Goal: Communication & Community: Share content

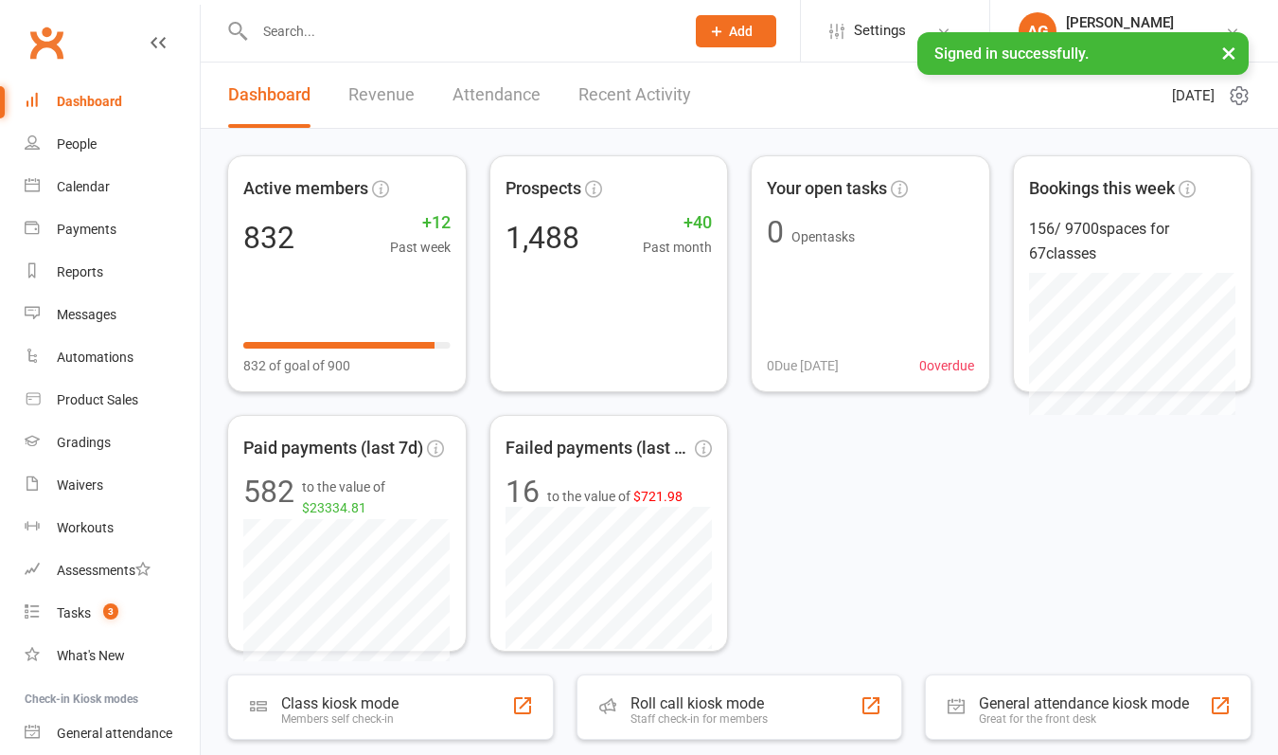
click at [439, 28] on input "text" at bounding box center [460, 31] width 422 height 27
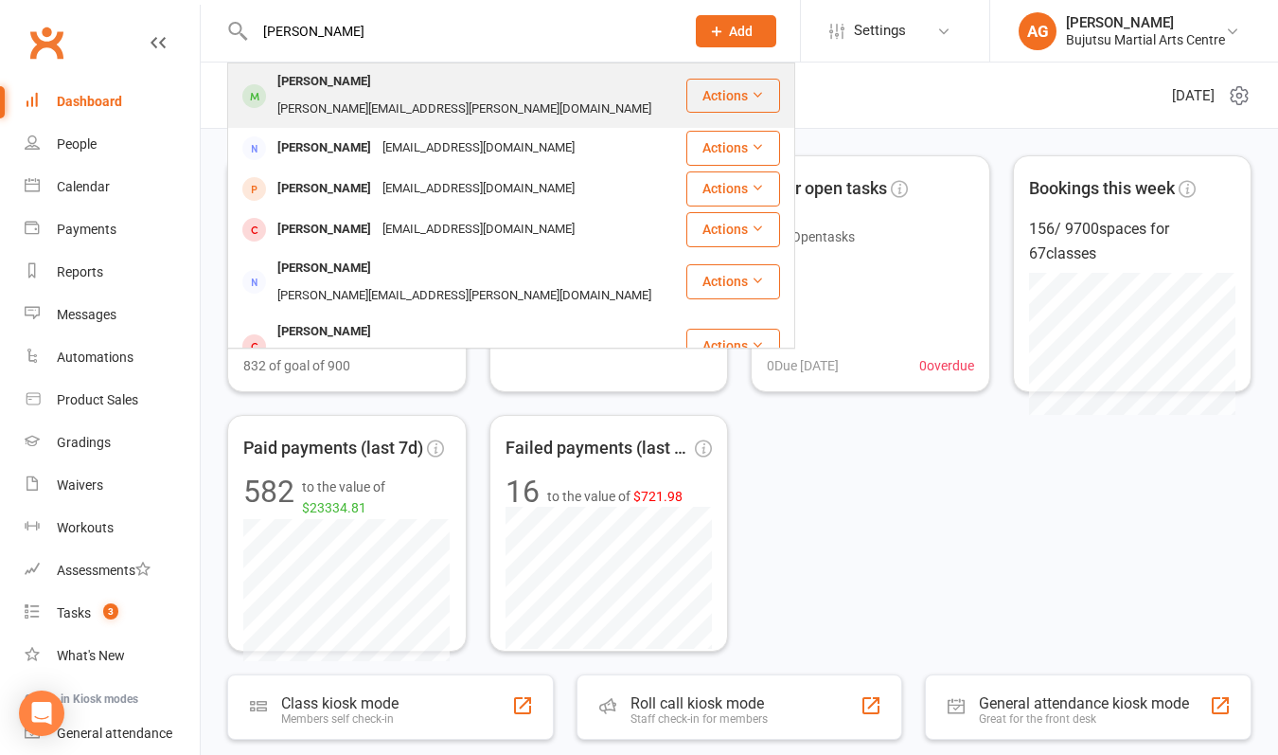
type input "[PERSON_NAME]"
click at [373, 96] on div "[PERSON_NAME][EMAIL_ADDRESS][PERSON_NAME][DOMAIN_NAME]" at bounding box center [464, 109] width 385 height 27
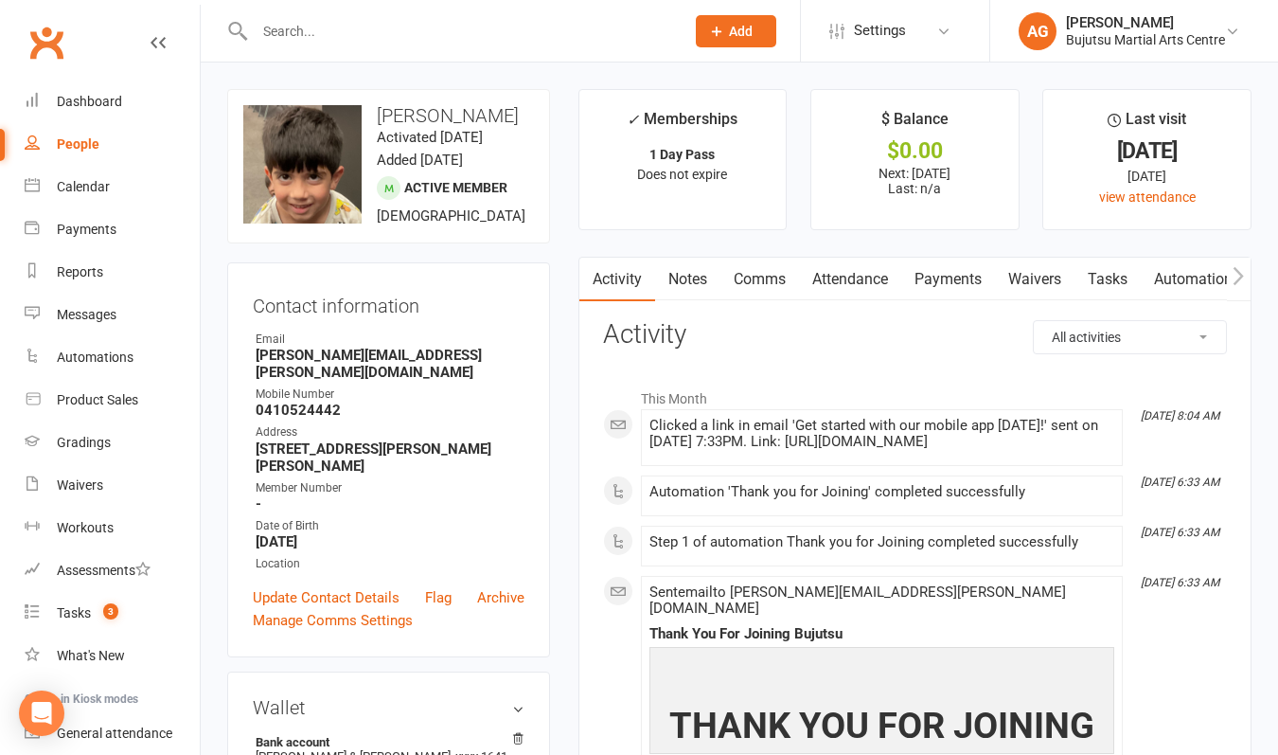
click at [960, 277] on link "Payments" at bounding box center [949, 280] width 94 height 44
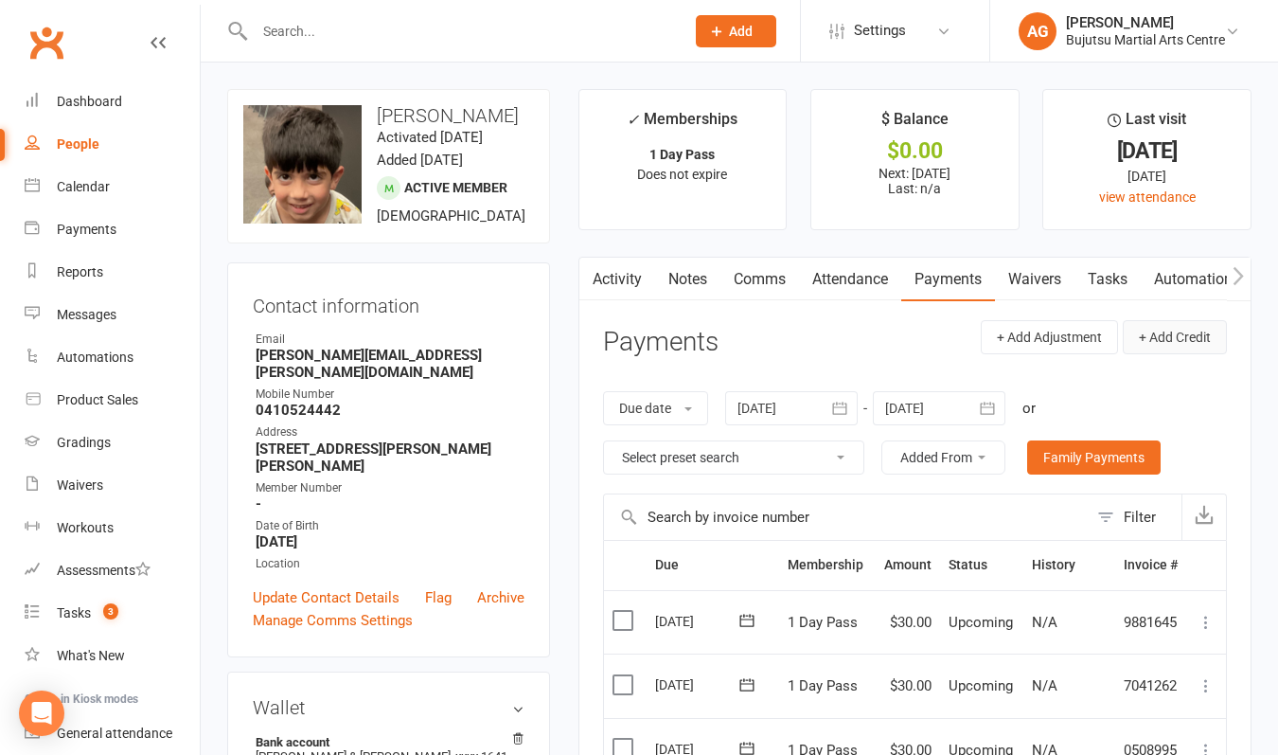
click at [1163, 333] on button "+ Add Credit" at bounding box center [1175, 337] width 104 height 34
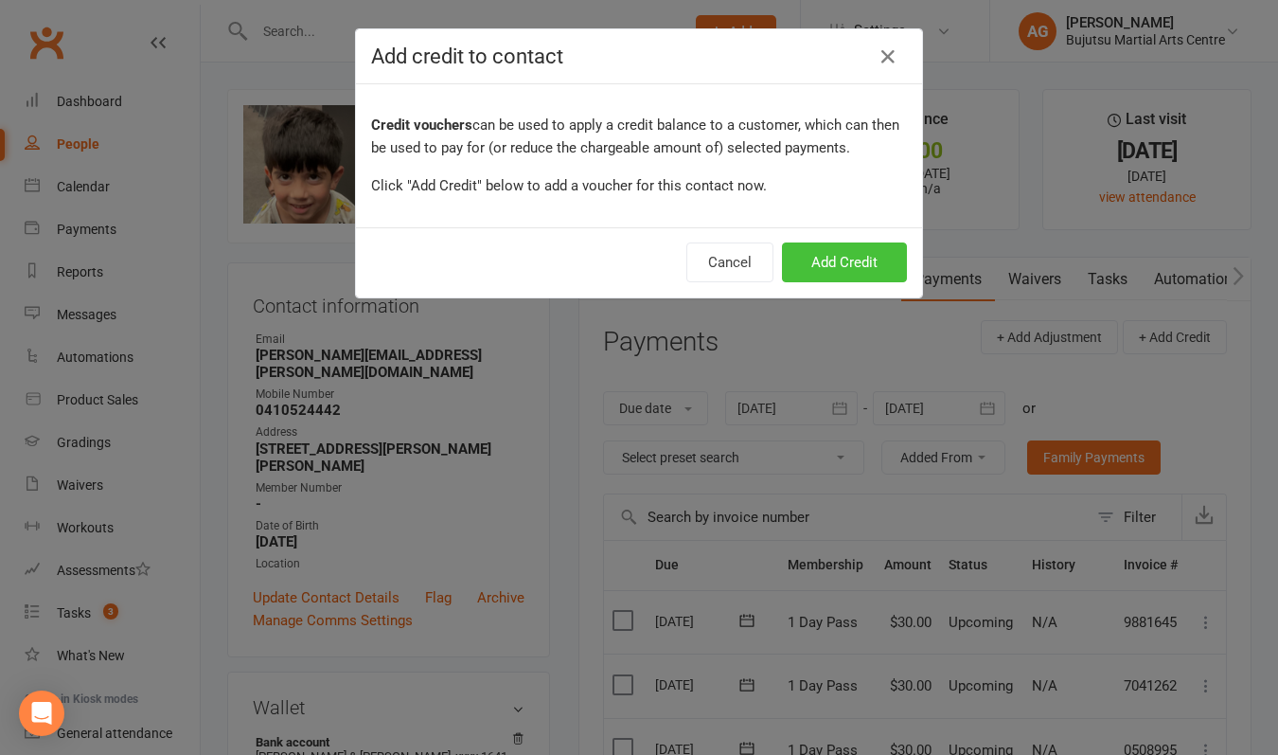
click at [827, 255] on button "Add Credit" at bounding box center [844, 262] width 125 height 40
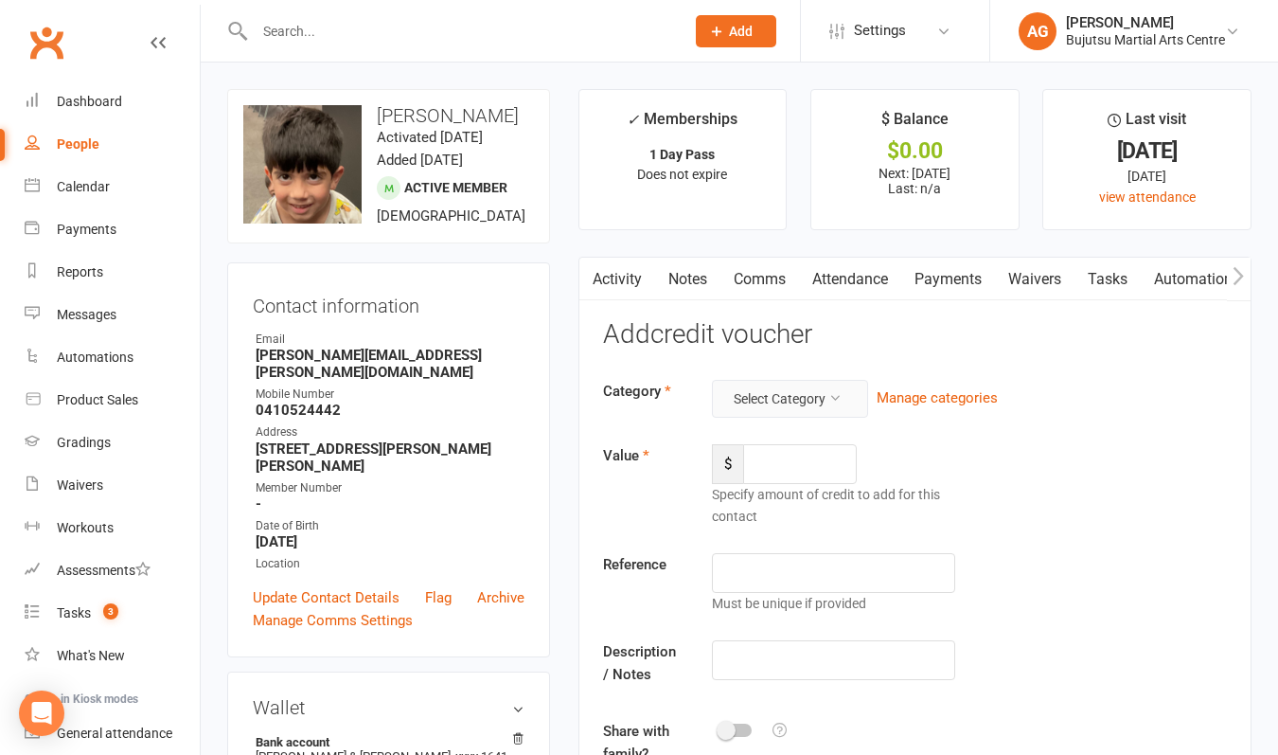
click at [767, 404] on button "Select Category" at bounding box center [790, 399] width 156 height 38
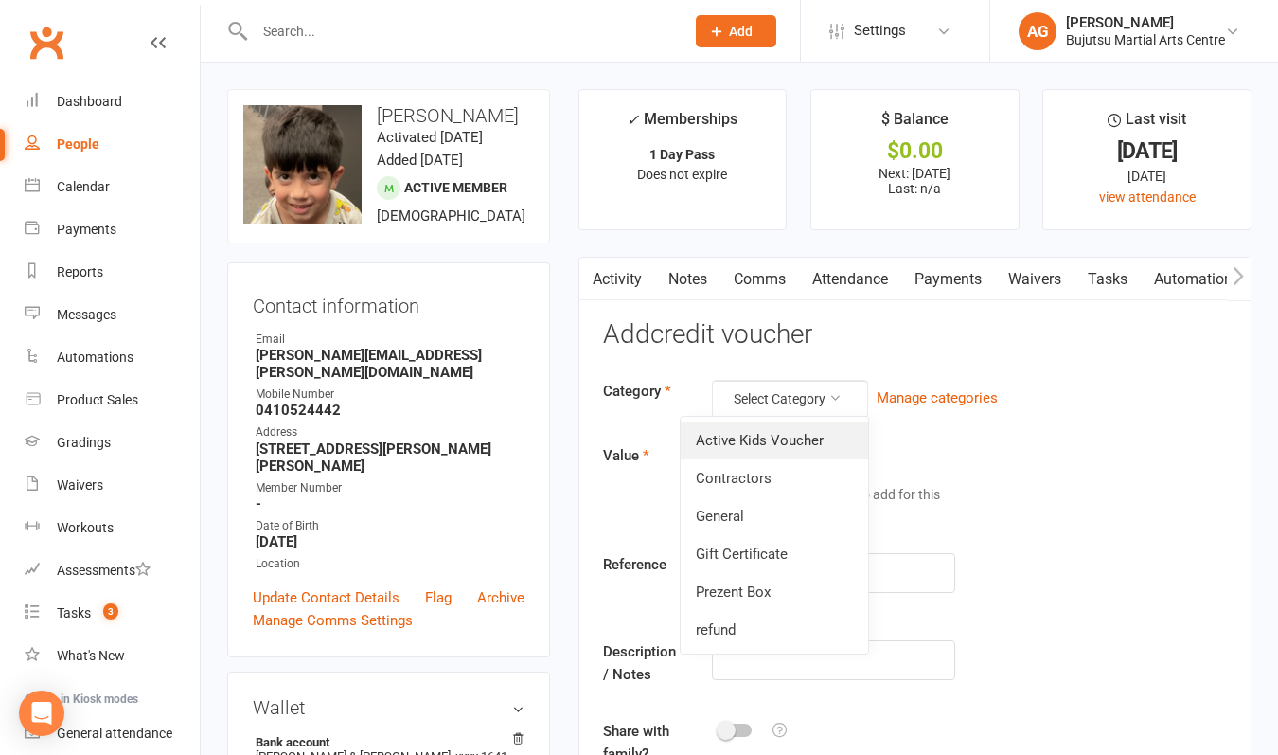
click at [759, 432] on link "Active Kids Voucher" at bounding box center [775, 440] width 188 height 38
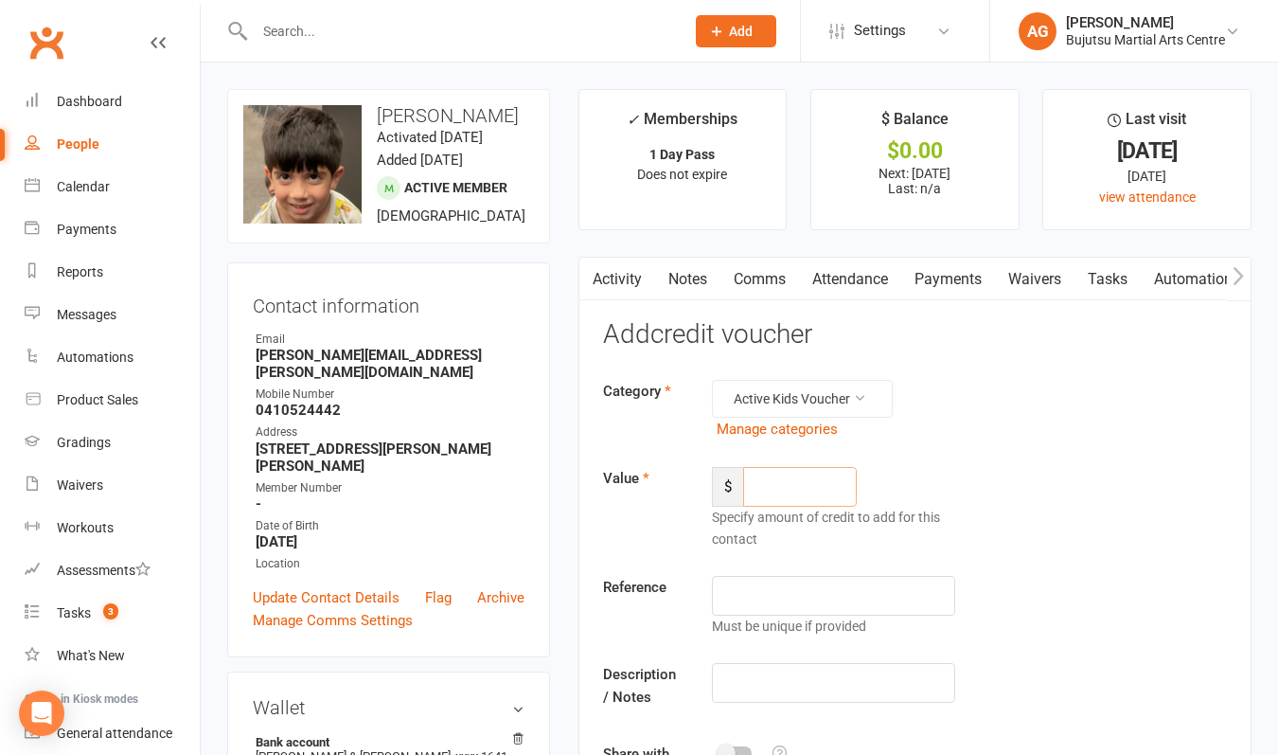
click at [761, 487] on input "number" at bounding box center [800, 487] width 114 height 40
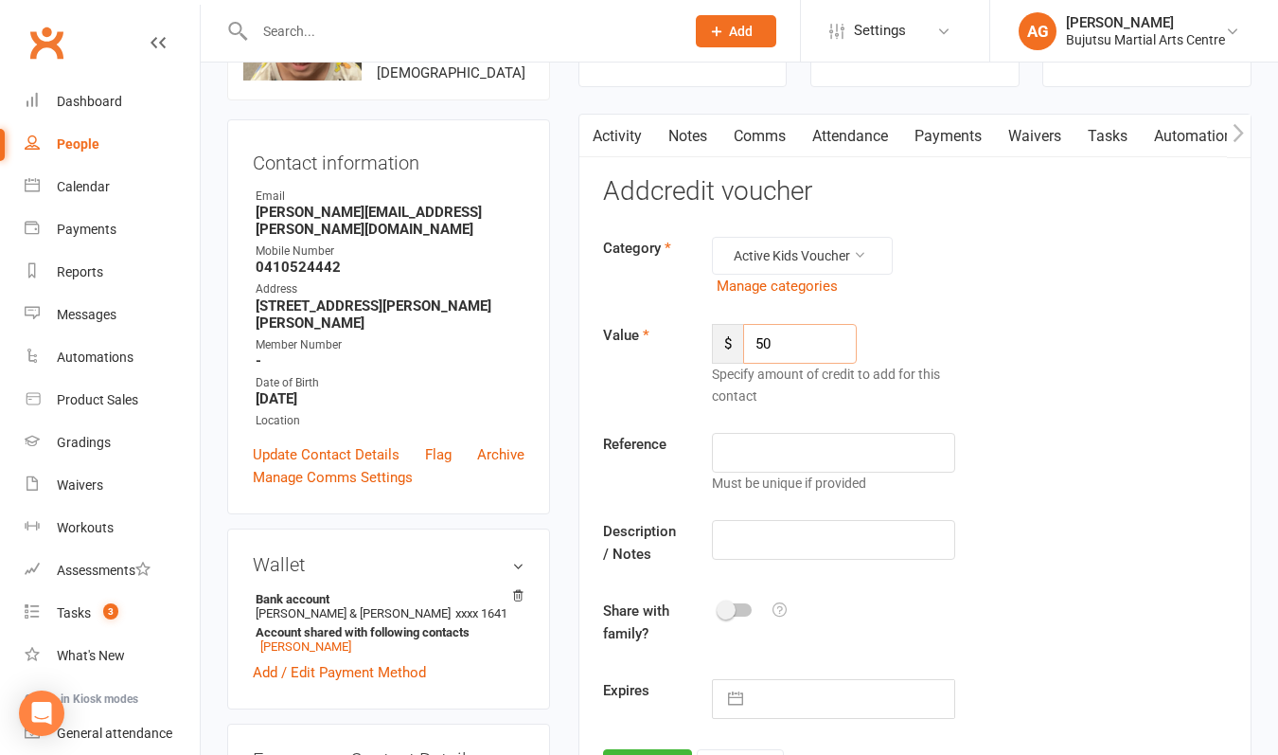
scroll to position [161, 0]
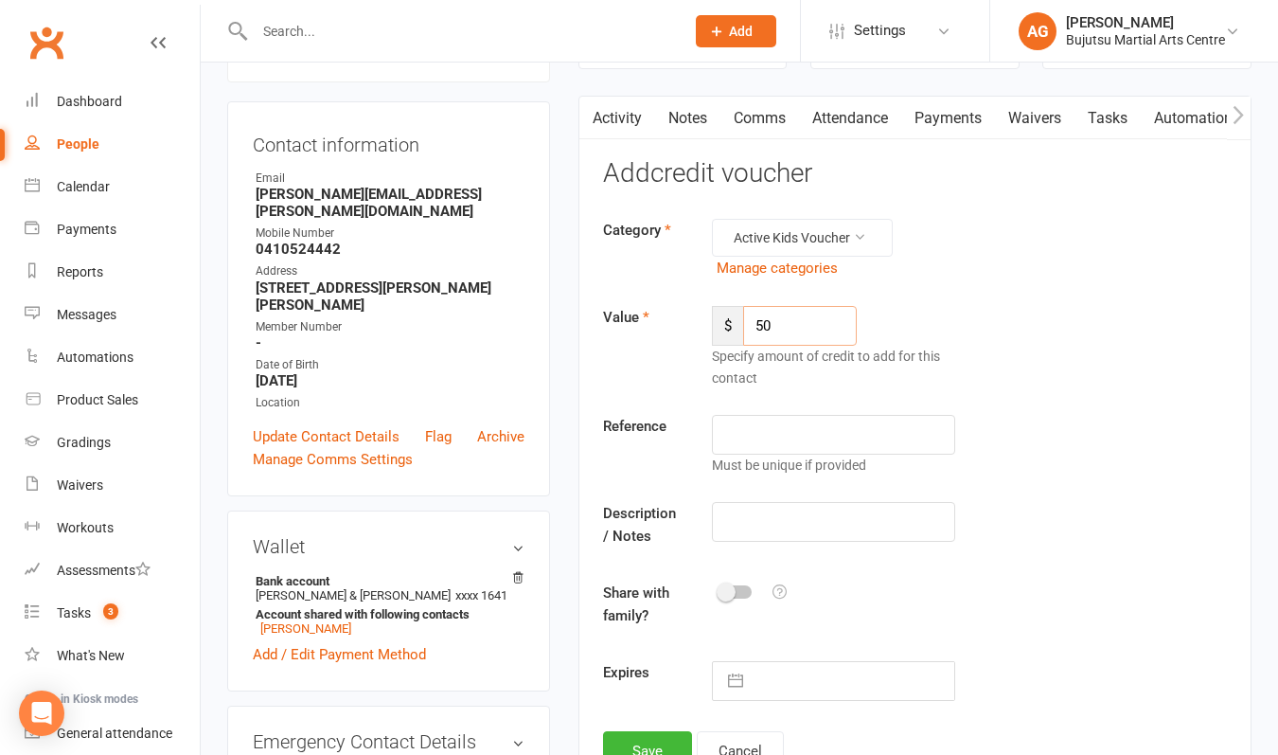
type input "50"
click at [771, 514] on input "text" at bounding box center [833, 522] width 243 height 40
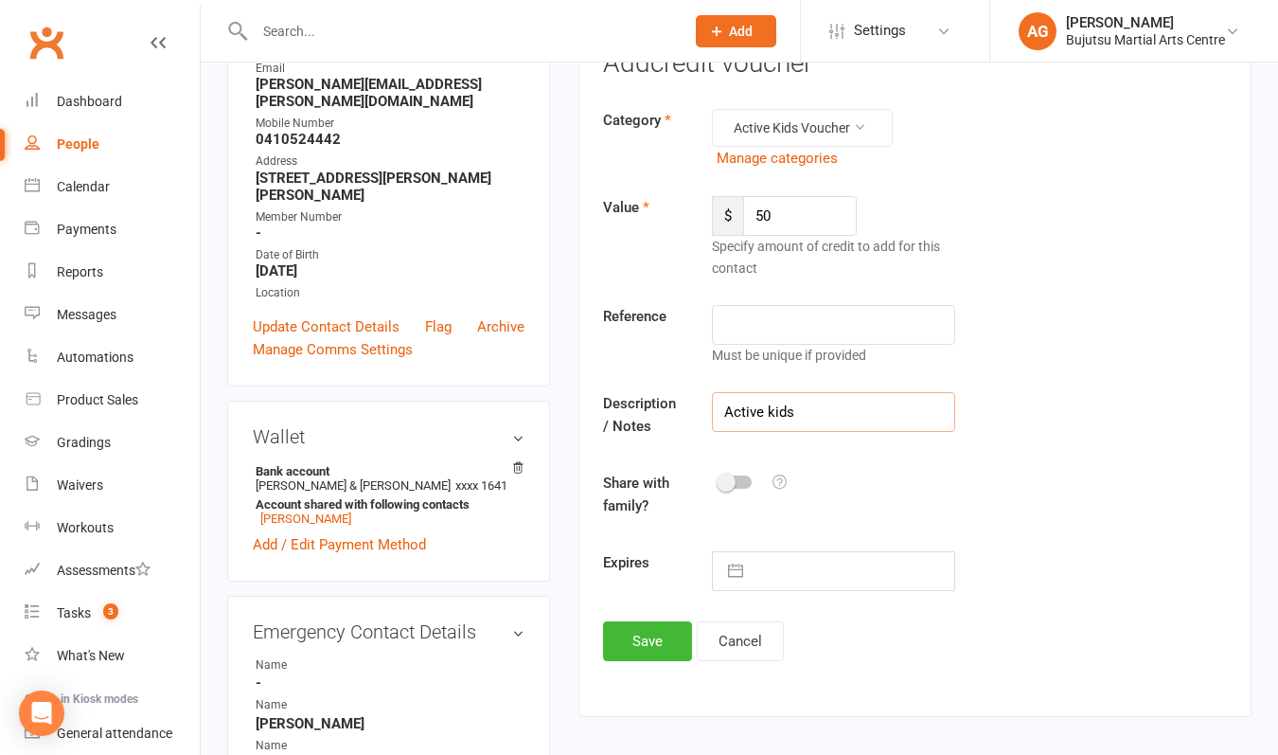
scroll to position [277, 0]
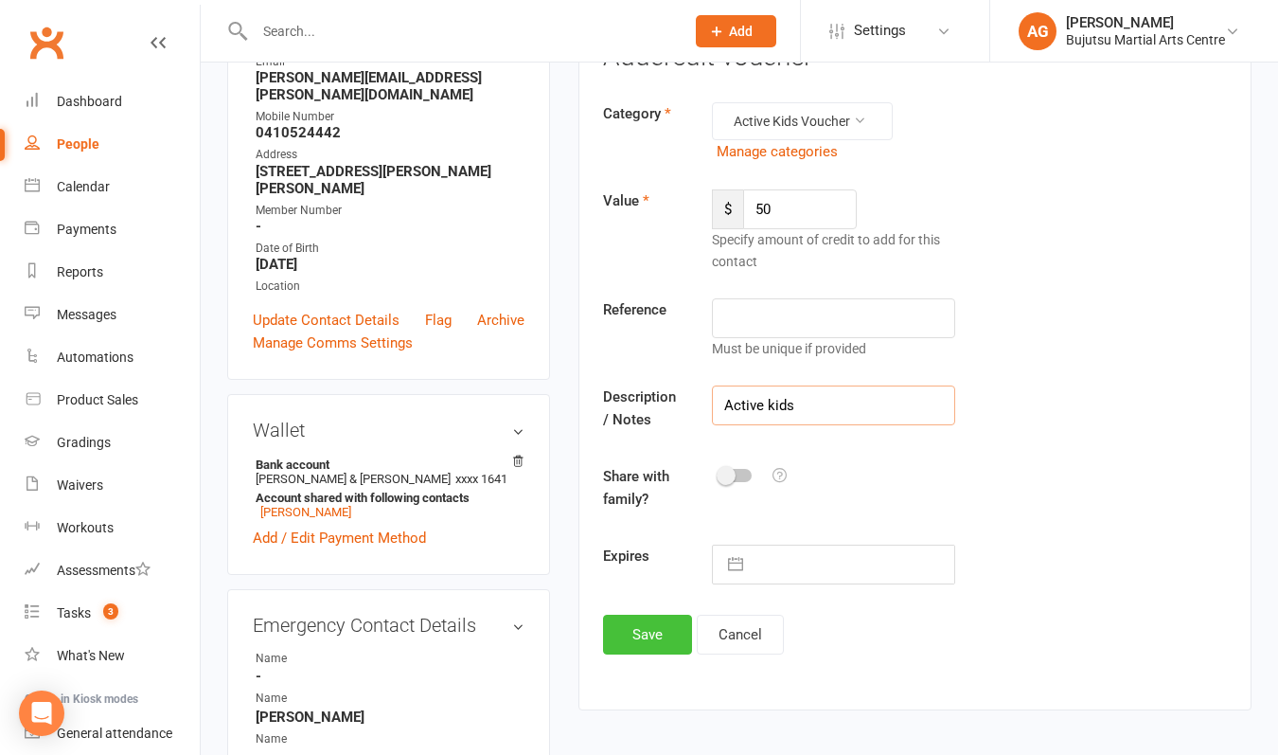
type input "Active kids"
click at [625, 633] on button "Save" at bounding box center [647, 635] width 89 height 40
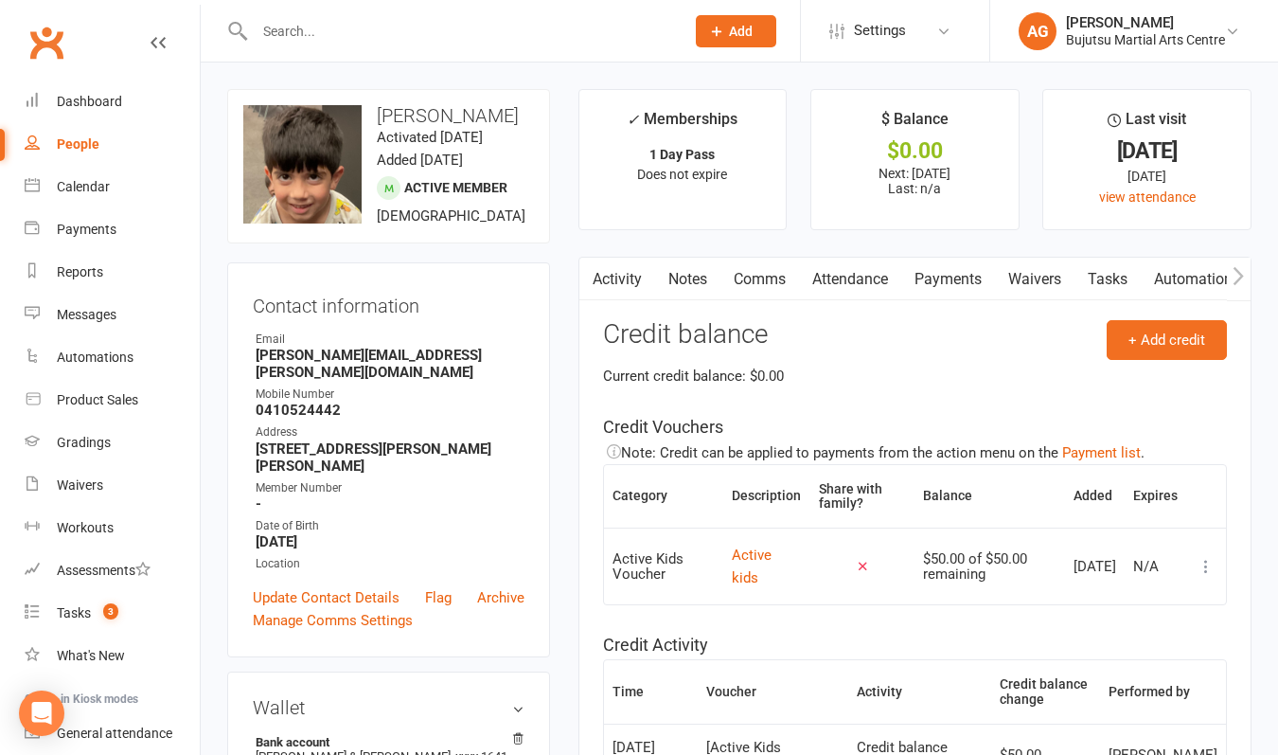
scroll to position [0, 0]
click at [956, 278] on link "Payments" at bounding box center [949, 280] width 94 height 44
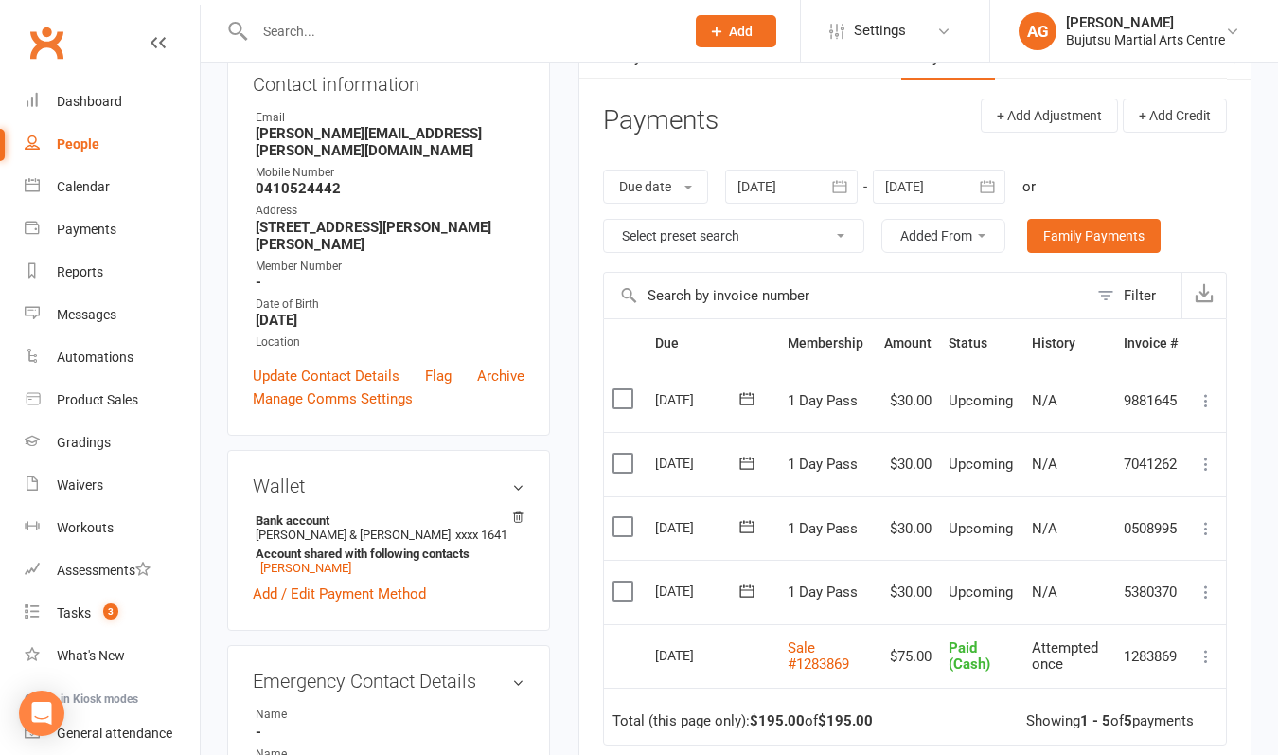
scroll to position [224, 0]
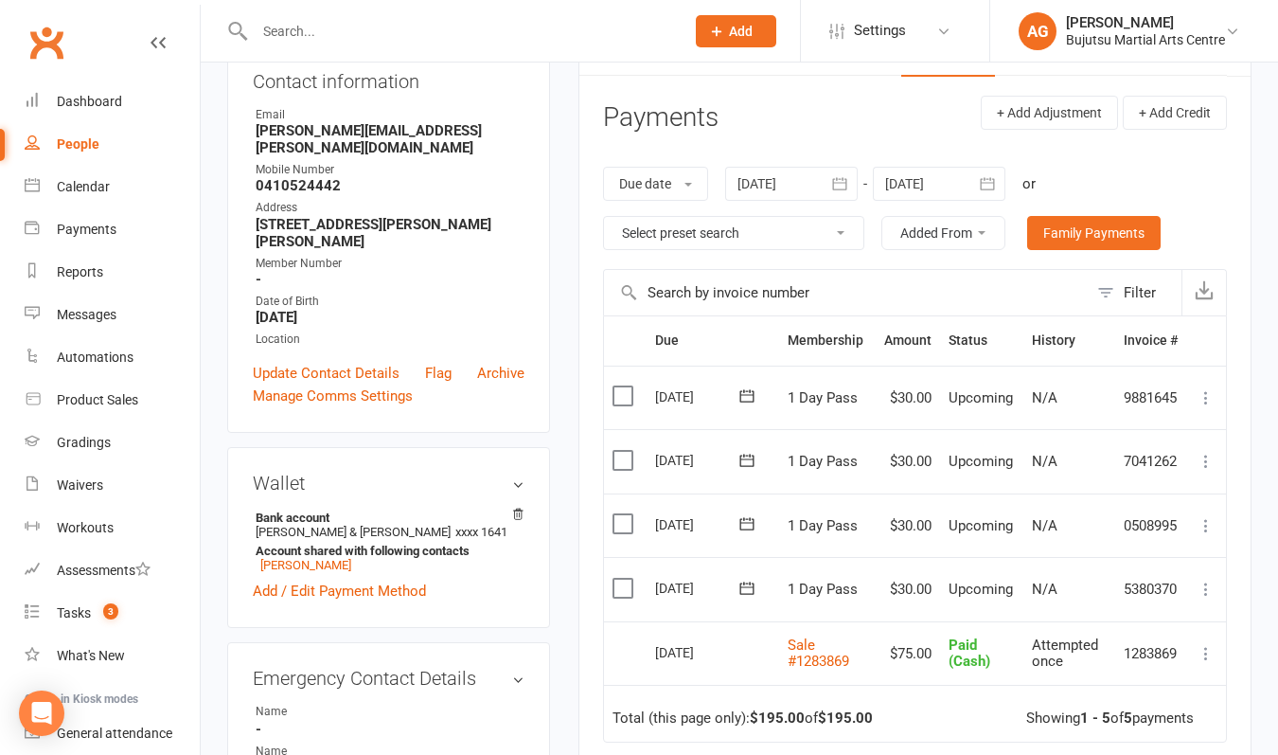
click at [1206, 590] on icon at bounding box center [1206, 589] width 19 height 19
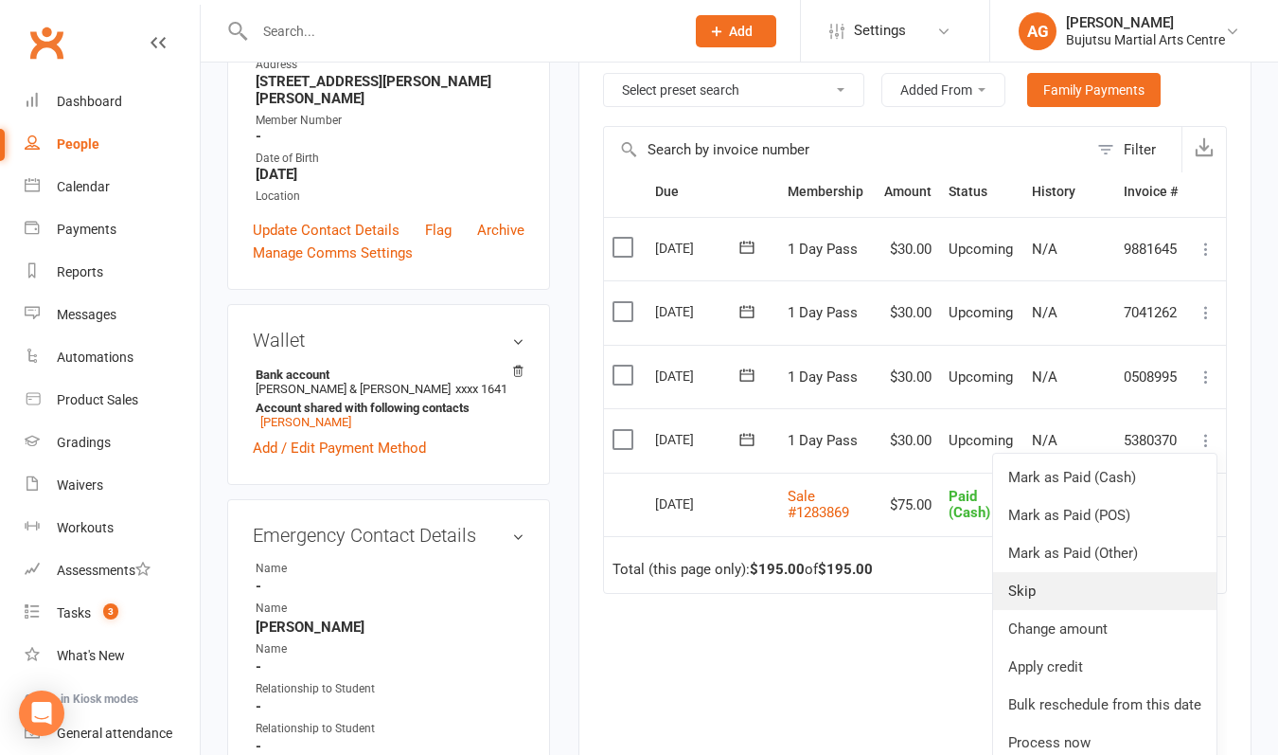
scroll to position [371, 0]
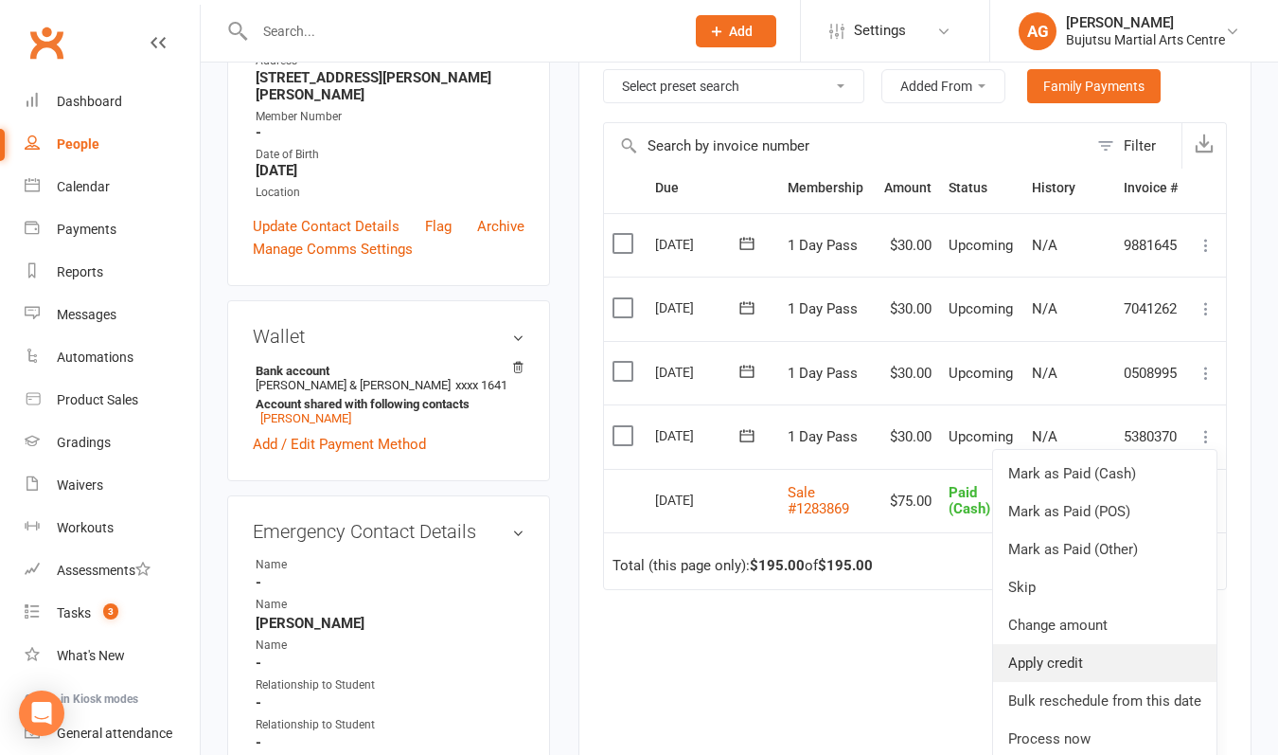
click at [1070, 656] on link "Apply credit" at bounding box center [1104, 663] width 223 height 38
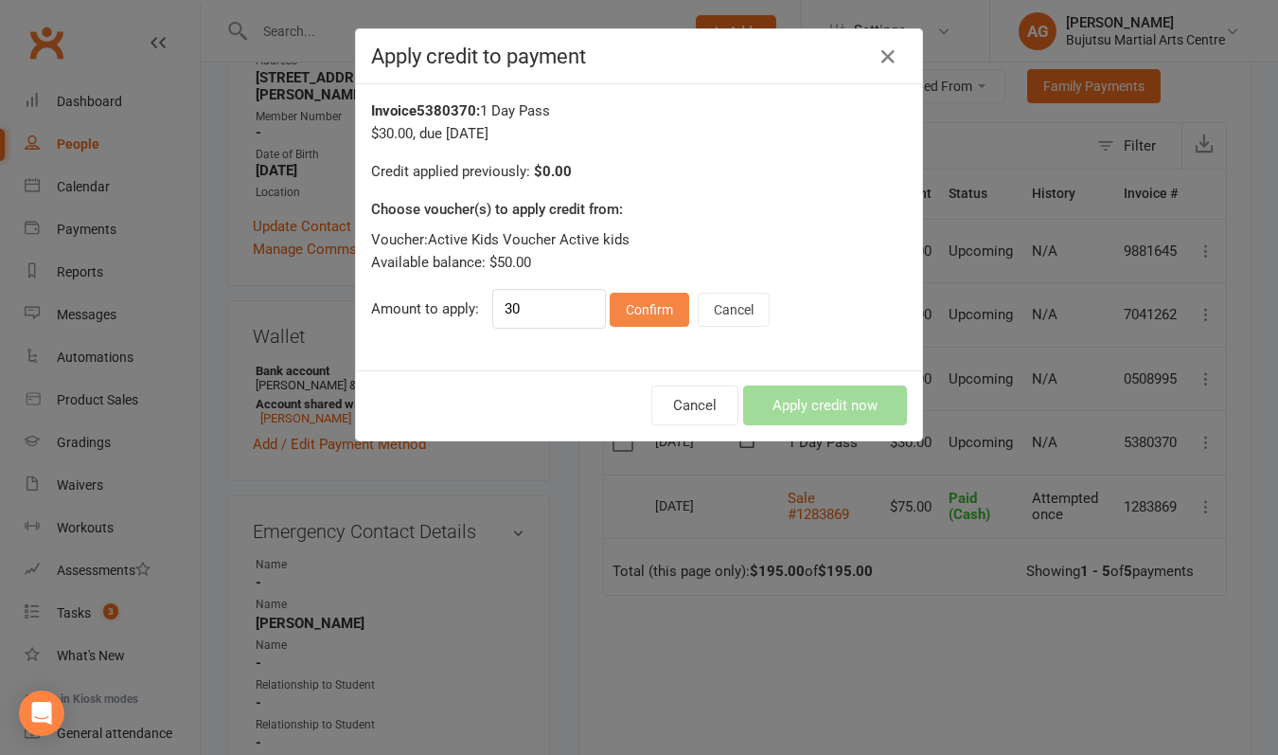
click at [640, 309] on button "Confirm" at bounding box center [650, 310] width 80 height 34
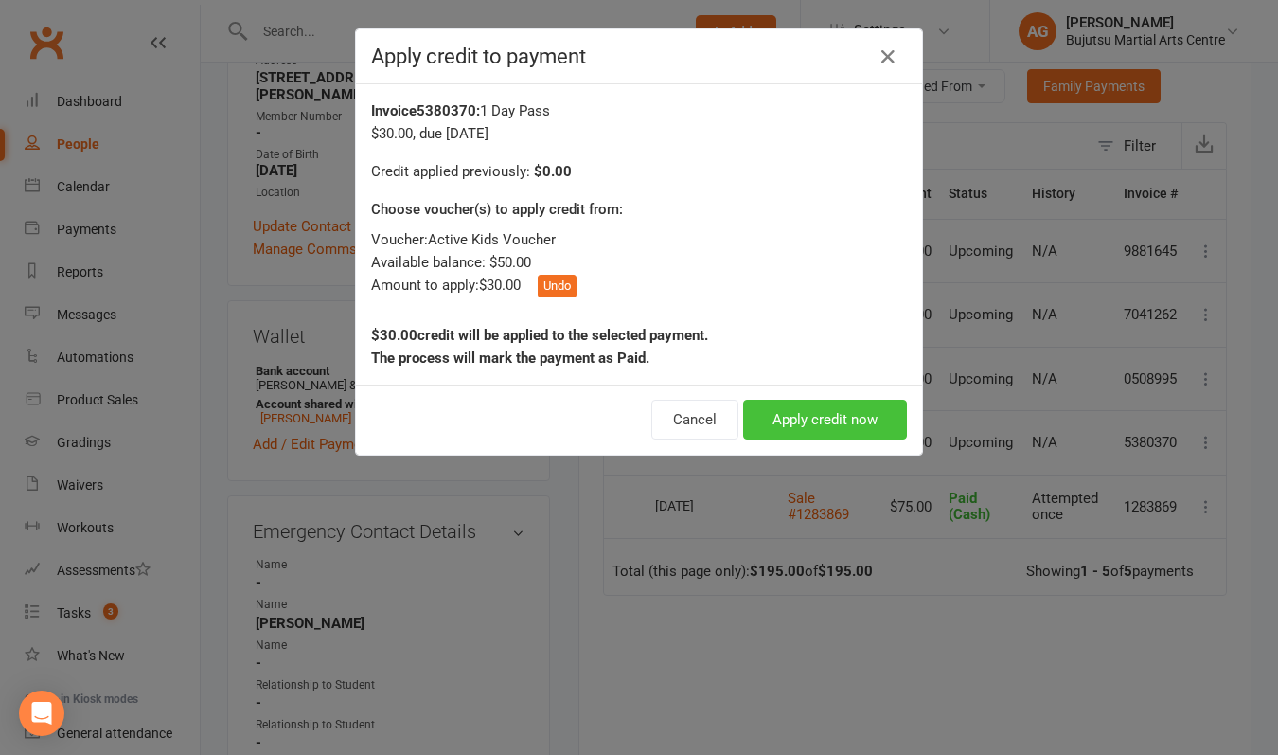
click at [783, 424] on button "Apply credit now" at bounding box center [825, 420] width 164 height 40
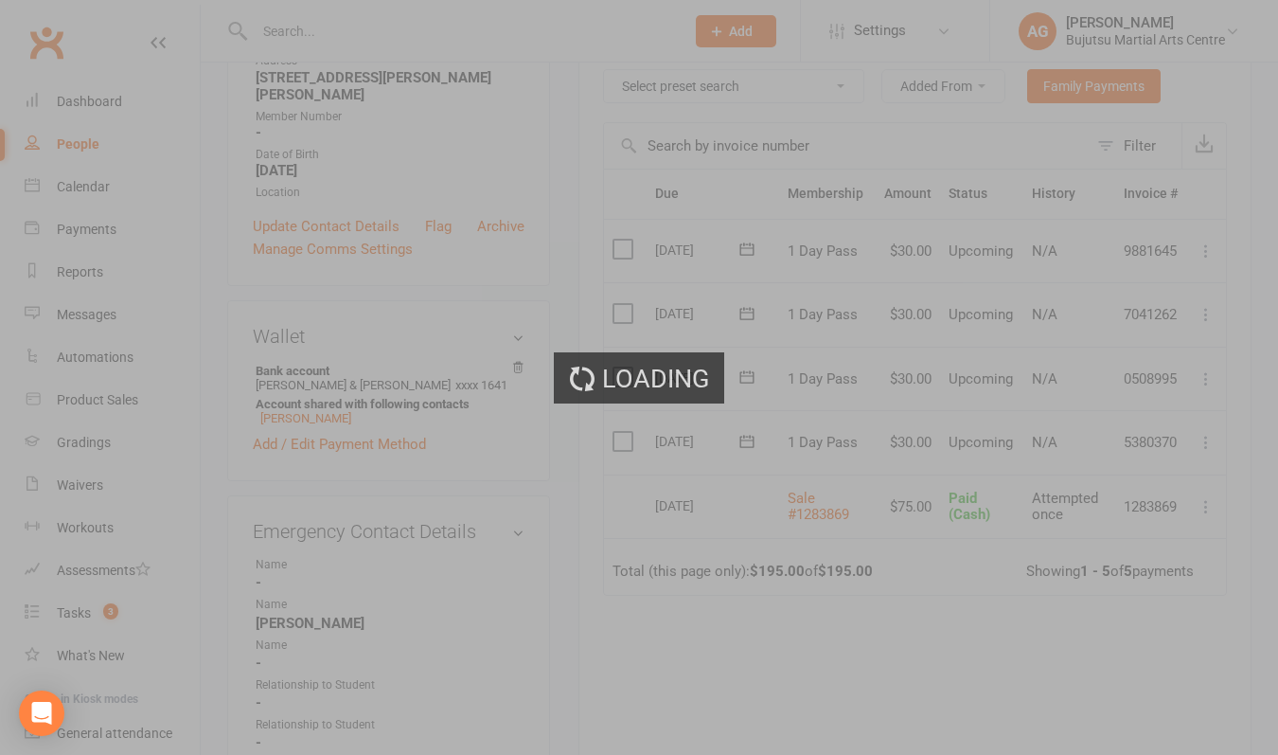
scroll to position [0, 0]
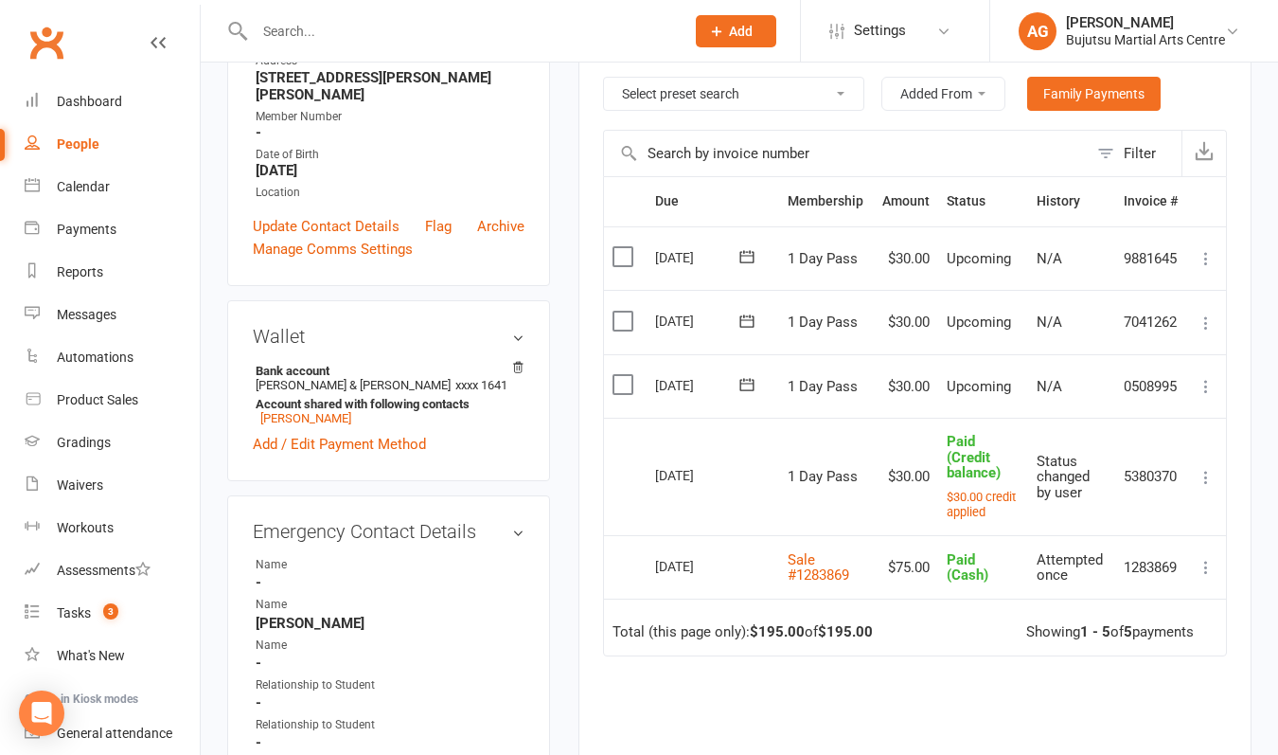
click at [1207, 381] on icon at bounding box center [1206, 386] width 19 height 19
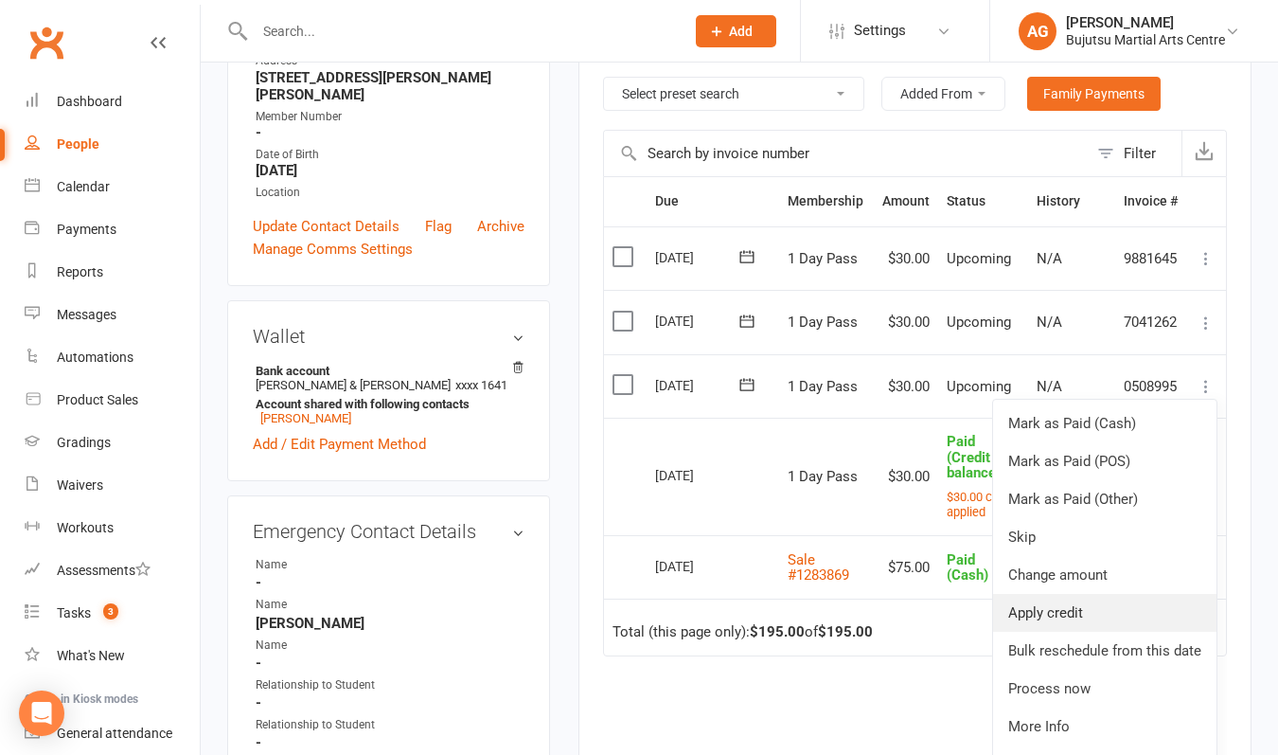
click at [1052, 608] on link "Apply credit" at bounding box center [1104, 613] width 223 height 38
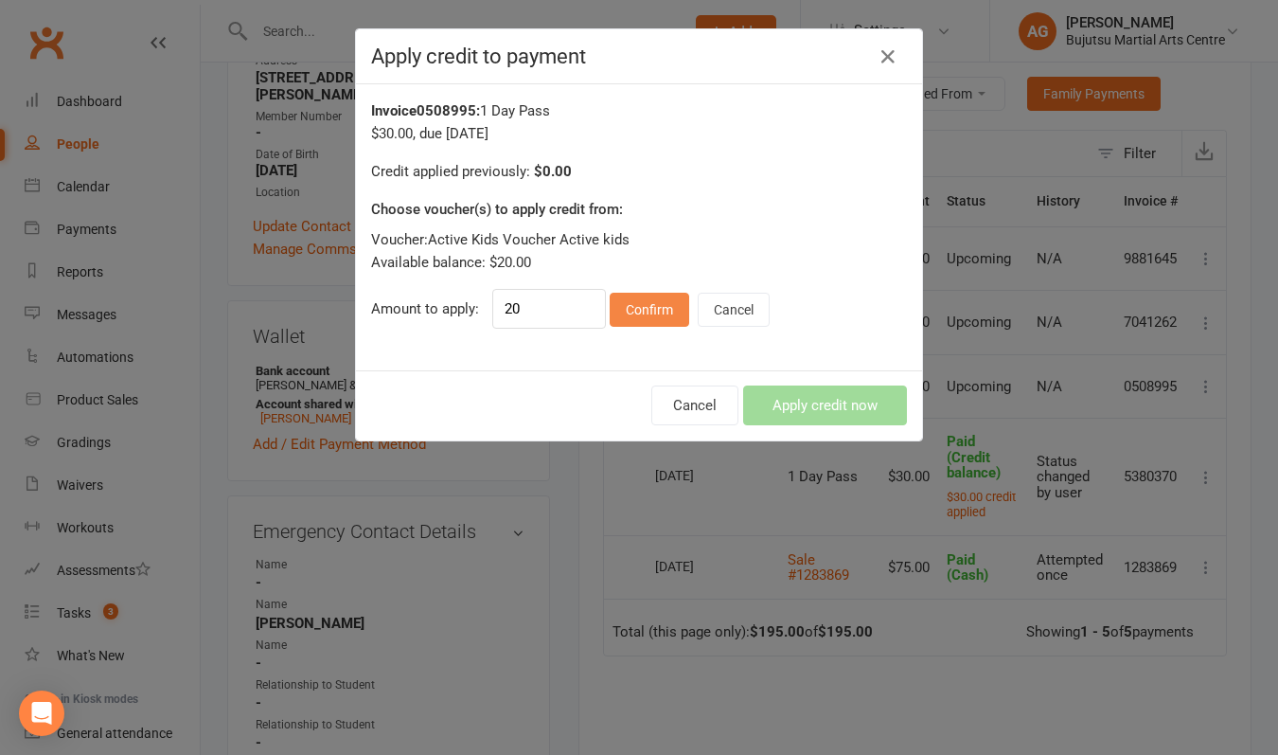
click at [663, 300] on button "Confirm" at bounding box center [650, 310] width 80 height 34
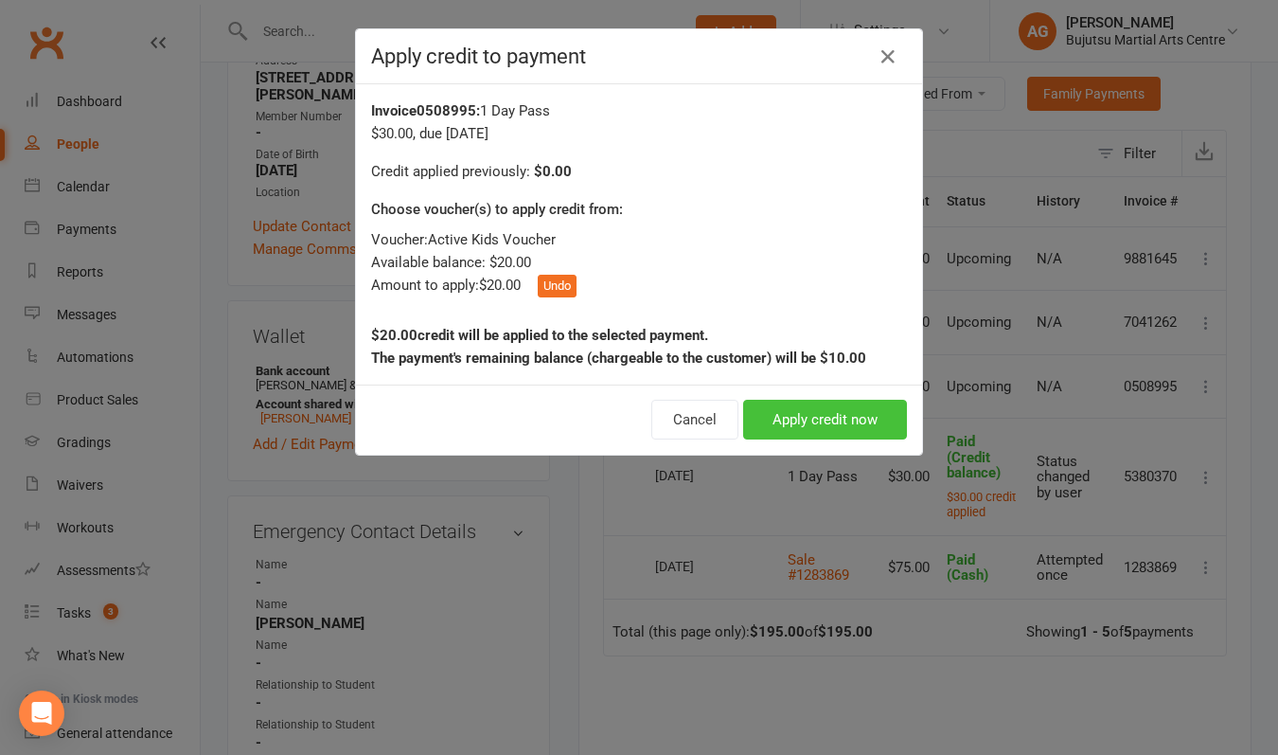
click at [813, 413] on button "Apply credit now" at bounding box center [825, 420] width 164 height 40
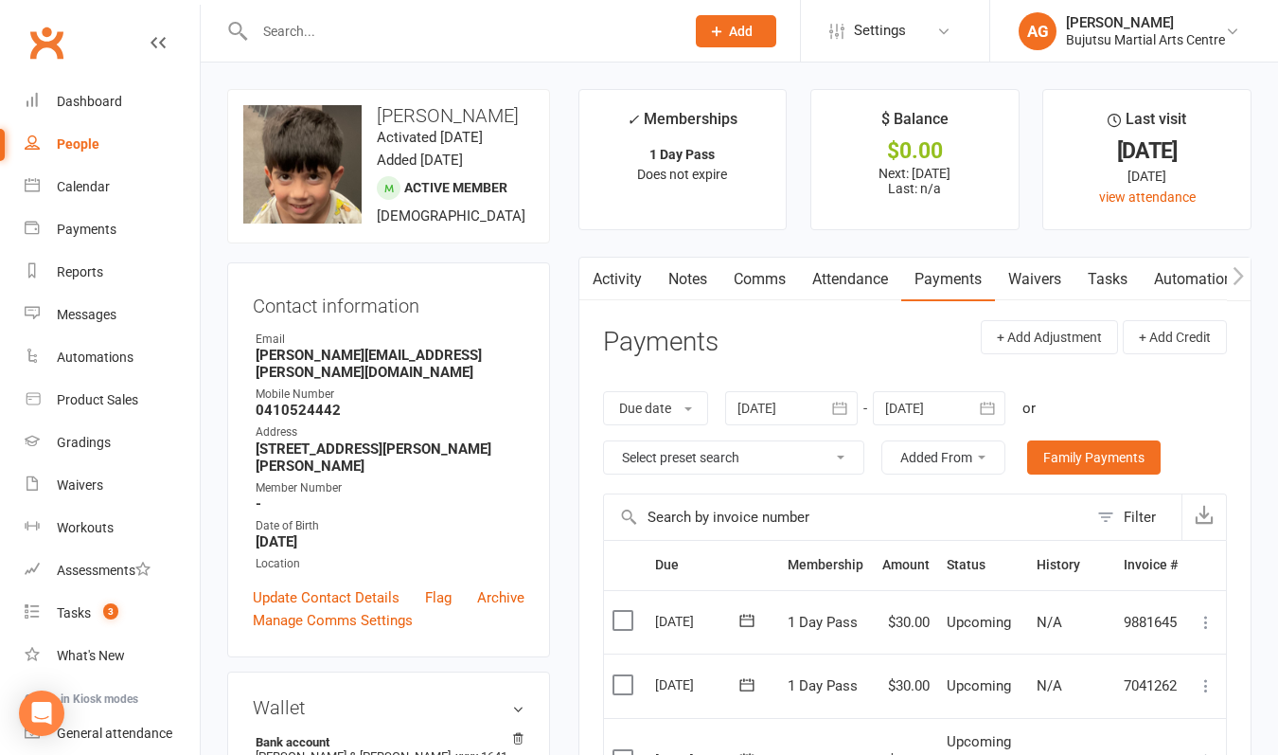
click at [755, 279] on link "Comms" at bounding box center [760, 280] width 79 height 44
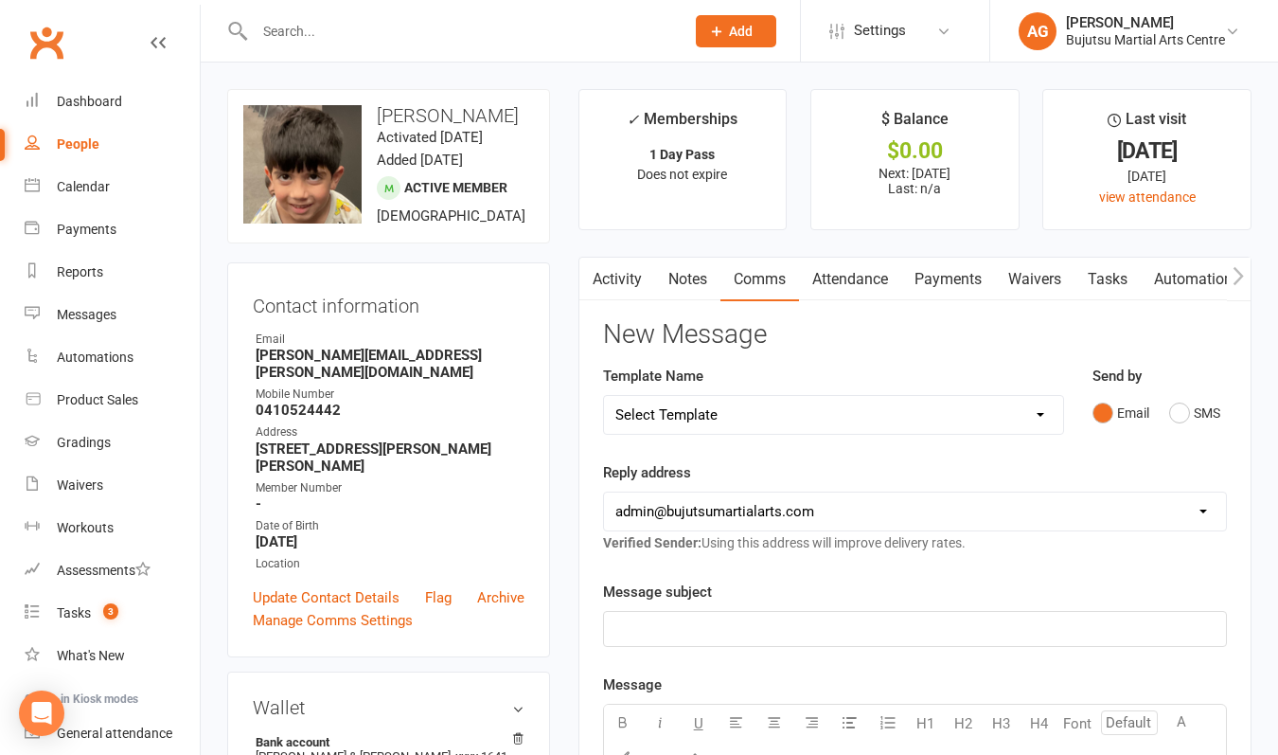
select select "26"
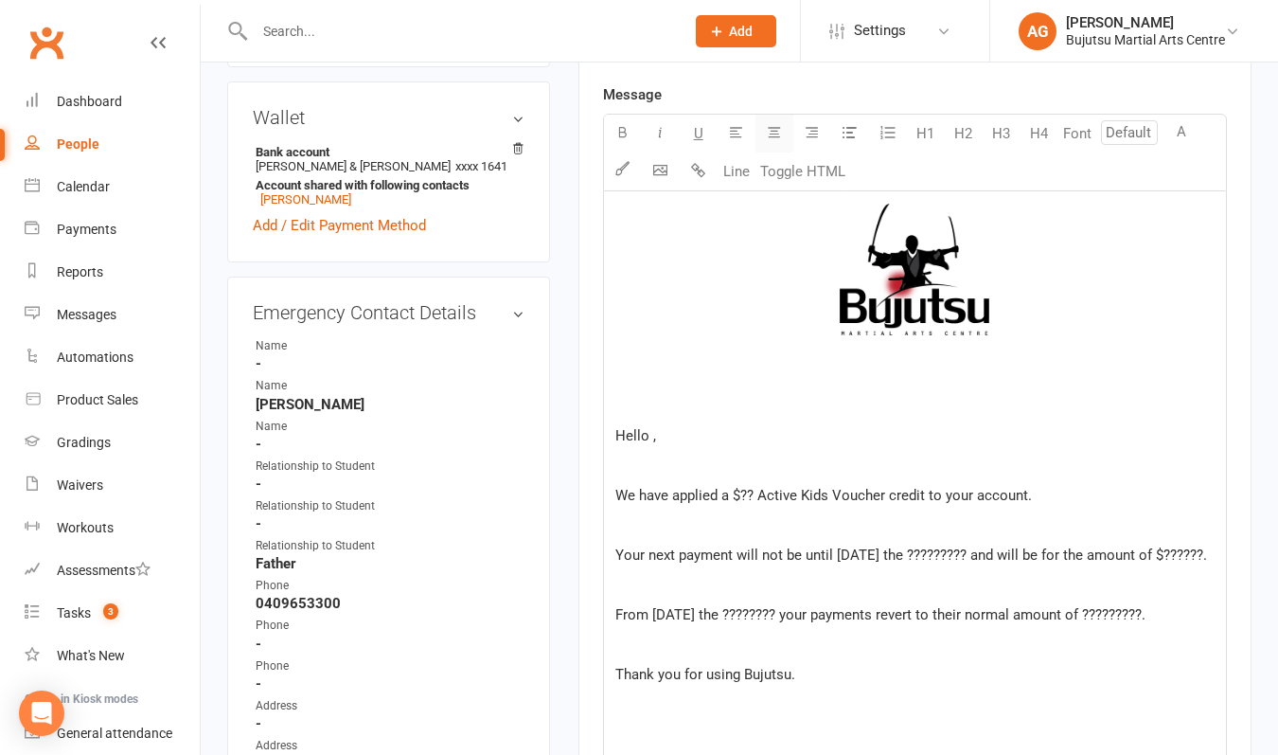
scroll to position [605, 0]
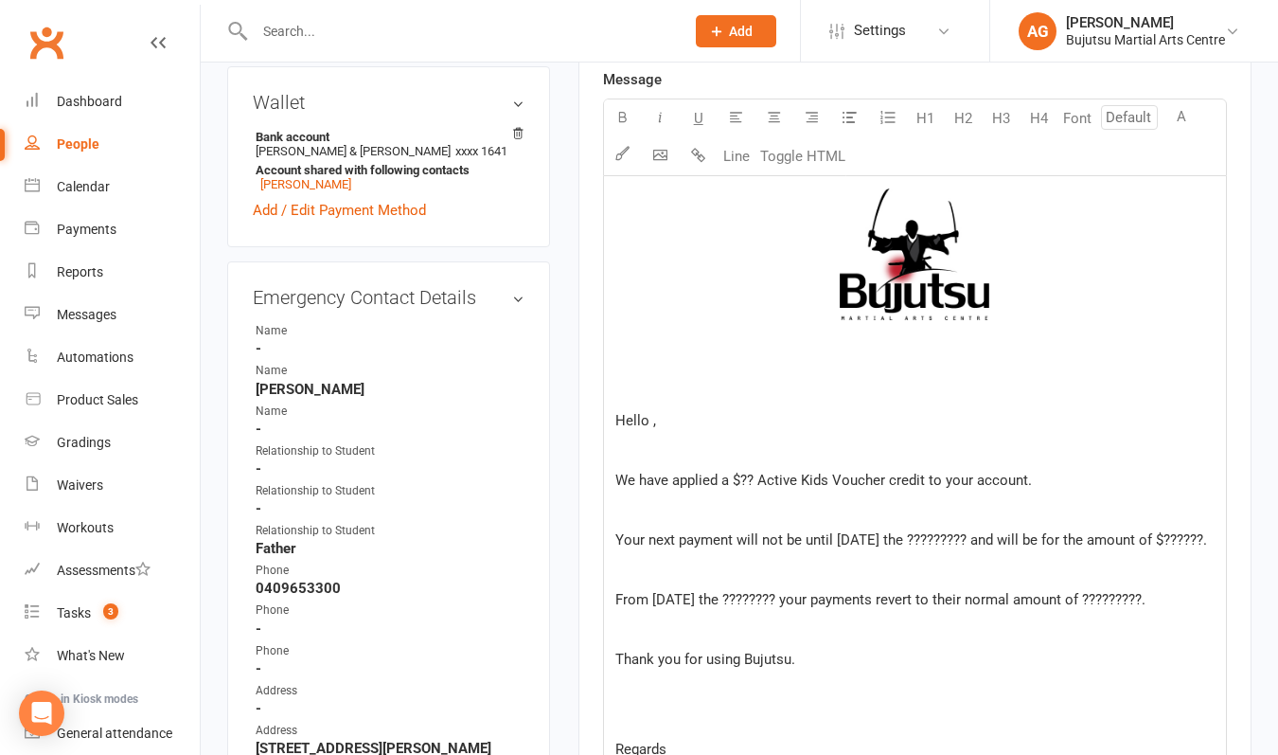
click at [754, 477] on span "We have applied a $?? Active Kids Voucher credit to your account." at bounding box center [824, 480] width 417 height 17
drag, startPoint x: 959, startPoint y: 537, endPoint x: 900, endPoint y: 535, distance: 59.7
click at [900, 535] on span "Your next payment will not be until [DATE] the ????????? and will be for the am…" at bounding box center [912, 539] width 592 height 17
drag, startPoint x: 679, startPoint y: 560, endPoint x: 640, endPoint y: 560, distance: 38.8
click at [640, 548] on span "Your next payment will not be until [DATE] and will be for the amount of $?????…" at bounding box center [868, 539] width 505 height 17
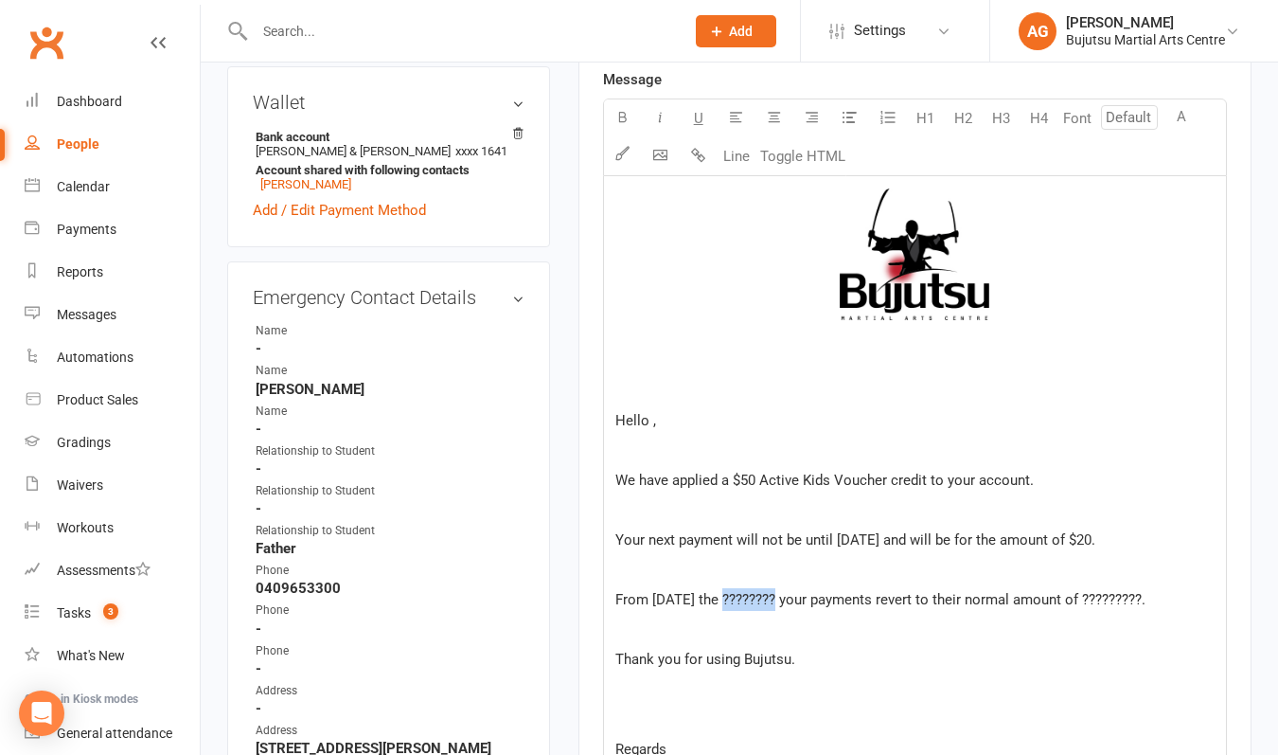
drag, startPoint x: 769, startPoint y: 623, endPoint x: 719, endPoint y: 619, distance: 50.3
click at [719, 608] on span "From [DATE] the ???????? your payments revert to their normal amount of ???????…" at bounding box center [881, 599] width 530 height 17
drag, startPoint x: 674, startPoint y: 644, endPoint x: 617, endPoint y: 642, distance: 56.9
click at [617, 608] on span "From [DATE] your payments revert to their normal amount of ?????????." at bounding box center [841, 599] width 450 height 17
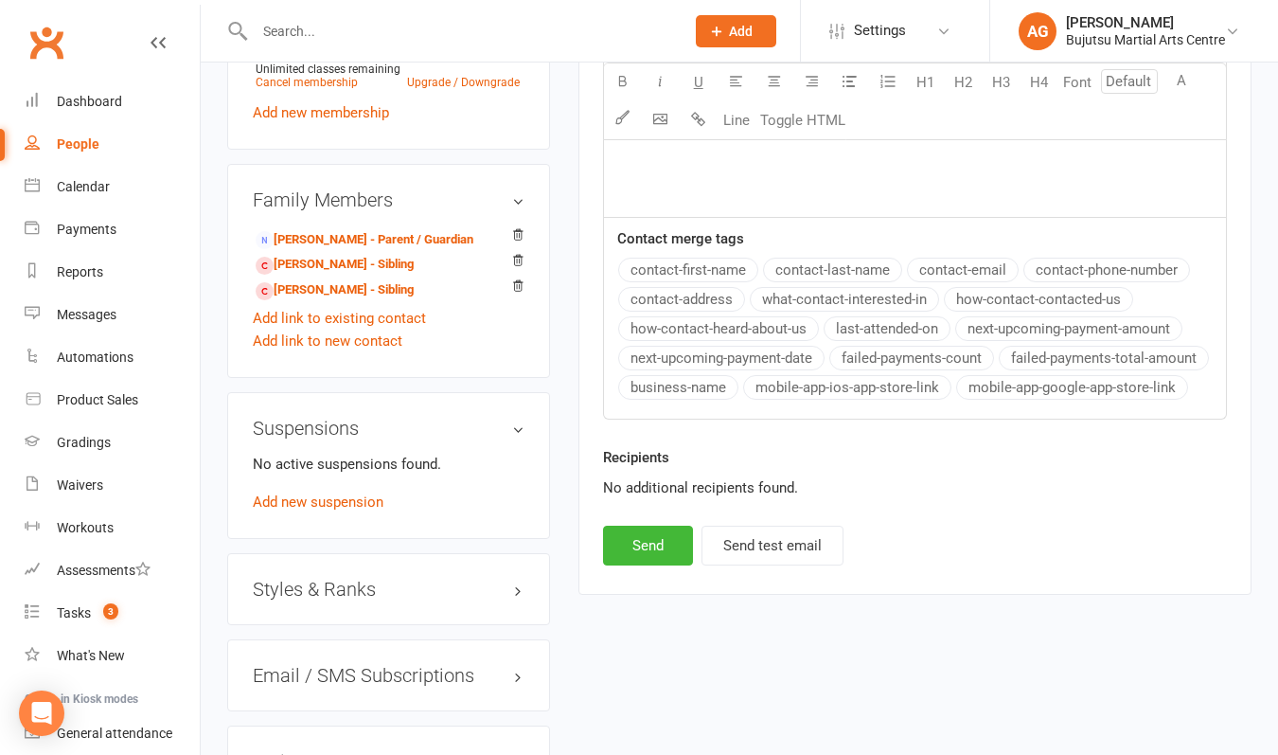
scroll to position [1555, 0]
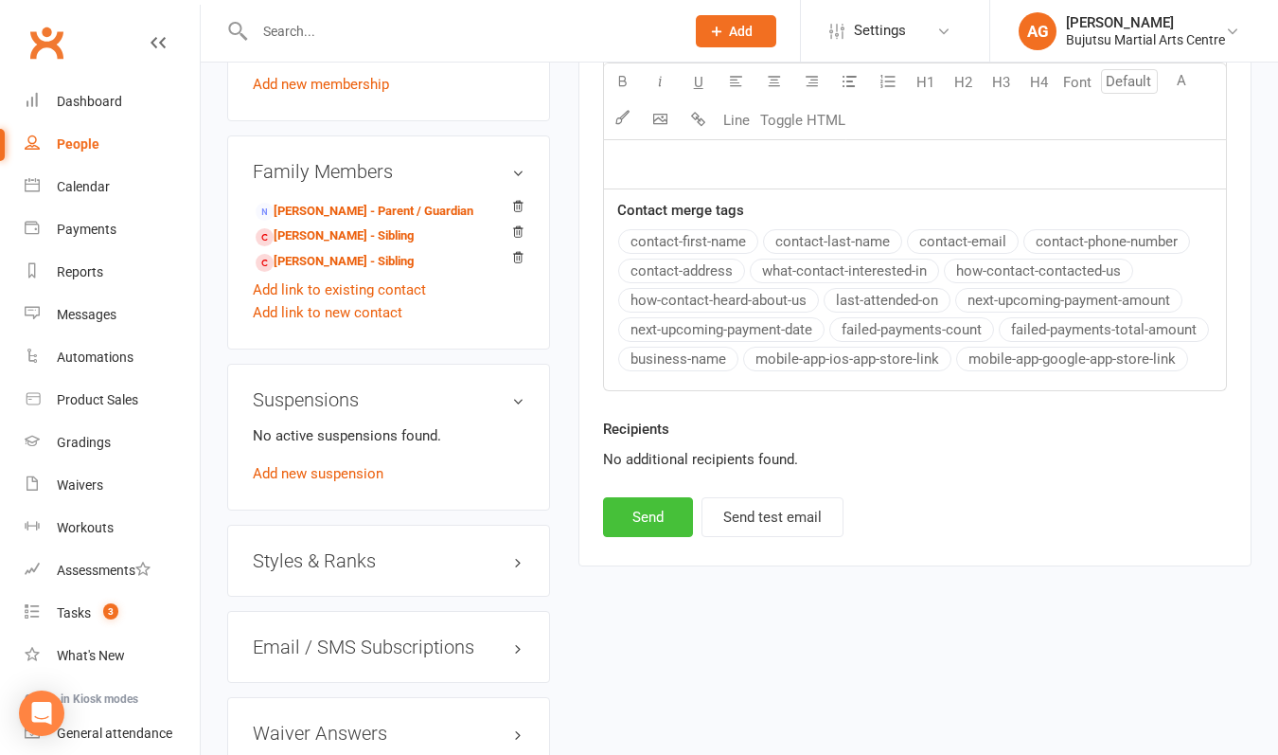
click at [662, 537] on button "Send" at bounding box center [648, 517] width 90 height 40
select select
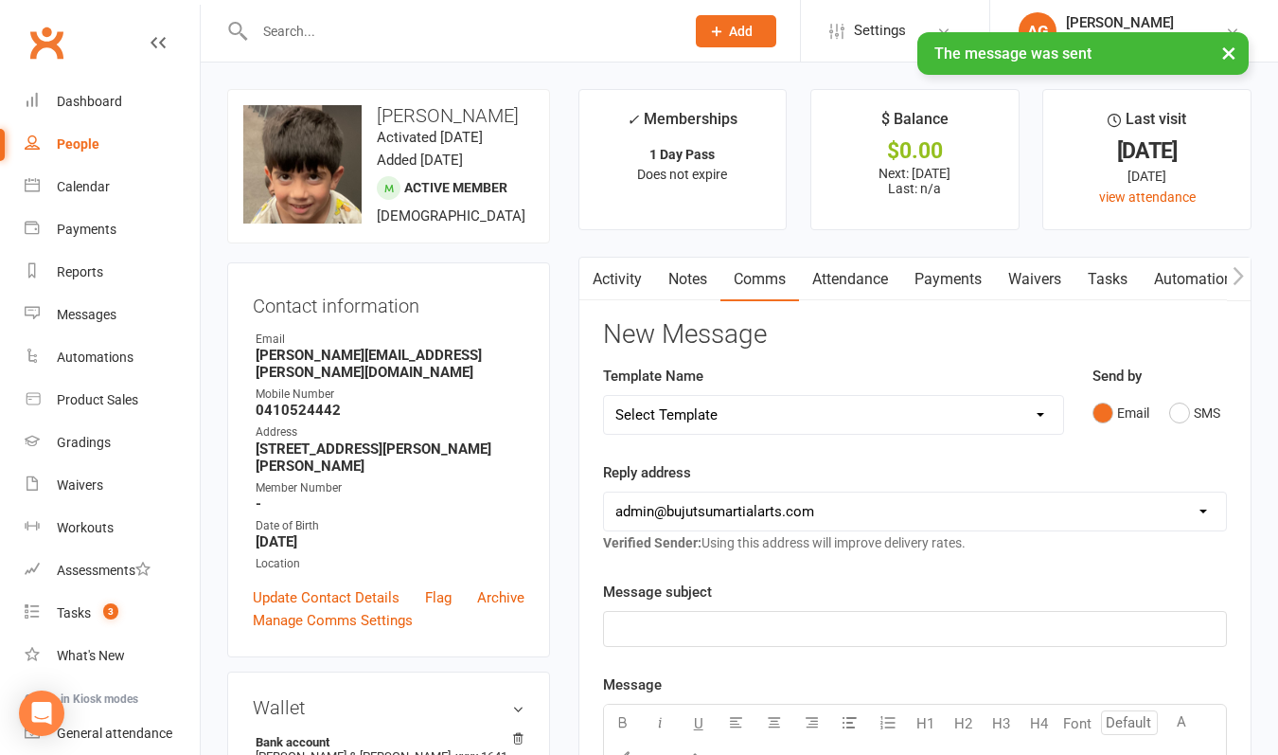
scroll to position [0, 0]
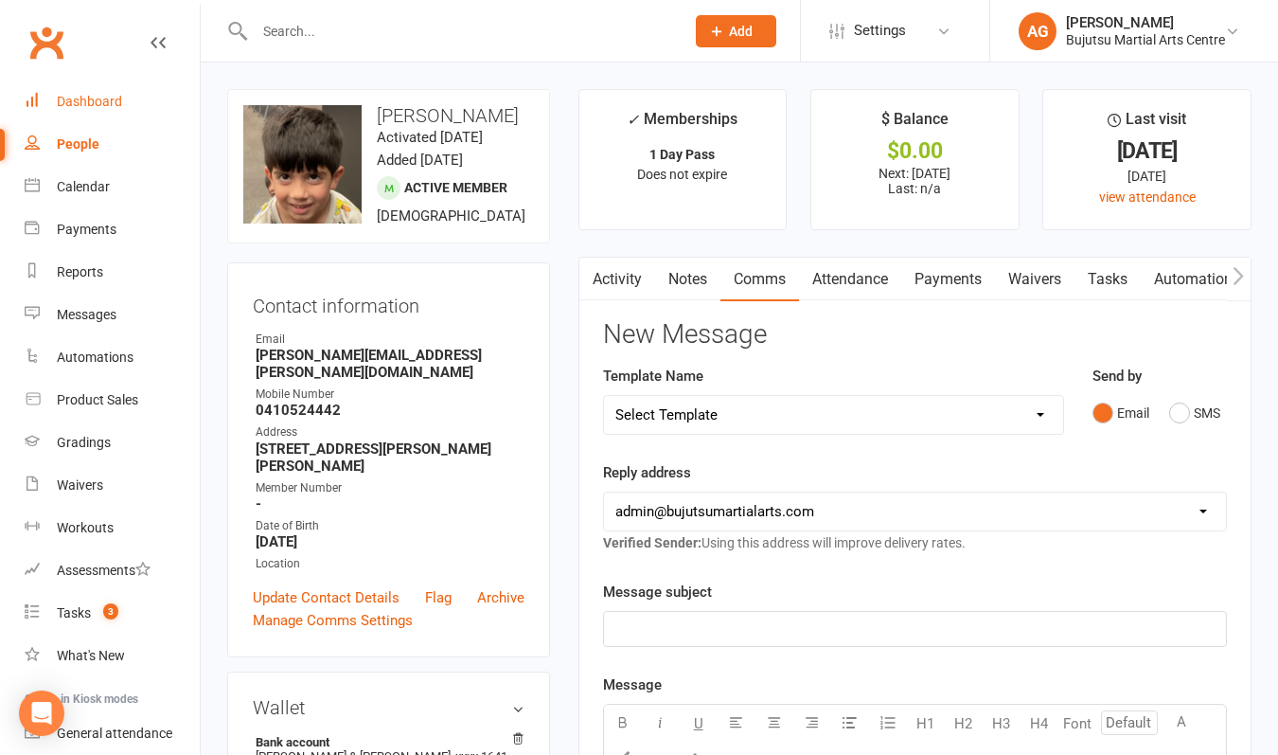
click at [99, 107] on div "Dashboard" at bounding box center [89, 101] width 65 height 15
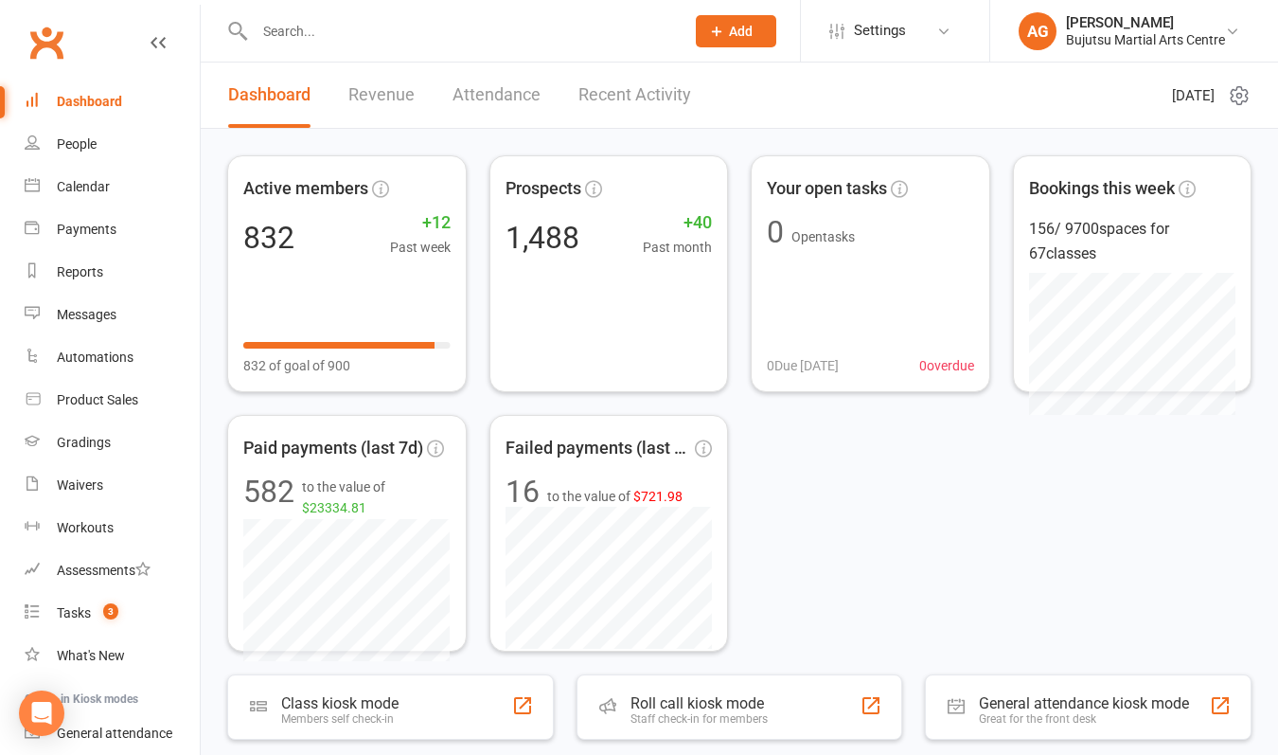
click at [84, 105] on div "Dashboard" at bounding box center [89, 101] width 65 height 15
click at [83, 103] on div "Dashboard" at bounding box center [89, 101] width 65 height 15
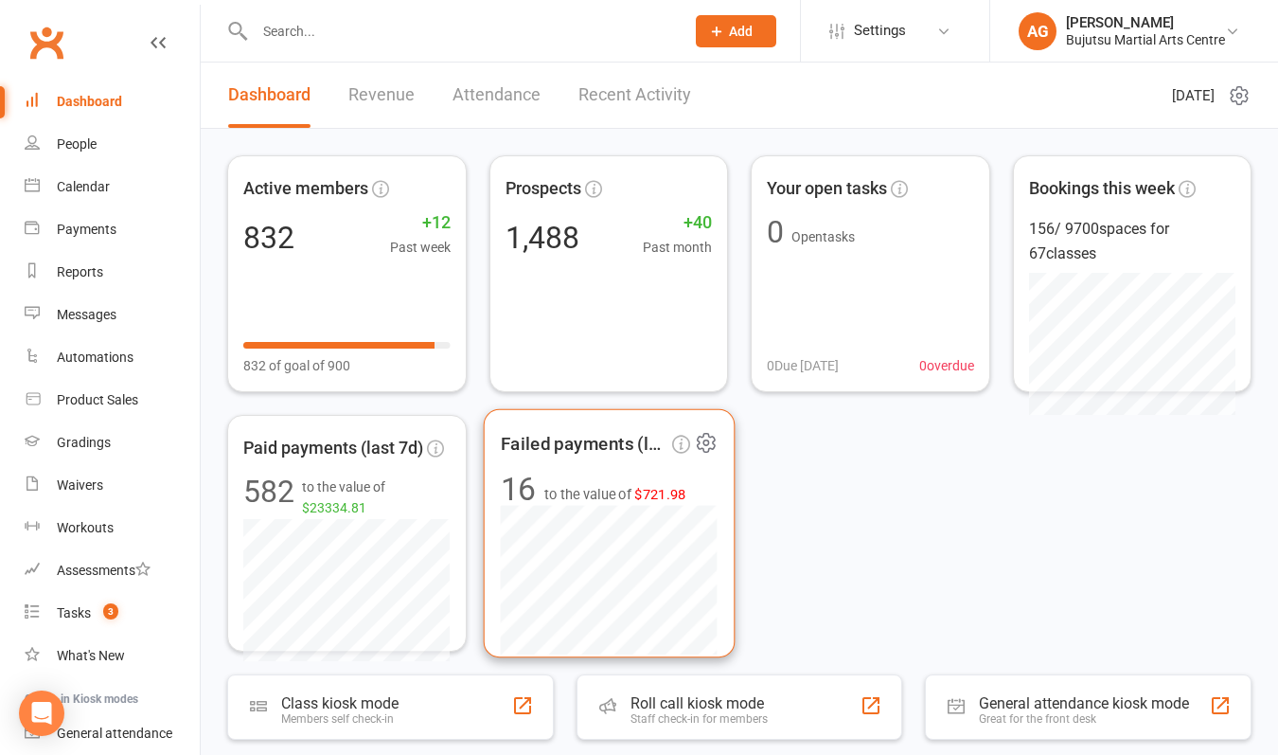
click at [660, 499] on span "$721.98" at bounding box center [661, 494] width 52 height 16
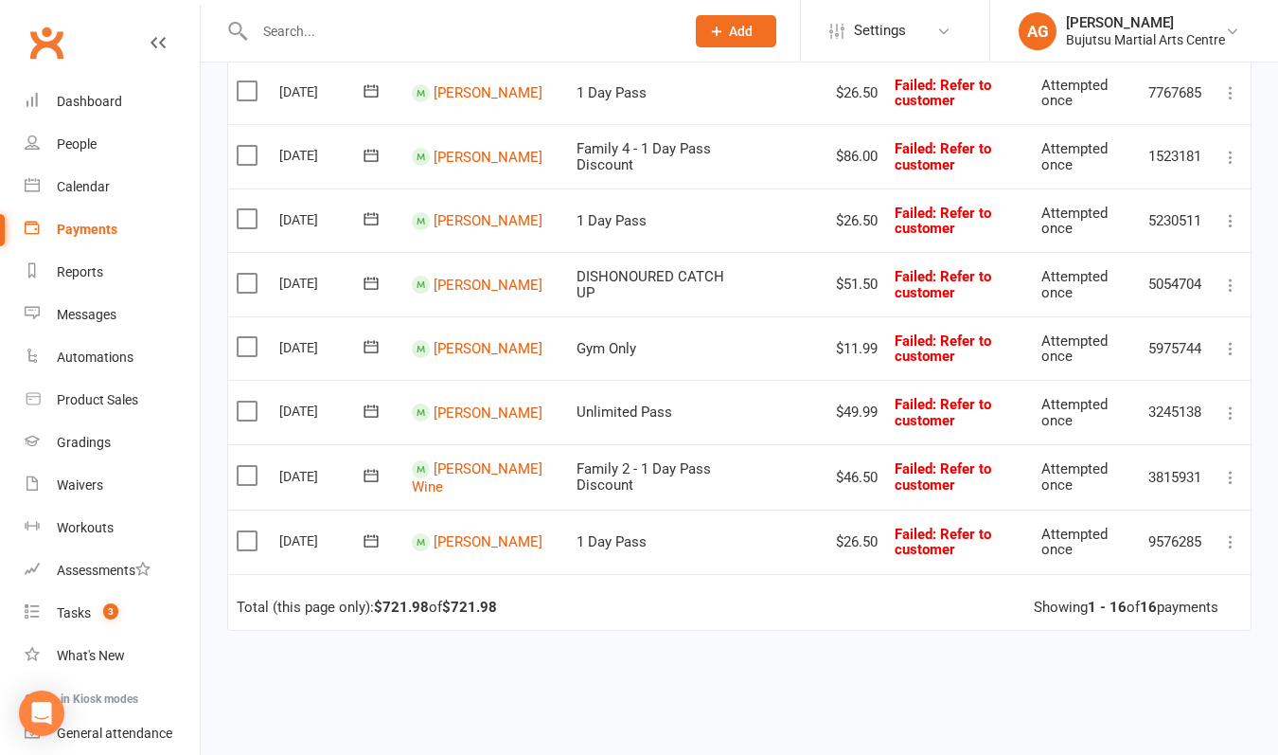
scroll to position [845, 0]
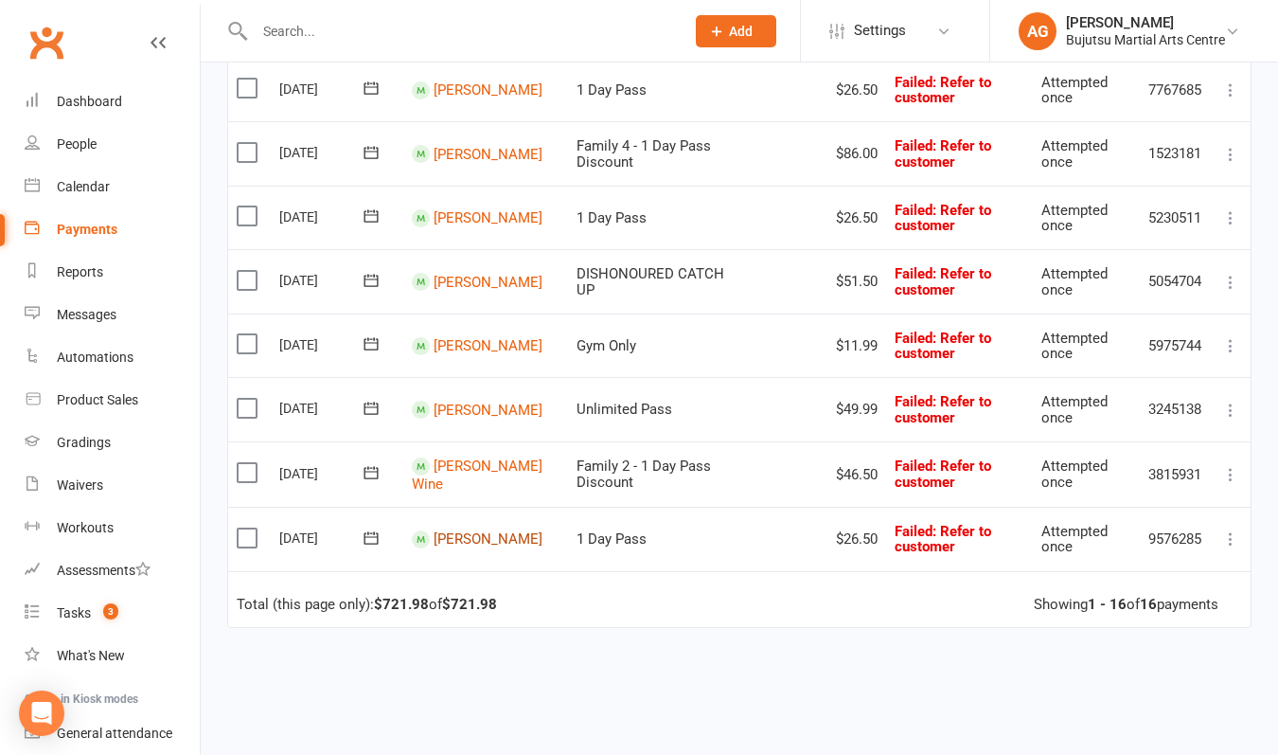
click at [457, 535] on link "[PERSON_NAME]" at bounding box center [488, 538] width 109 height 17
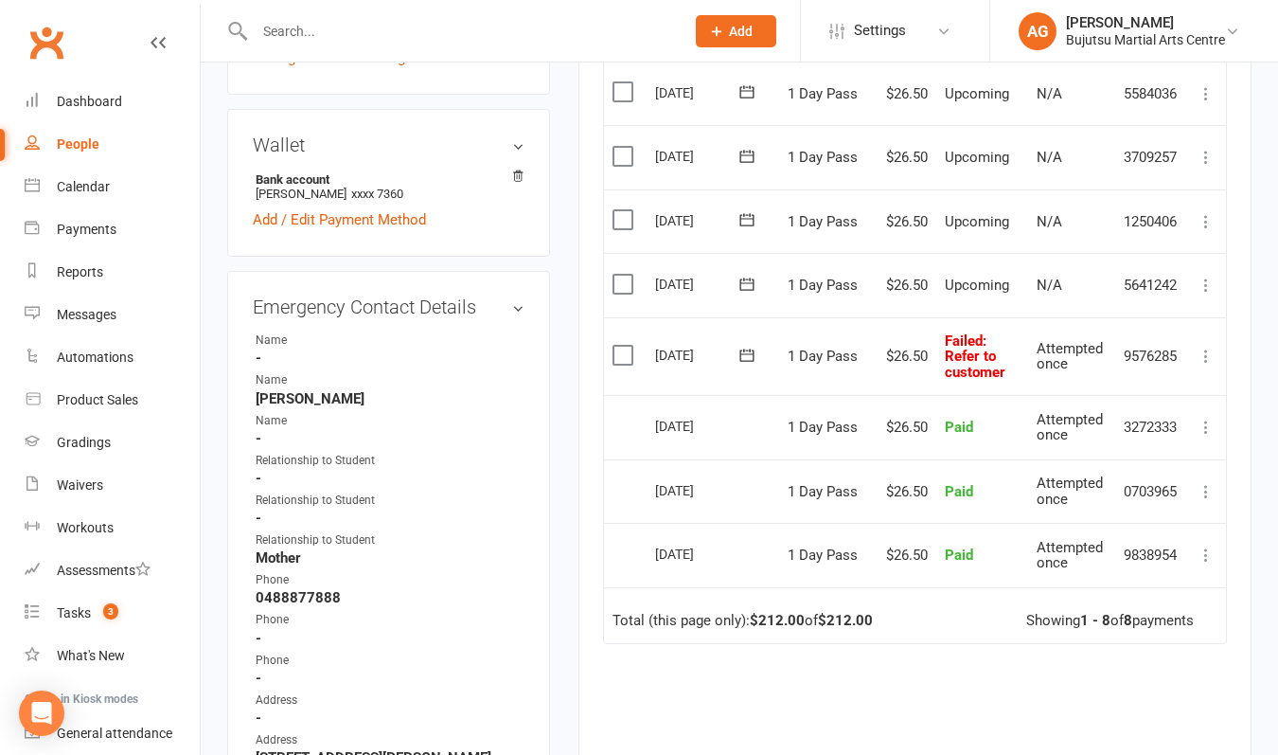
scroll to position [569, 0]
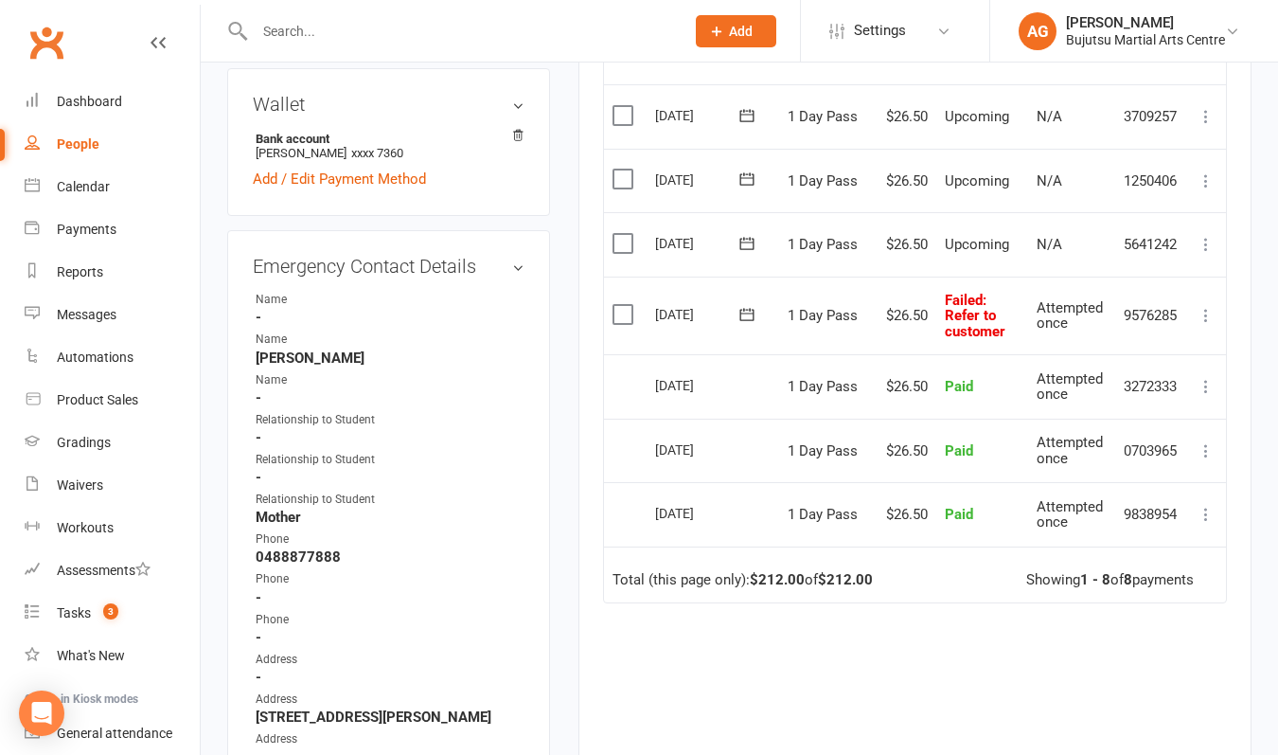
click at [1205, 308] on icon at bounding box center [1206, 315] width 19 height 19
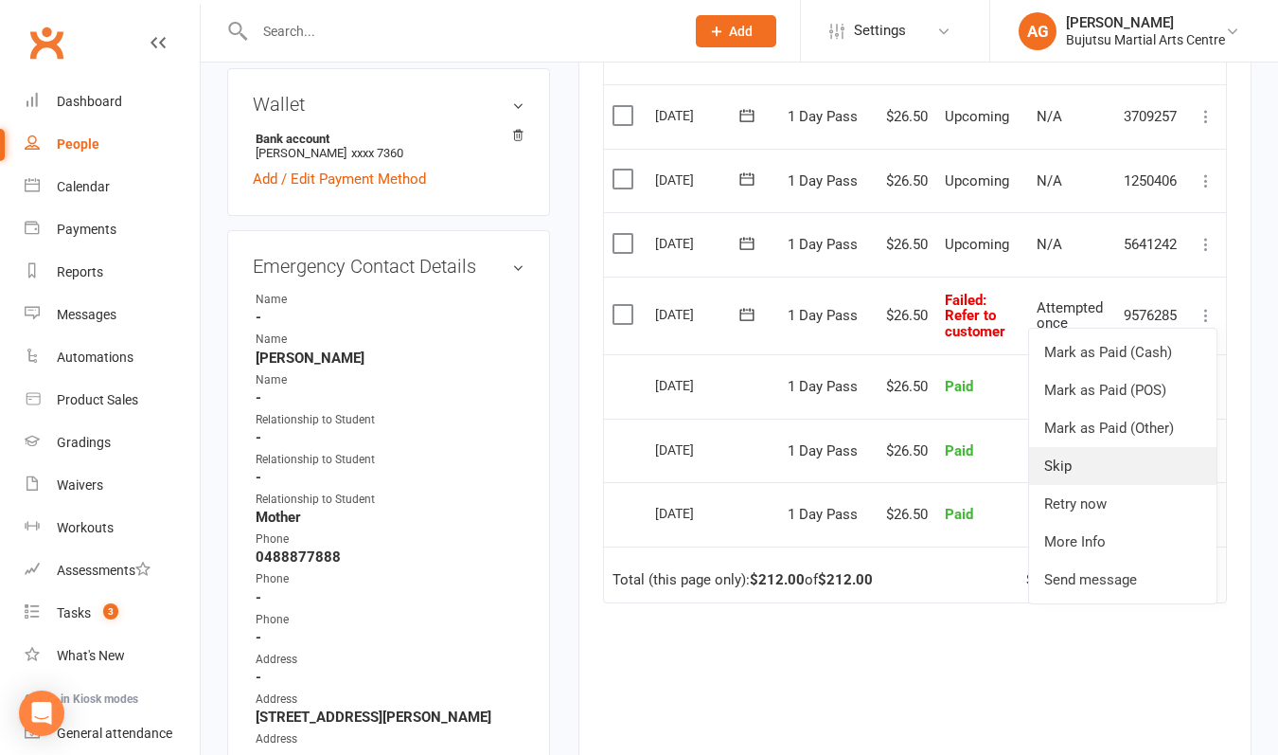
click at [1085, 457] on link "Skip" at bounding box center [1123, 466] width 188 height 38
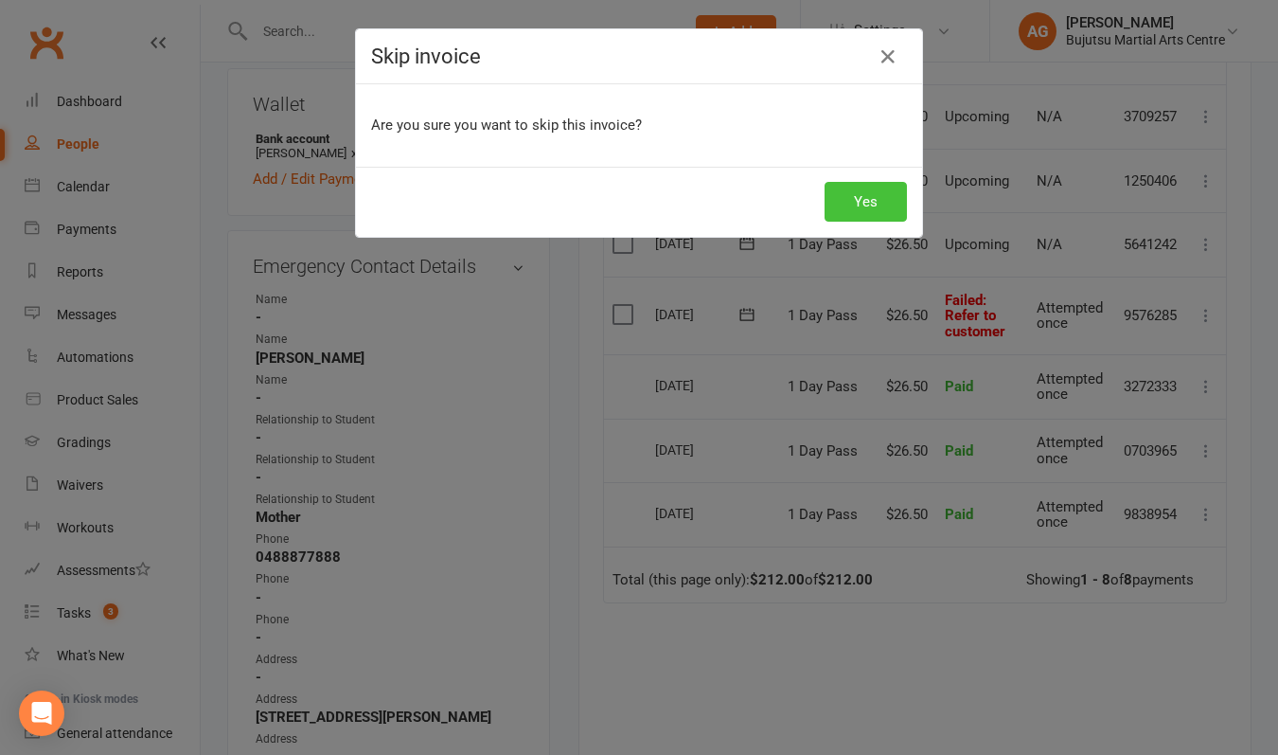
click at [857, 203] on button "Yes" at bounding box center [866, 202] width 82 height 40
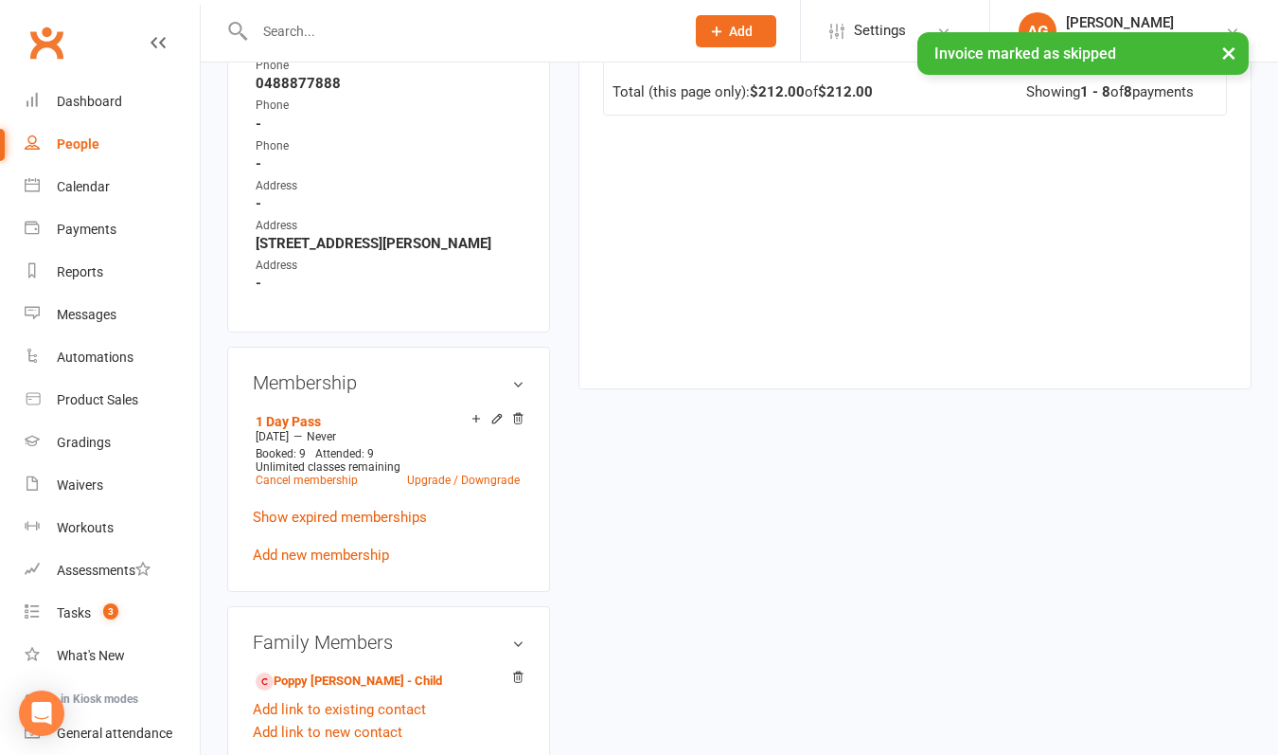
scroll to position [1035, 0]
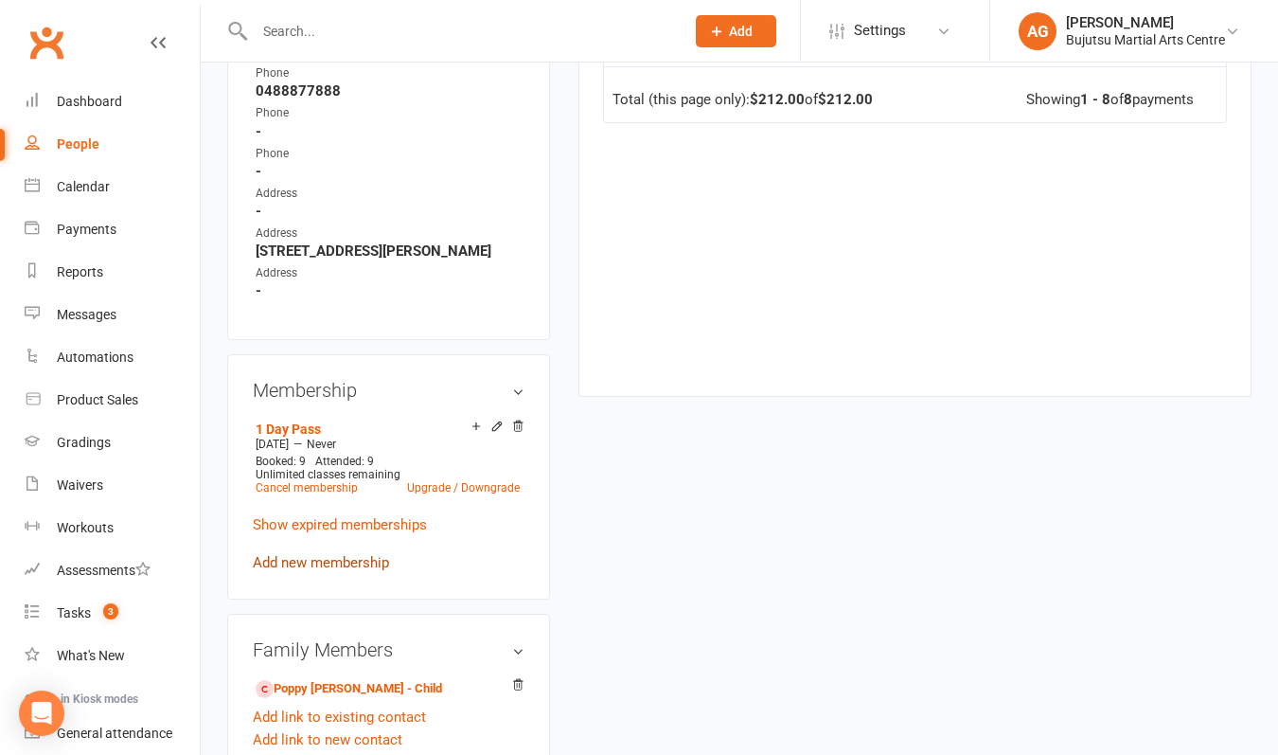
click at [301, 571] on link "Add new membership" at bounding box center [321, 562] width 136 height 17
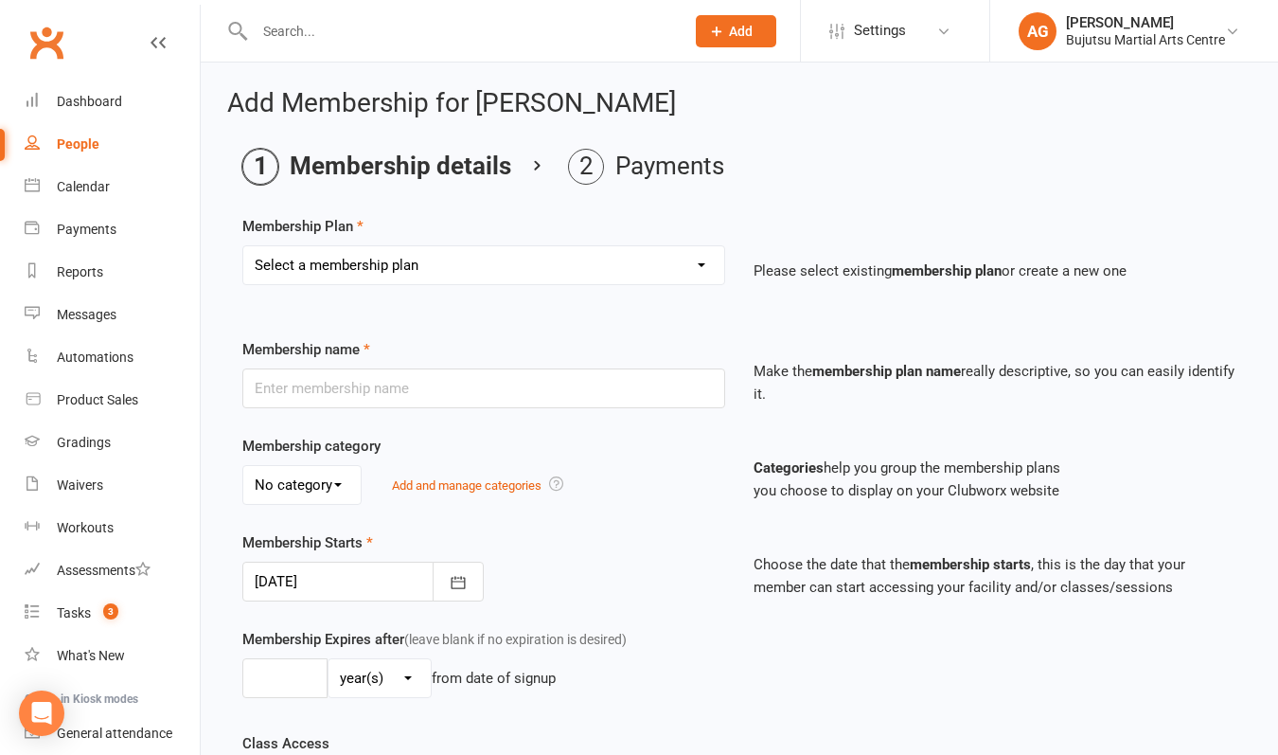
select select "25"
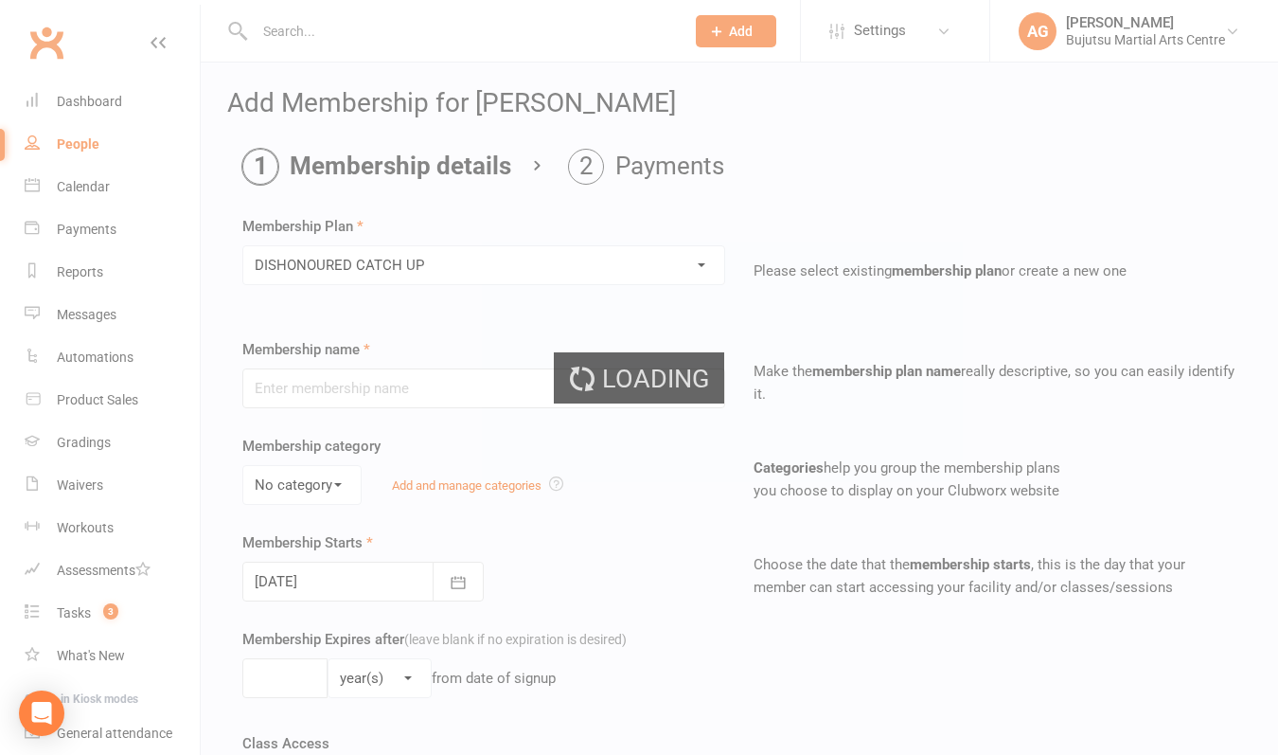
type input "DISHONOURED CATCH UP"
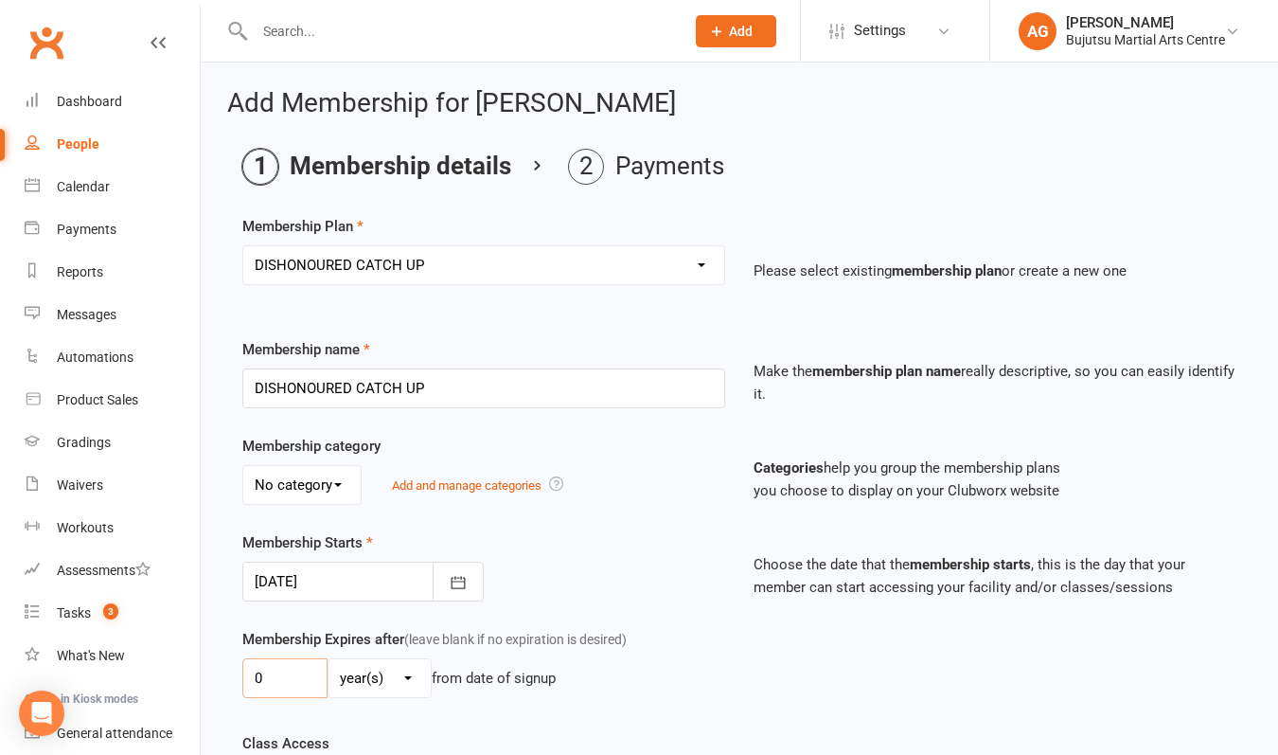
click at [305, 670] on input "0" at bounding box center [284, 678] width 85 height 40
type input "01"
select select "1"
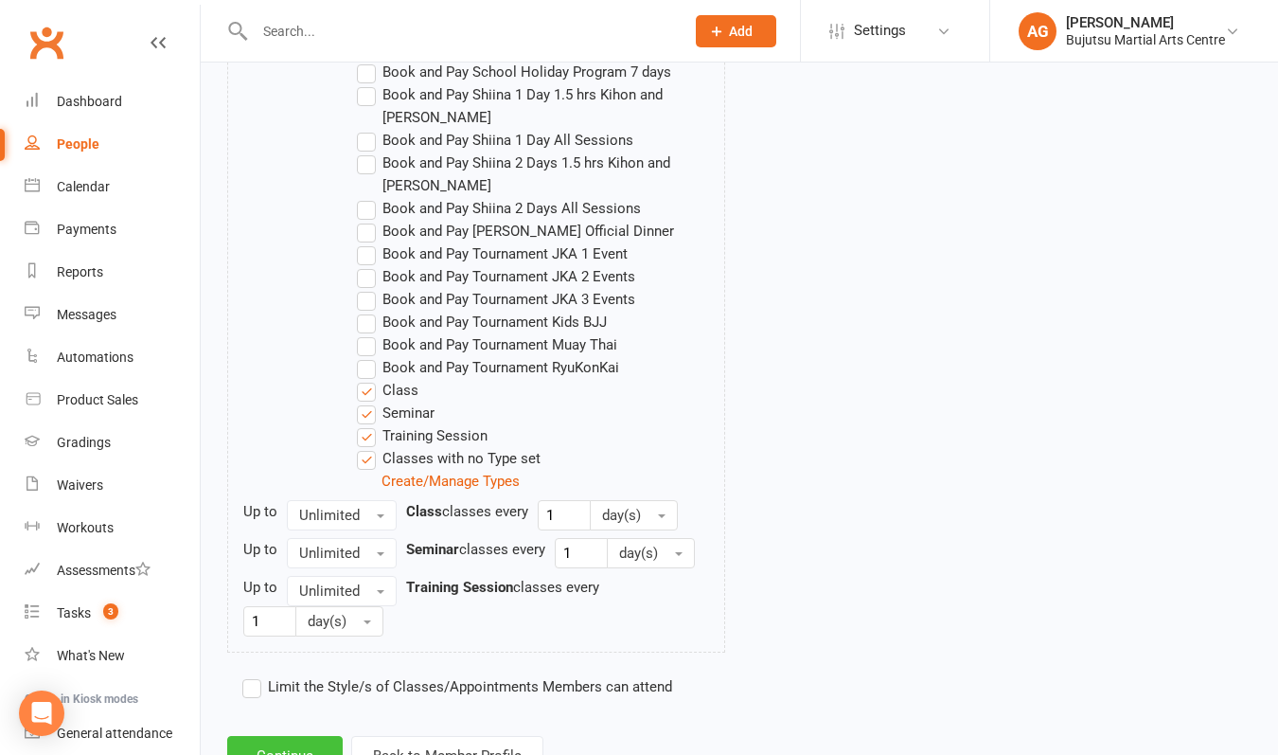
scroll to position [1745, 0]
click at [304, 737] on button "Continue" at bounding box center [285, 757] width 116 height 40
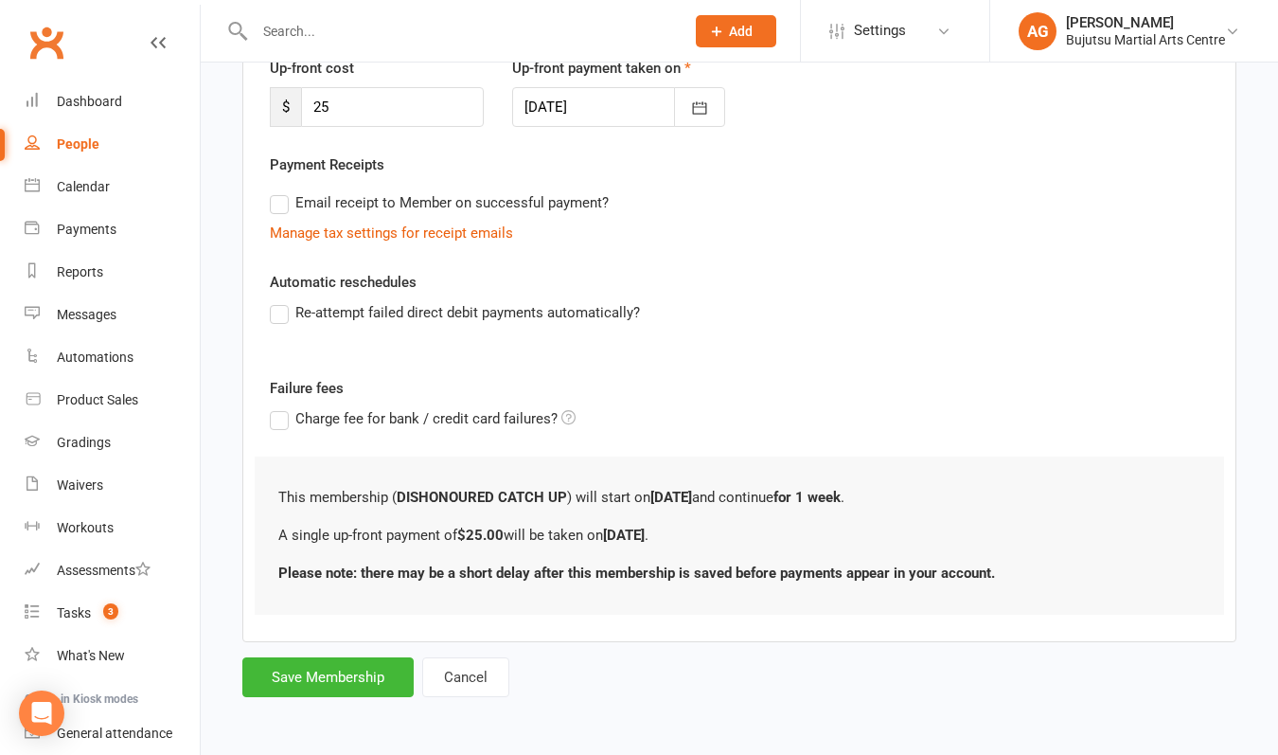
scroll to position [0, 0]
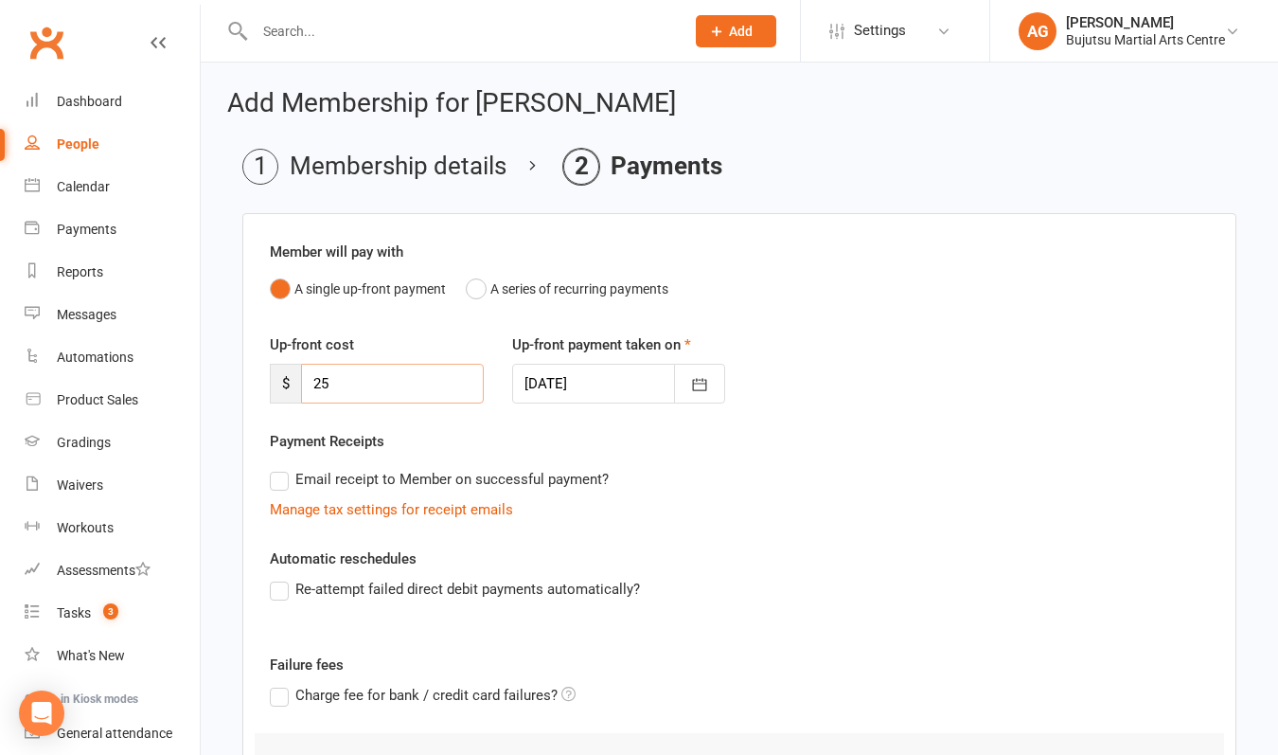
drag, startPoint x: 340, startPoint y: 377, endPoint x: 289, endPoint y: 378, distance: 51.1
click at [289, 378] on div "$ 25" at bounding box center [377, 384] width 214 height 40
type input "36.60"
click at [563, 371] on div at bounding box center [619, 384] width 214 height 40
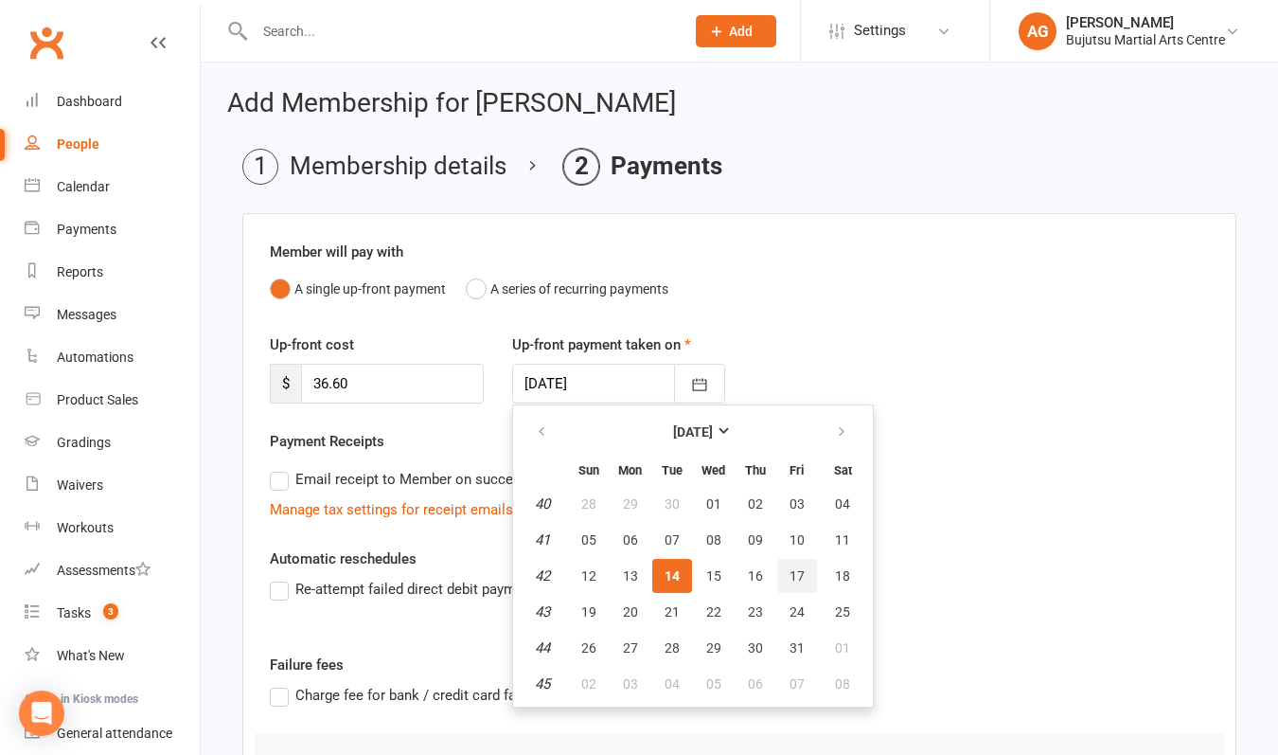
click at [792, 577] on span "17" at bounding box center [797, 575] width 15 height 15
type input "[DATE]"
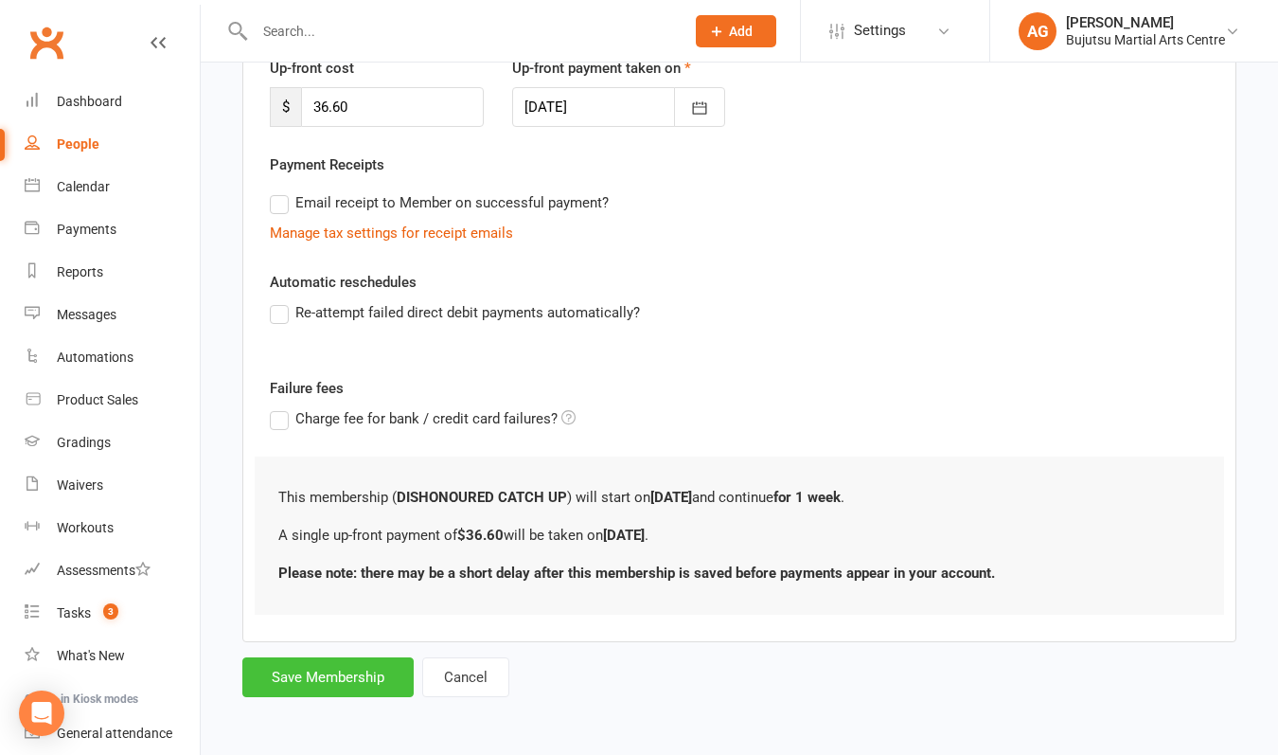
scroll to position [292, 0]
click at [323, 665] on button "Save Membership" at bounding box center [327, 677] width 171 height 40
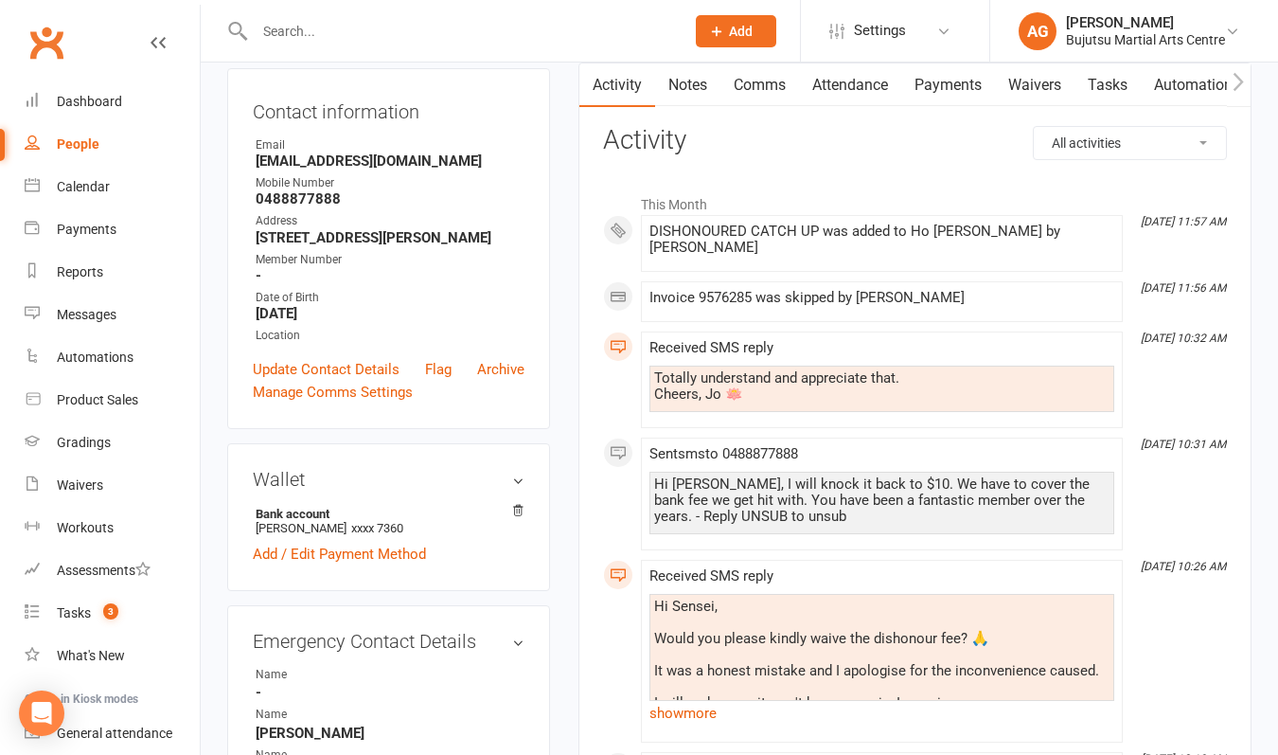
scroll to position [210, 0]
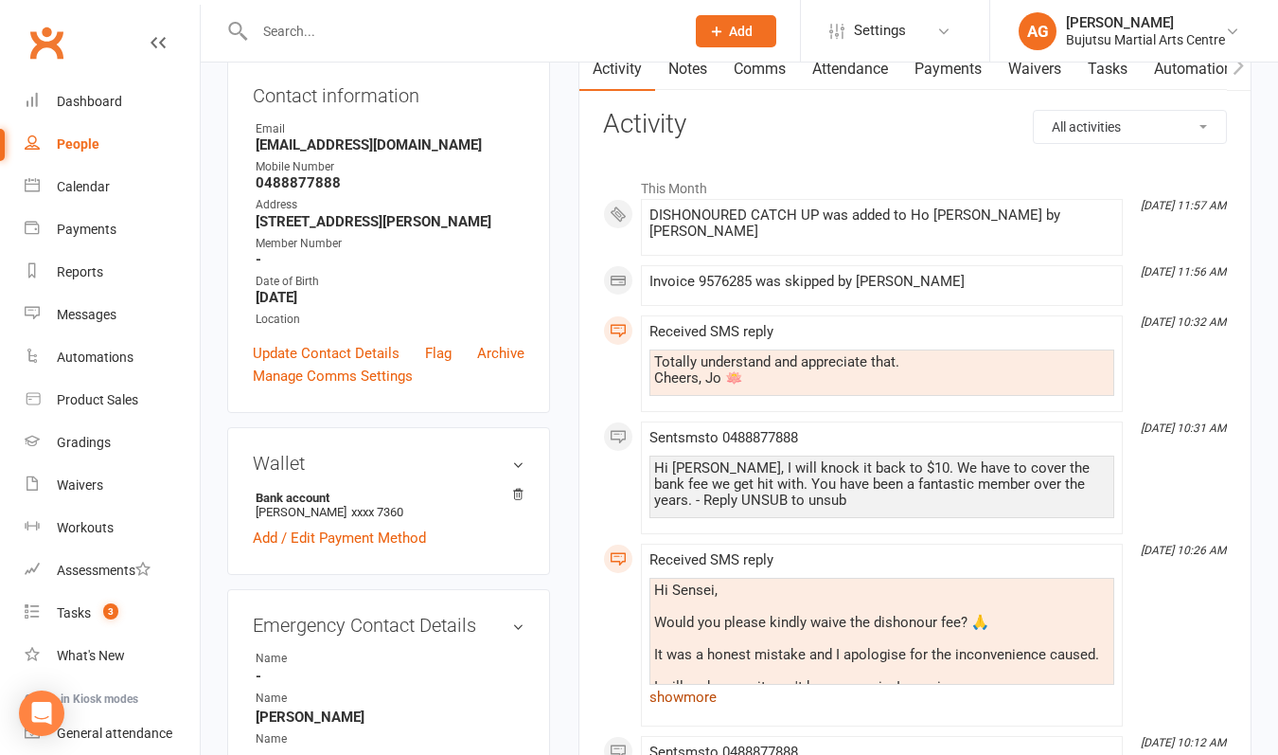
click at [704, 684] on link "show more" at bounding box center [882, 697] width 465 height 27
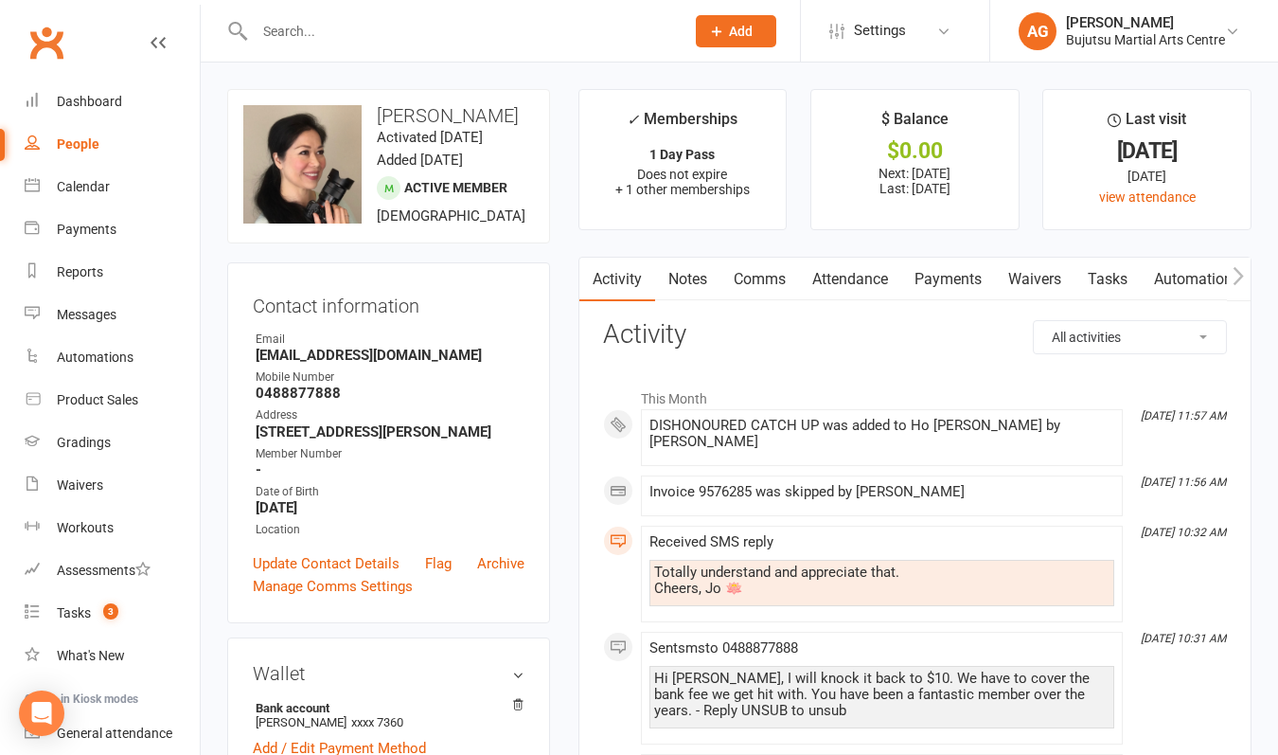
scroll to position [0, 0]
click at [85, 98] on div "Dashboard" at bounding box center [89, 101] width 65 height 15
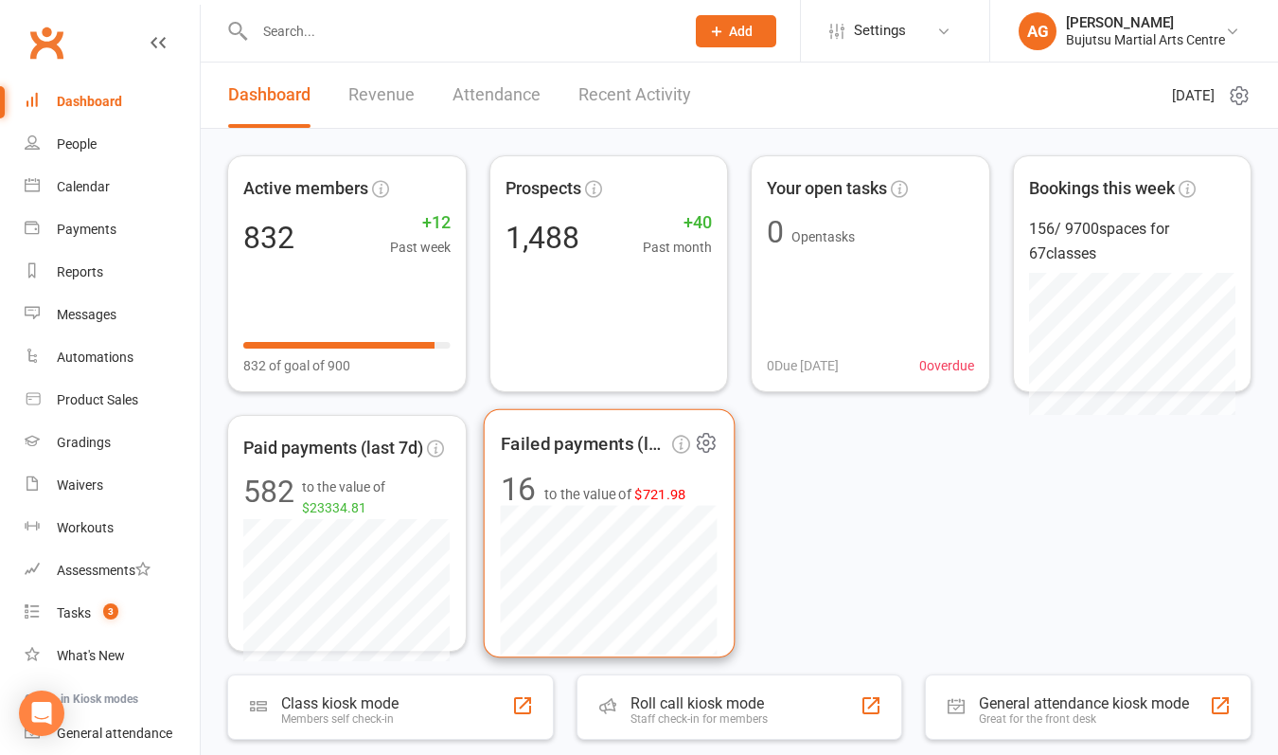
click at [660, 493] on span "$721.98" at bounding box center [661, 494] width 52 height 16
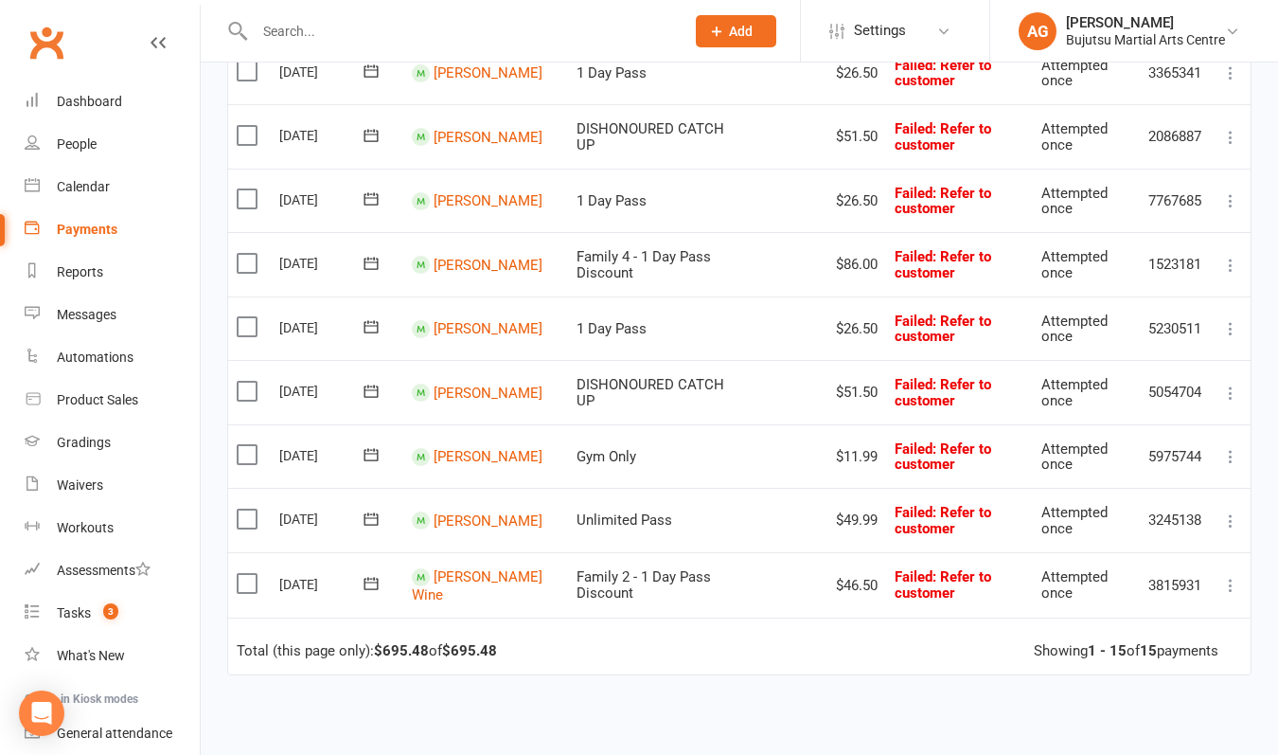
scroll to position [713, 0]
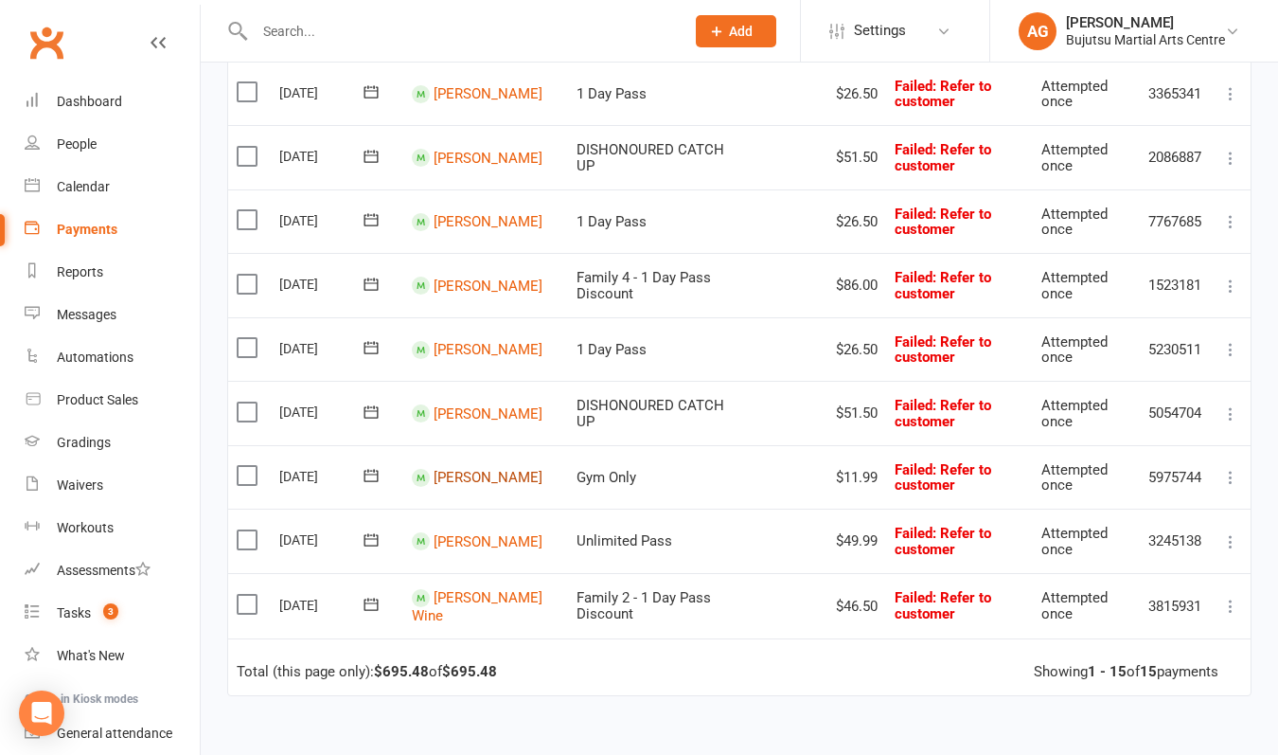
click at [469, 475] on link "[PERSON_NAME]" at bounding box center [488, 477] width 109 height 17
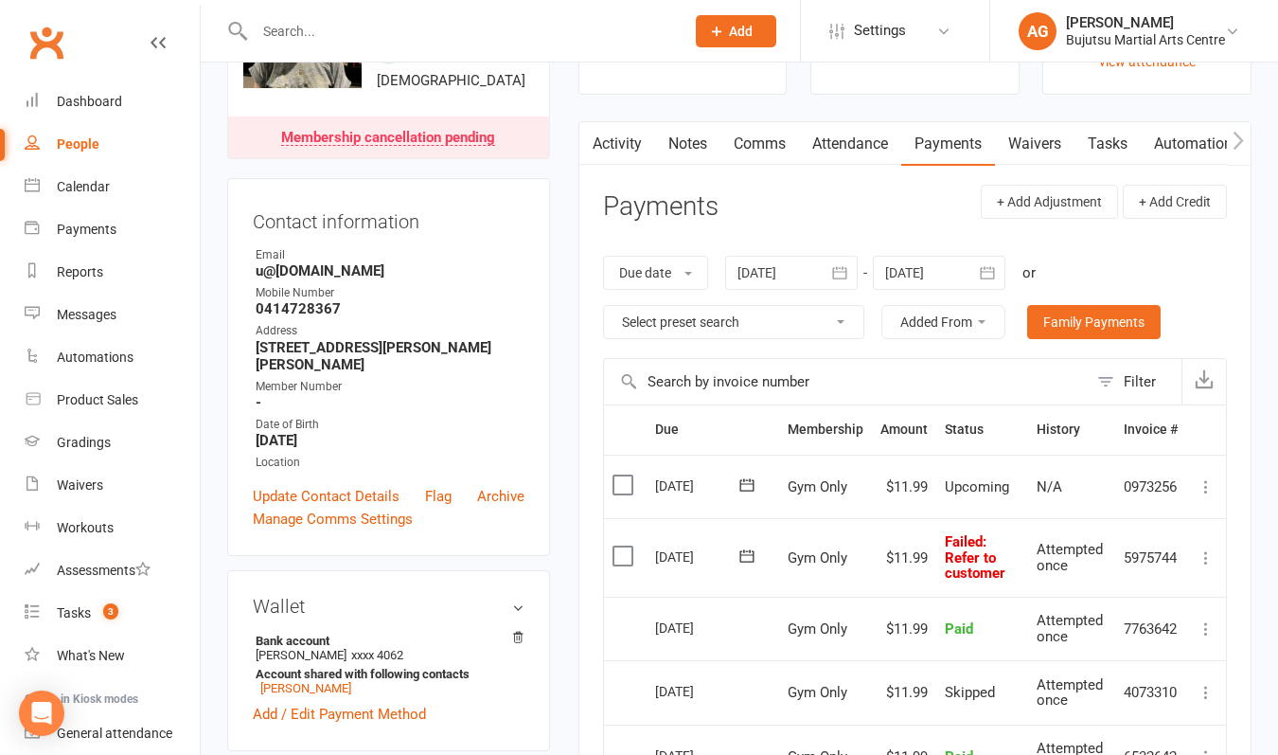
scroll to position [154, 0]
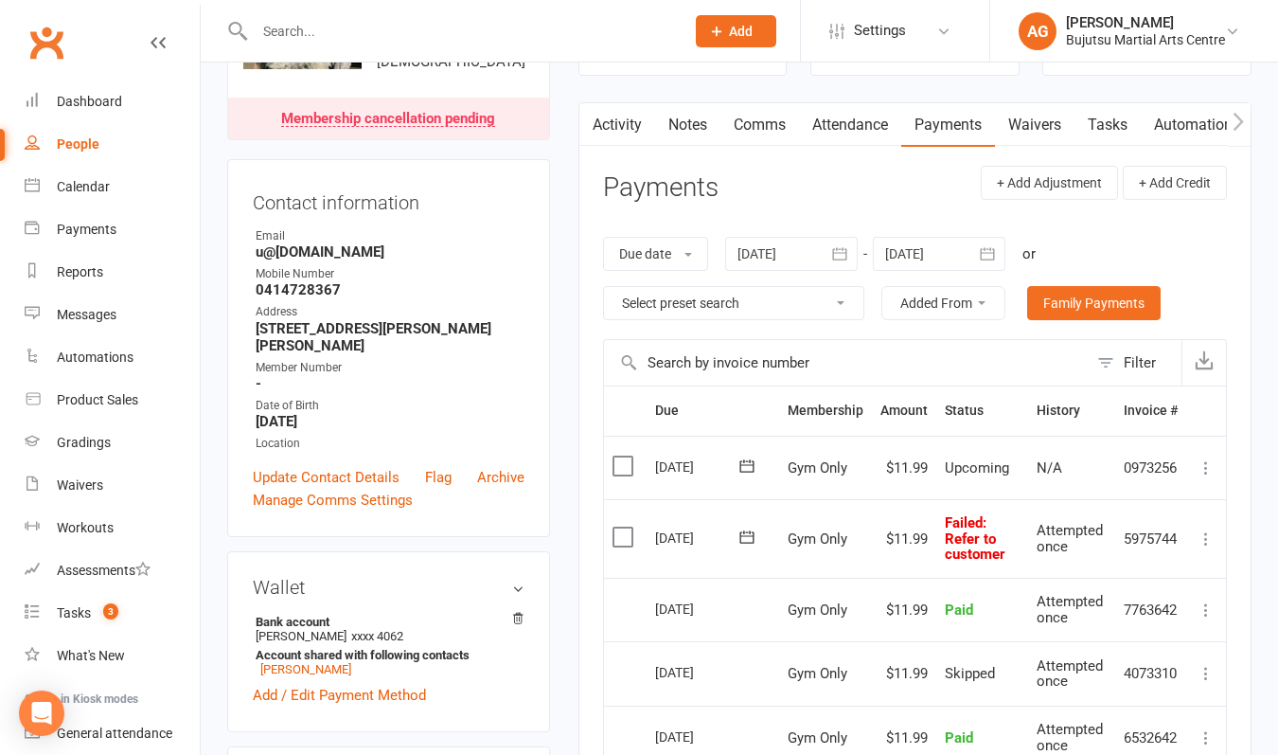
click at [1207, 536] on icon at bounding box center [1206, 538] width 19 height 19
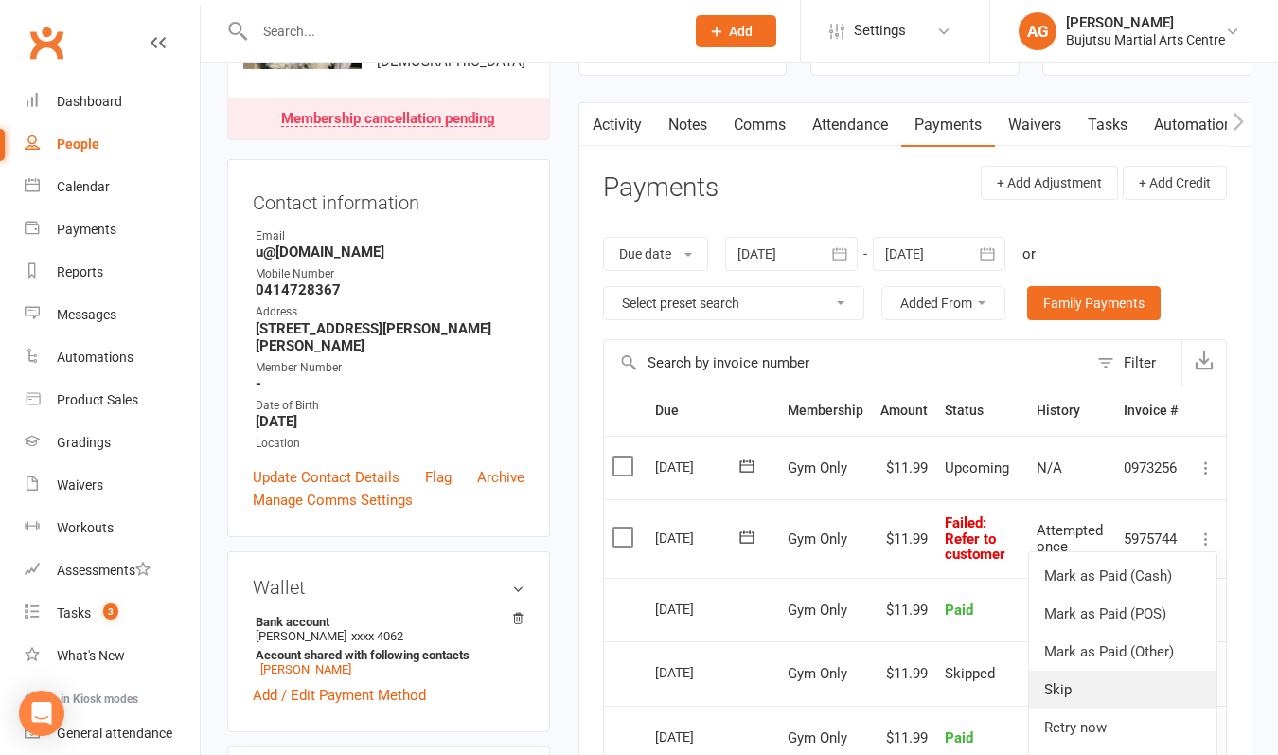
click at [1094, 682] on link "Skip" at bounding box center [1123, 689] width 188 height 38
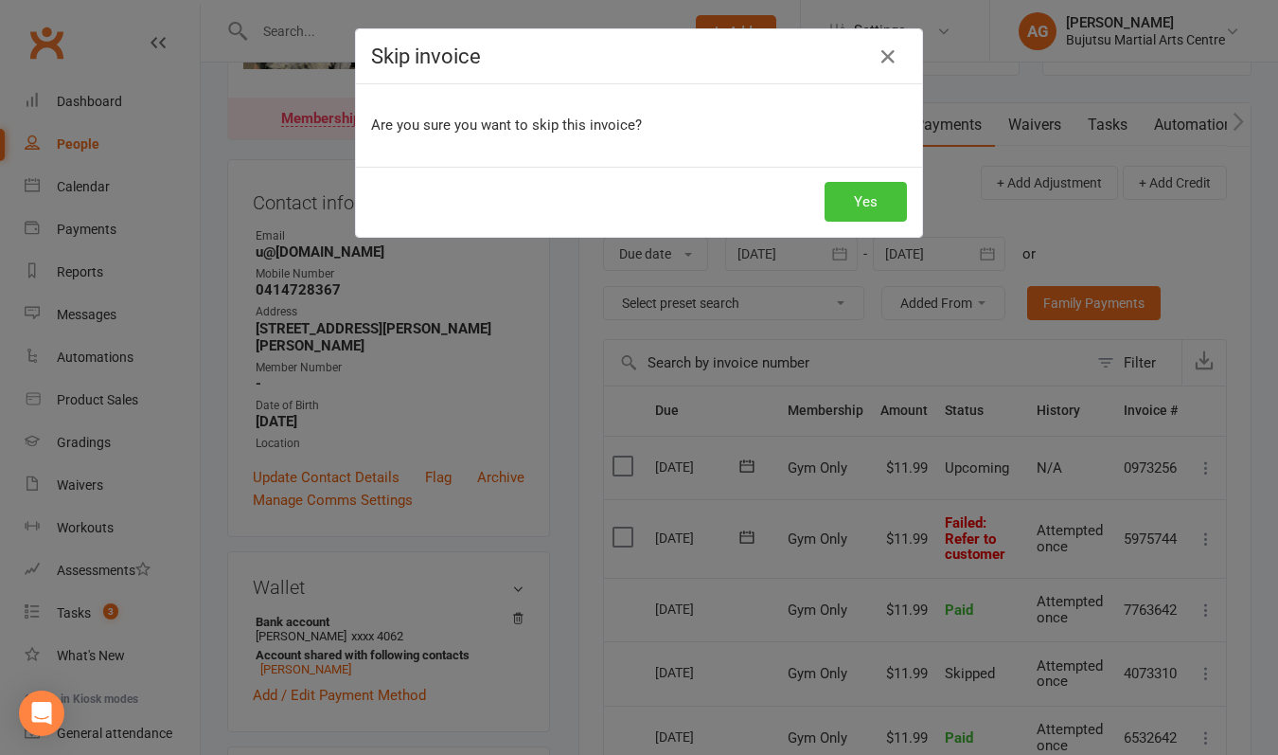
click at [860, 202] on button "Yes" at bounding box center [866, 202] width 82 height 40
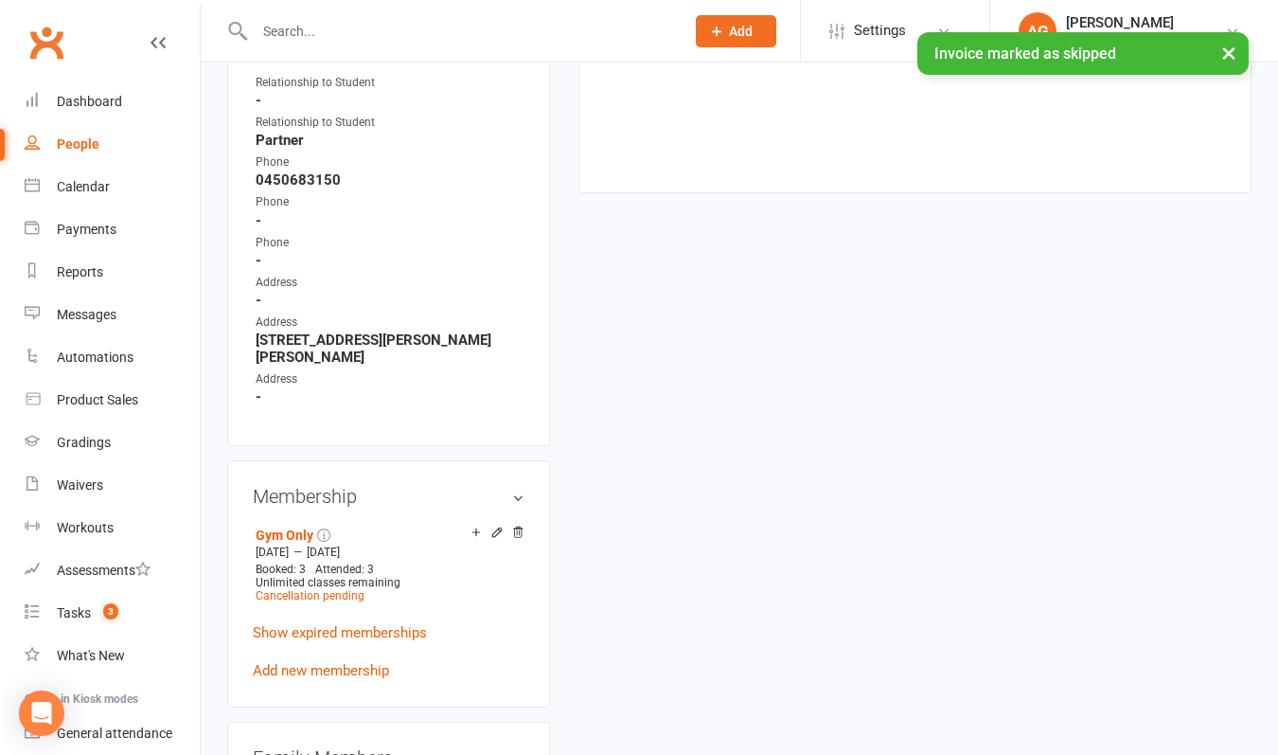
scroll to position [1057, 0]
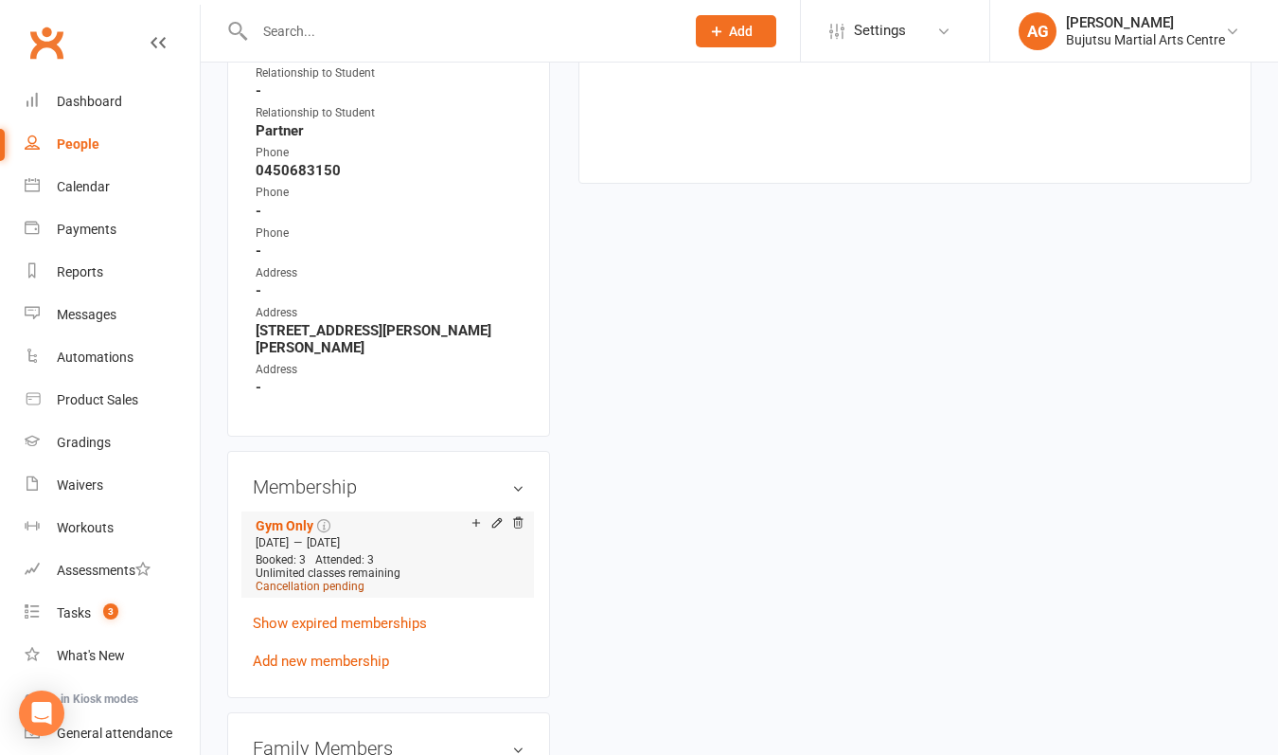
click at [351, 580] on span "Cancellation pending" at bounding box center [310, 586] width 109 height 13
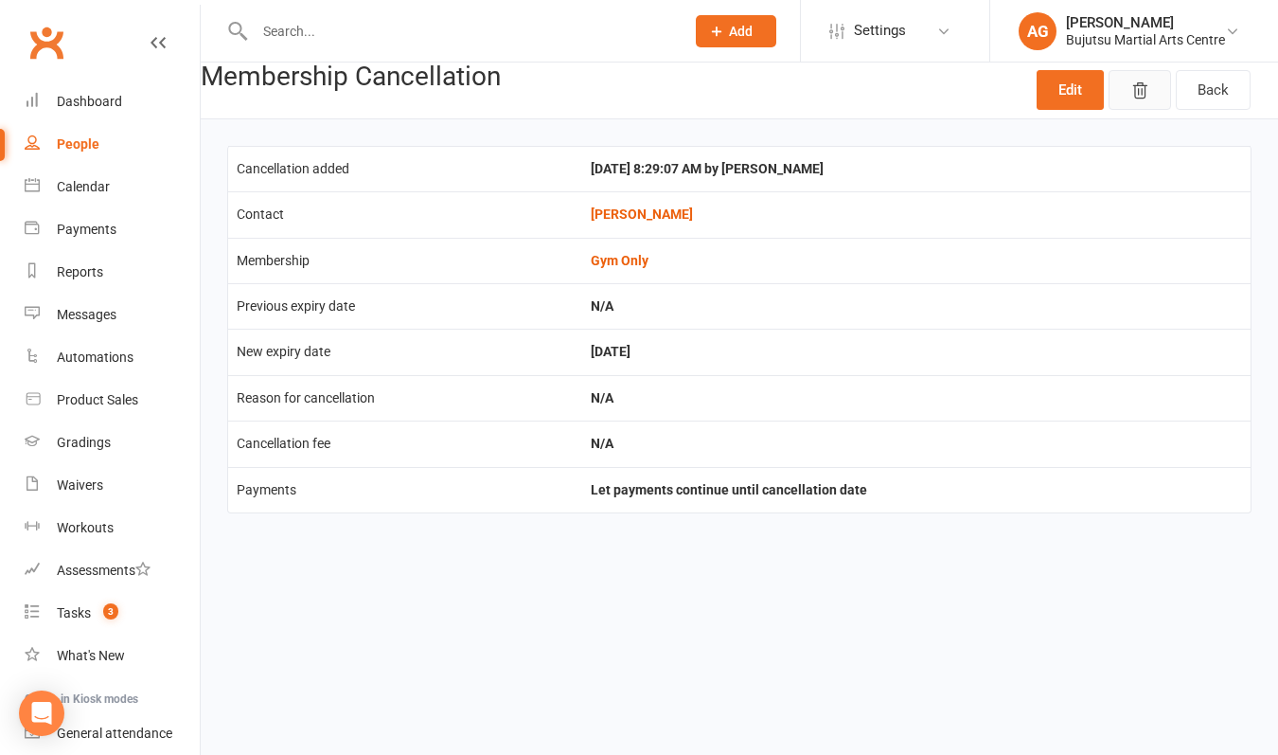
click at [1138, 85] on icon "button" at bounding box center [1140, 90] width 13 height 15
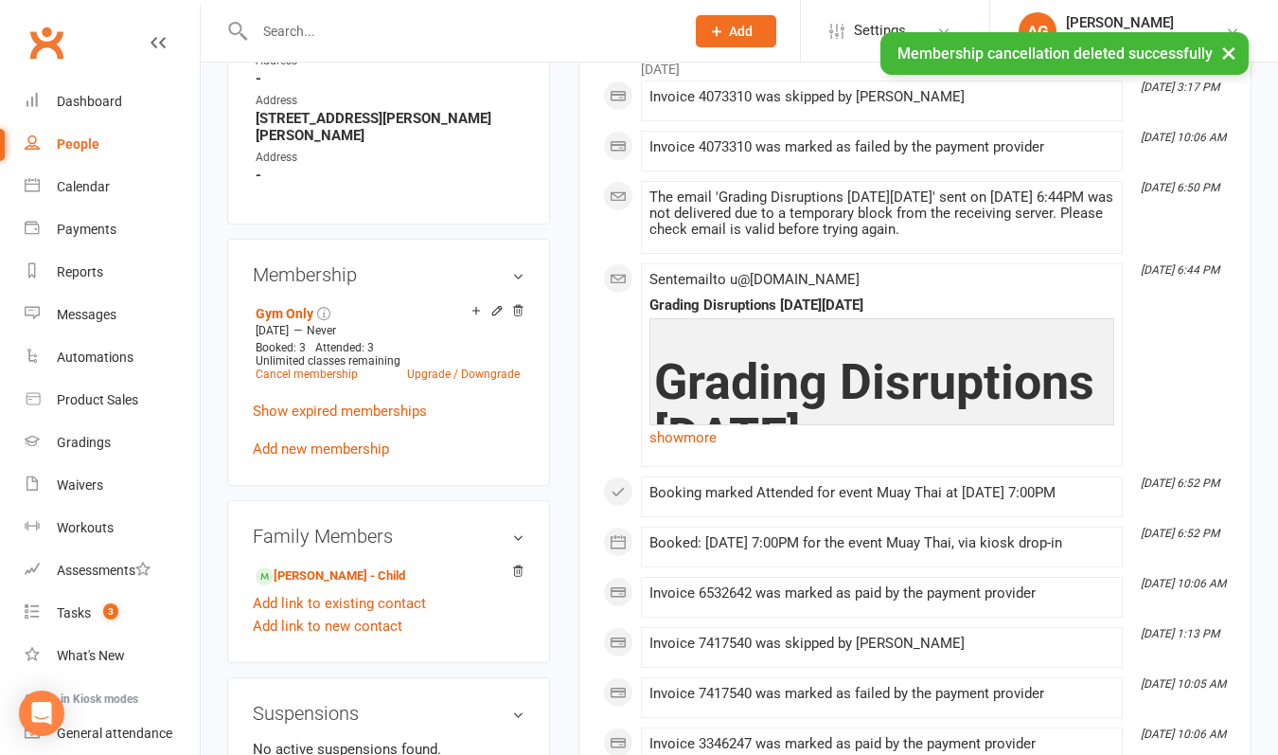
scroll to position [1176, 0]
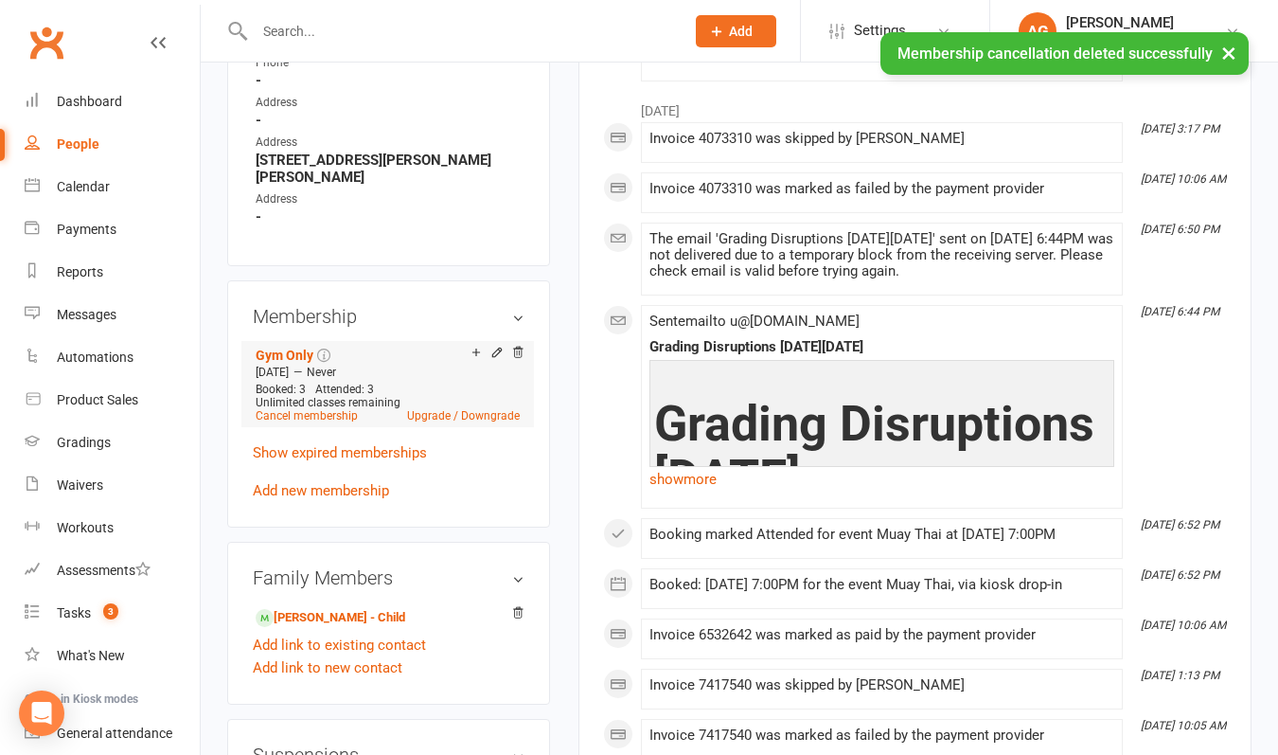
click at [321, 402] on li "Gym Only [DATE] — Never Booked: 3 Attended: 3 Unlimited classes remaining Cance…" at bounding box center [388, 384] width 274 height 86
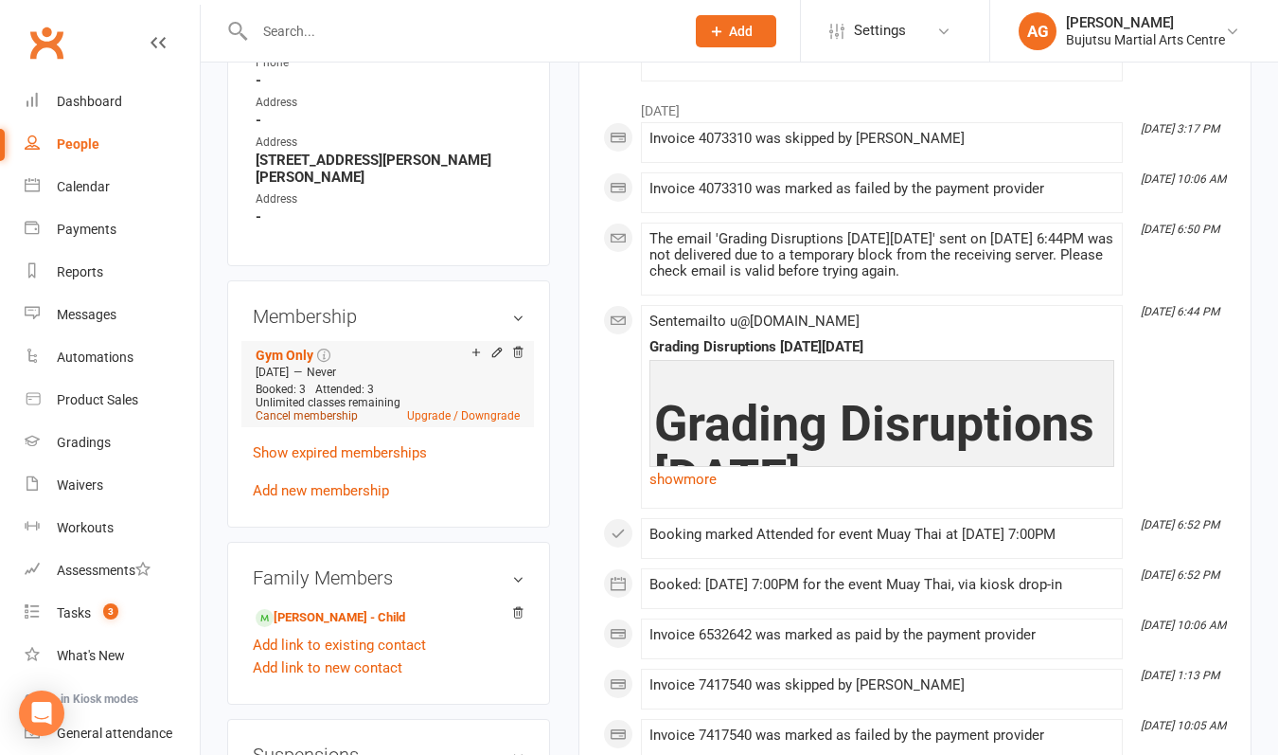
click at [319, 409] on link "Cancel membership" at bounding box center [307, 415] width 102 height 13
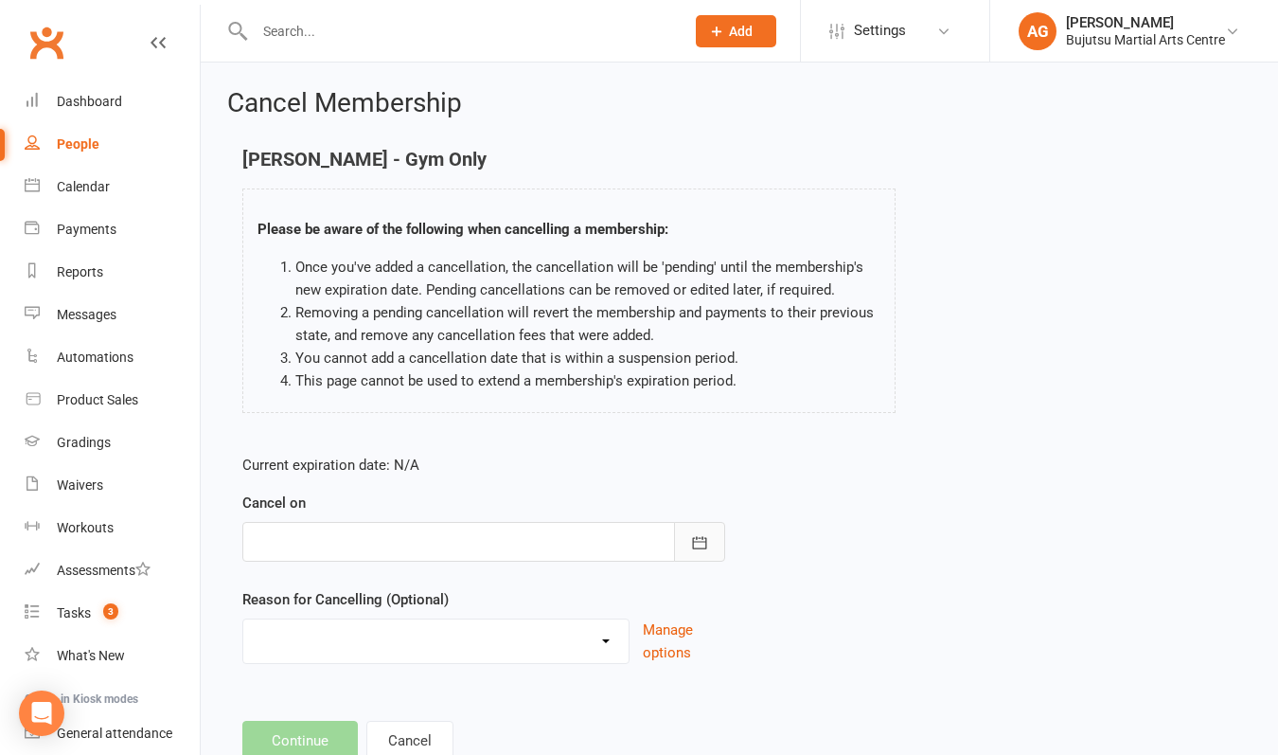
click at [706, 540] on icon "button" at bounding box center [699, 542] width 19 height 19
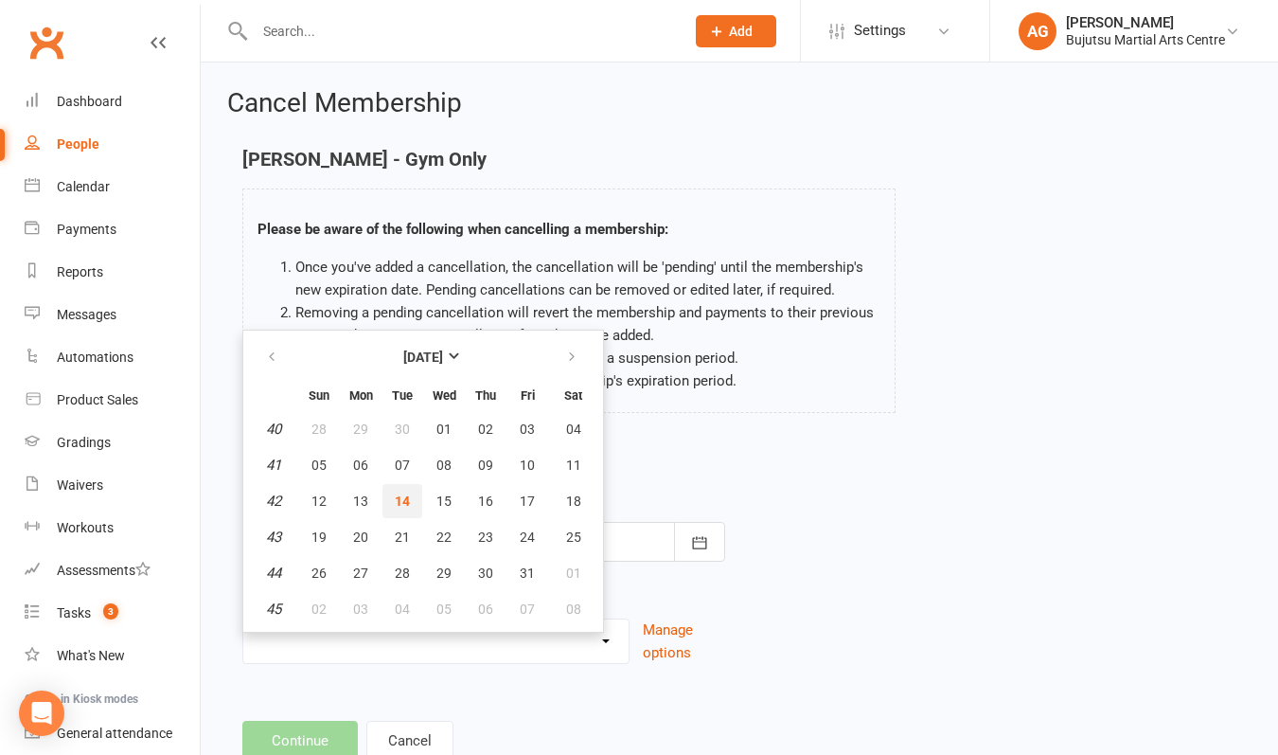
click at [407, 506] on span "14" at bounding box center [402, 500] width 15 height 15
type input "[DATE]"
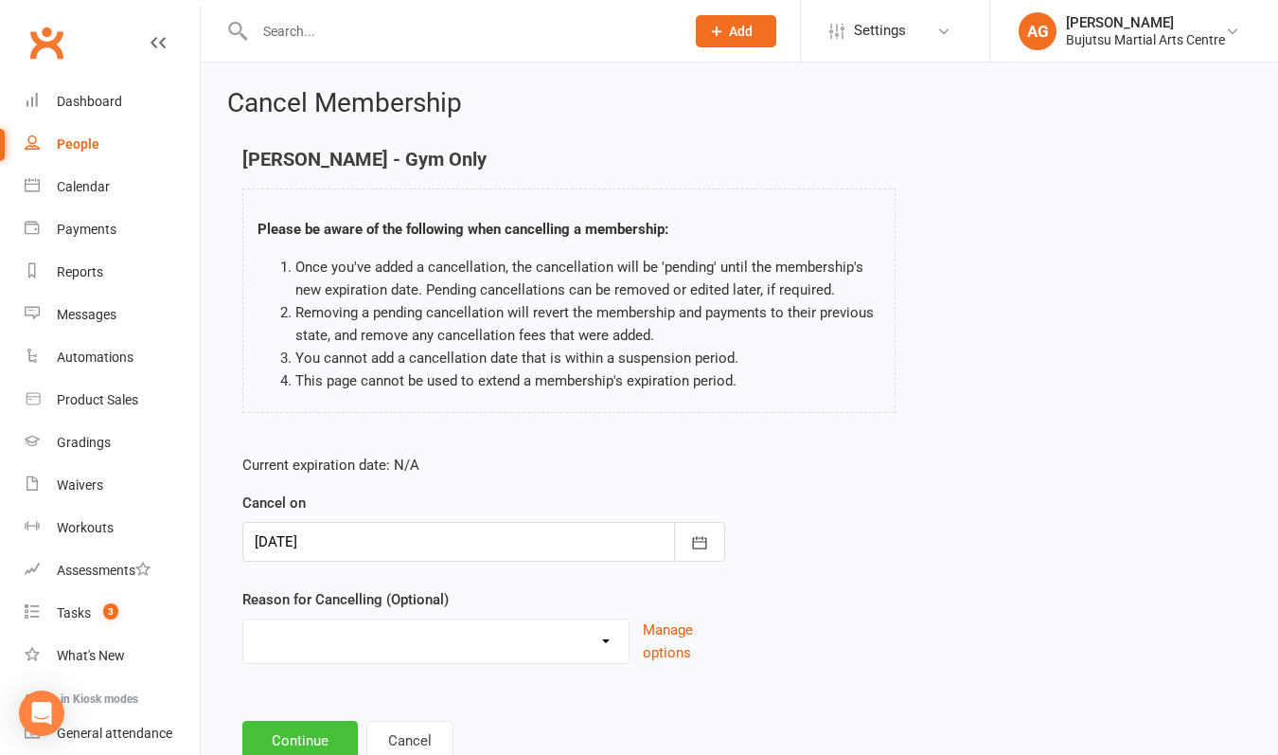
click at [309, 735] on button "Continue" at bounding box center [300, 741] width 116 height 40
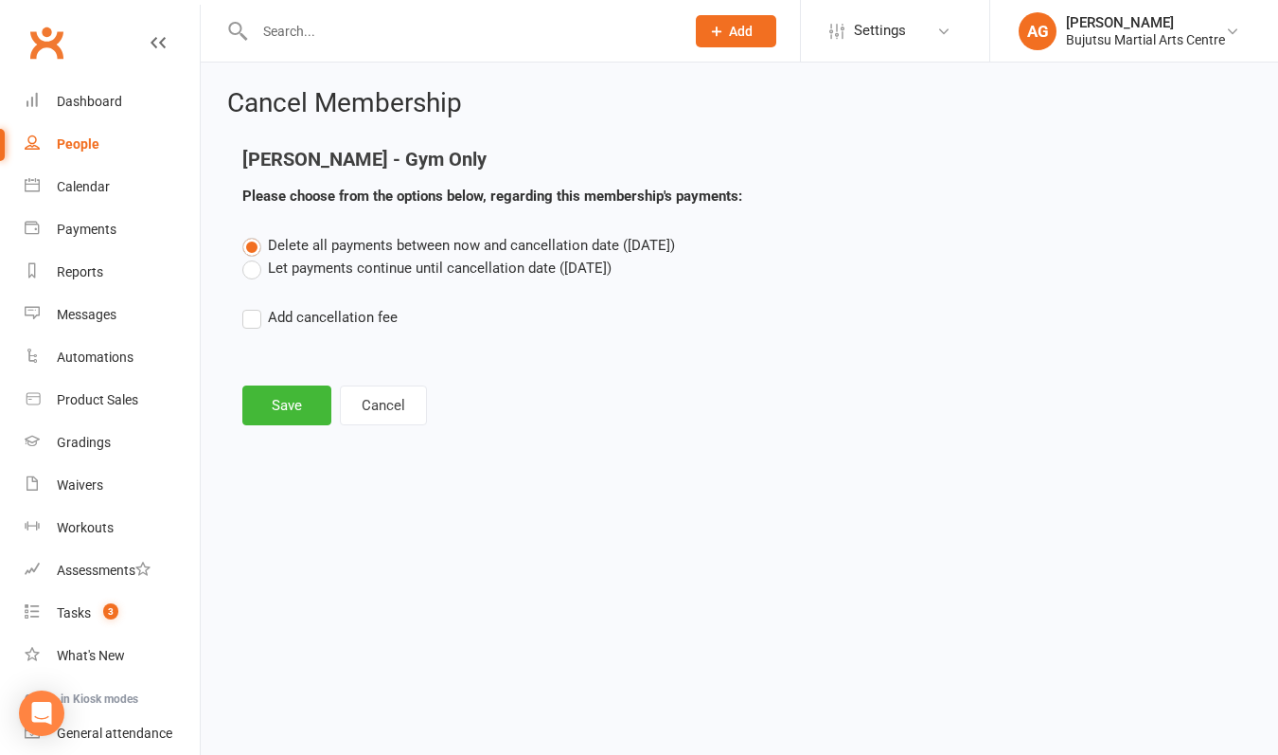
click at [257, 274] on label "Let payments continue until cancellation date ([DATE])" at bounding box center [426, 268] width 369 height 23
click at [255, 257] on input "Let payments continue until cancellation date ([DATE])" at bounding box center [248, 257] width 12 height 0
click at [279, 410] on button "Save" at bounding box center [286, 405] width 89 height 40
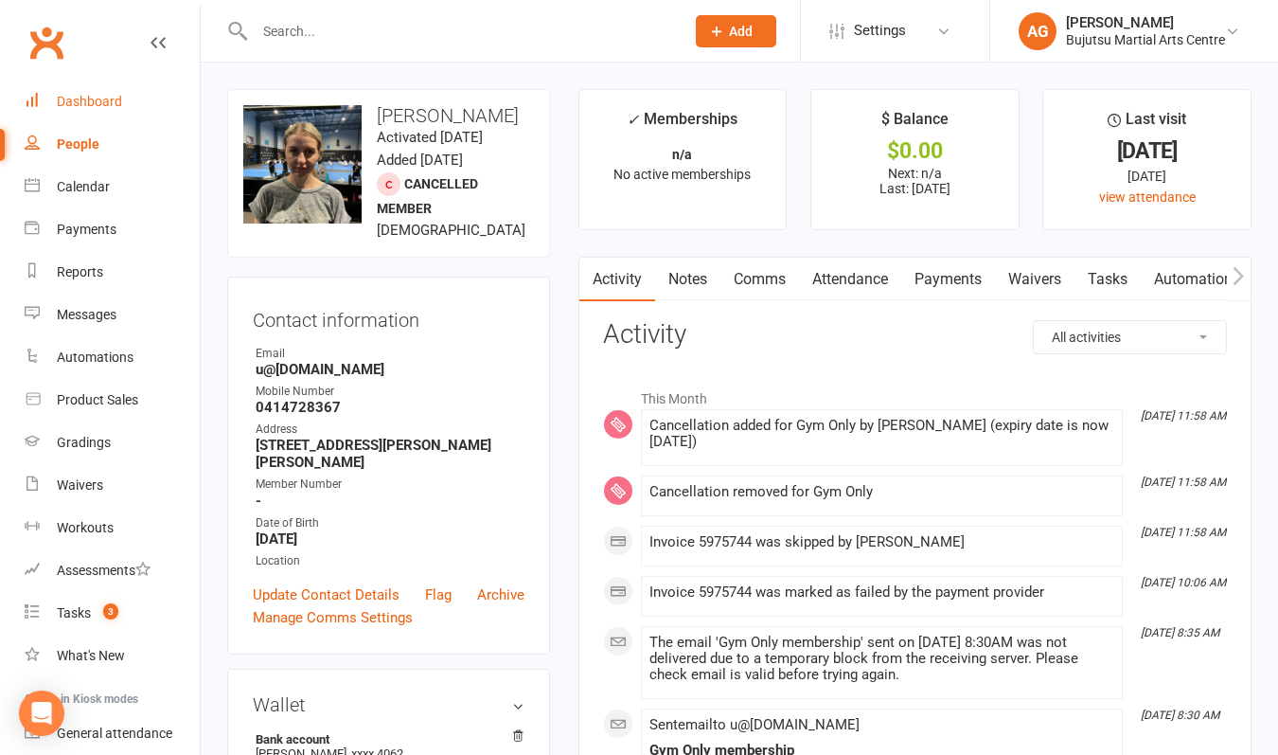
click at [64, 98] on div "Dashboard" at bounding box center [89, 101] width 65 height 15
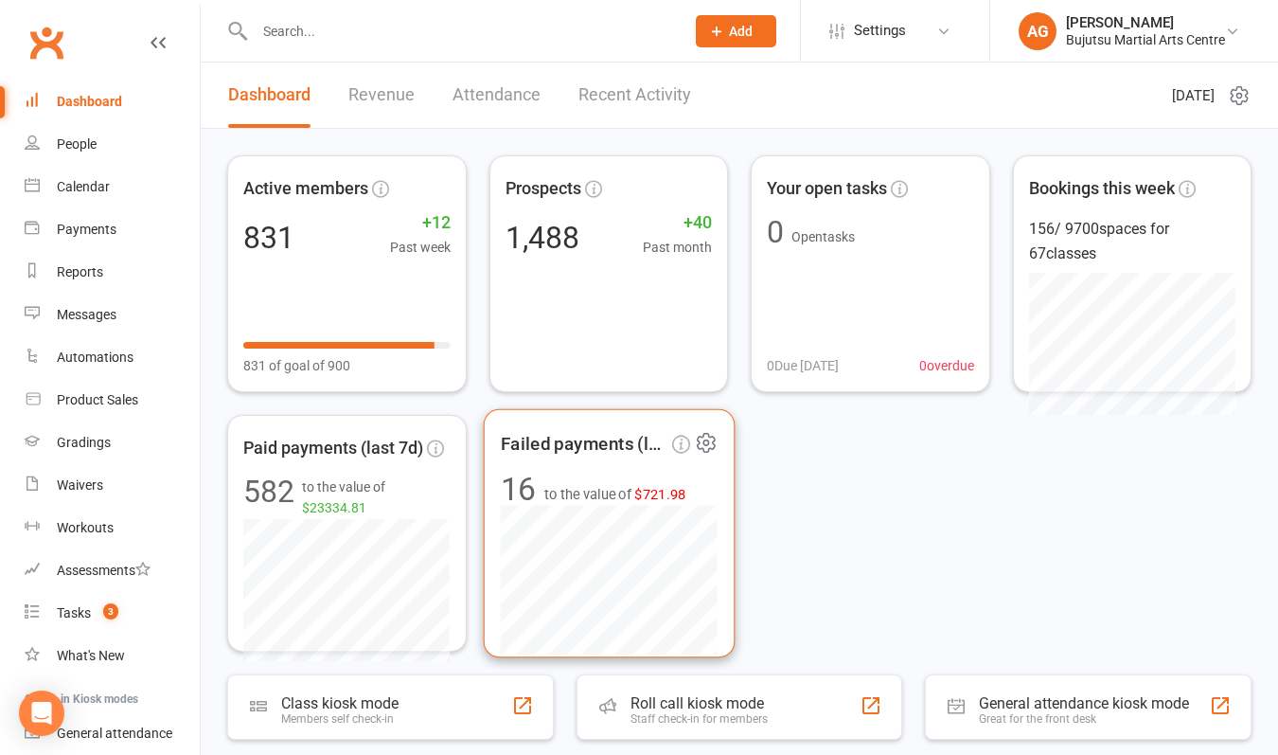
click at [671, 491] on span "$721.98" at bounding box center [661, 494] width 52 height 16
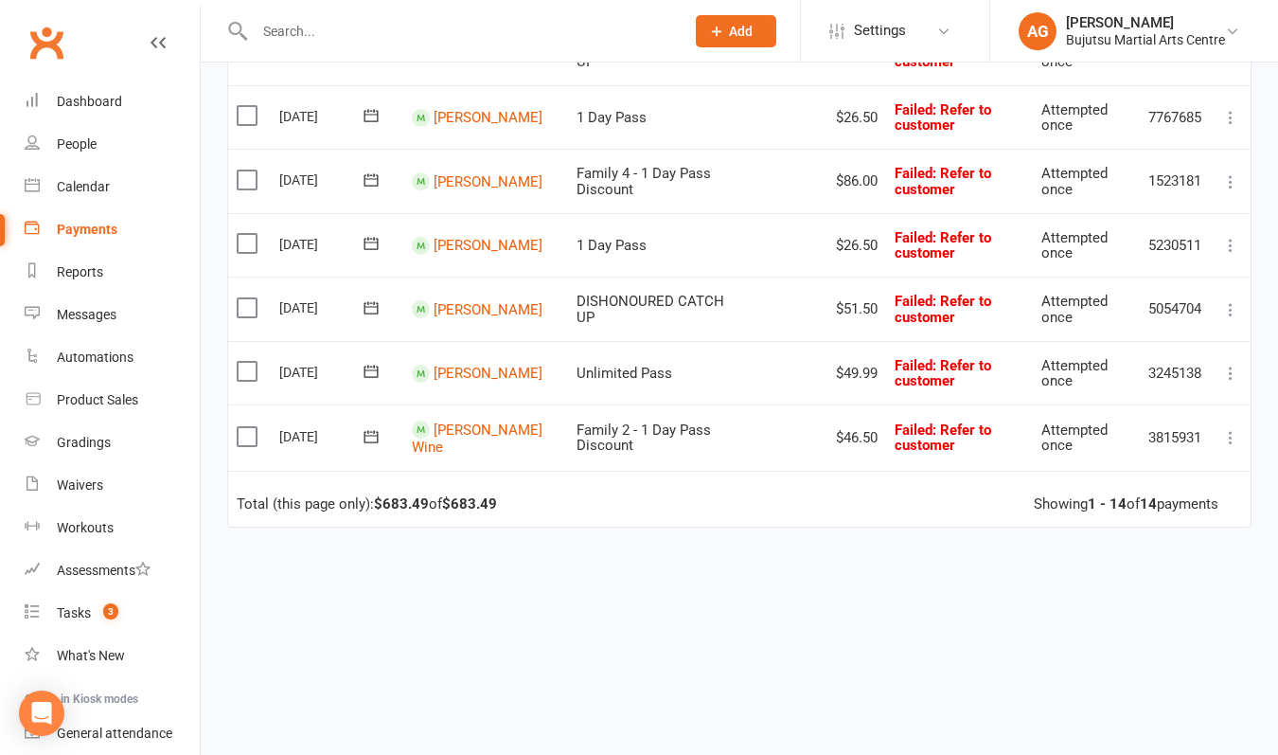
scroll to position [827, 0]
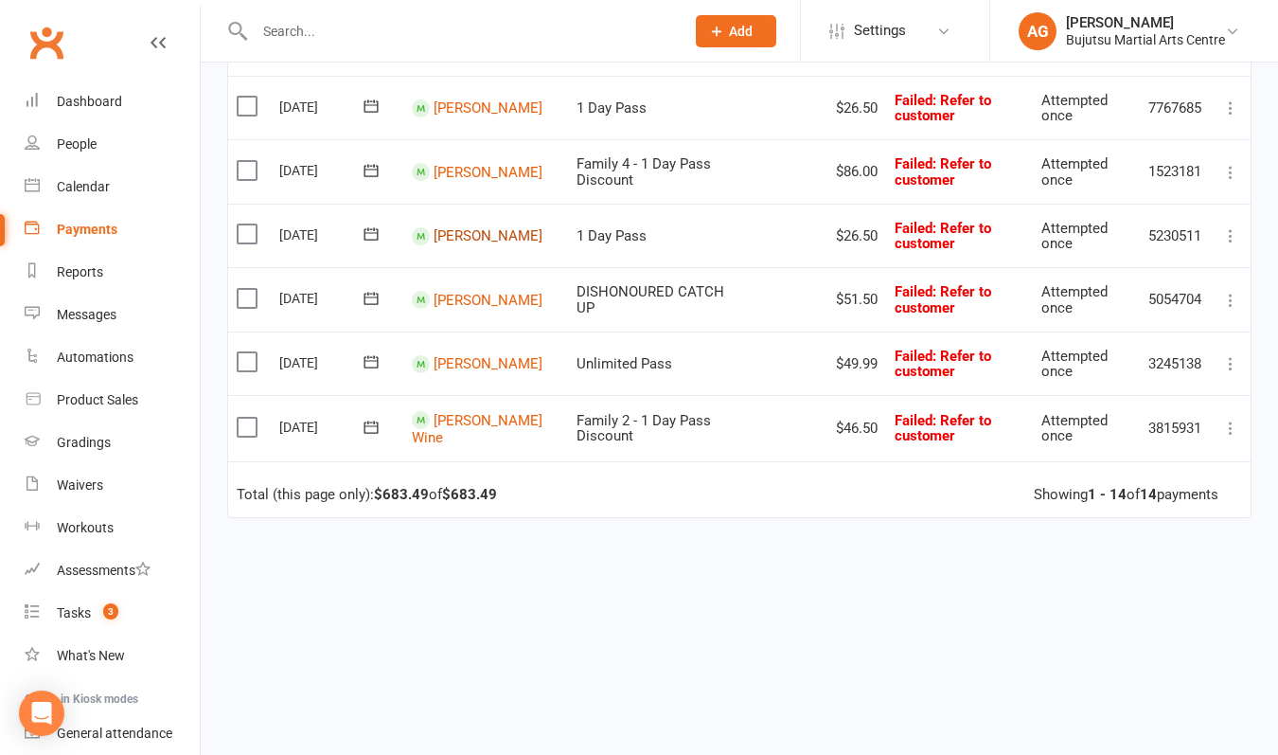
click at [486, 235] on link "[PERSON_NAME]" at bounding box center [488, 235] width 109 height 17
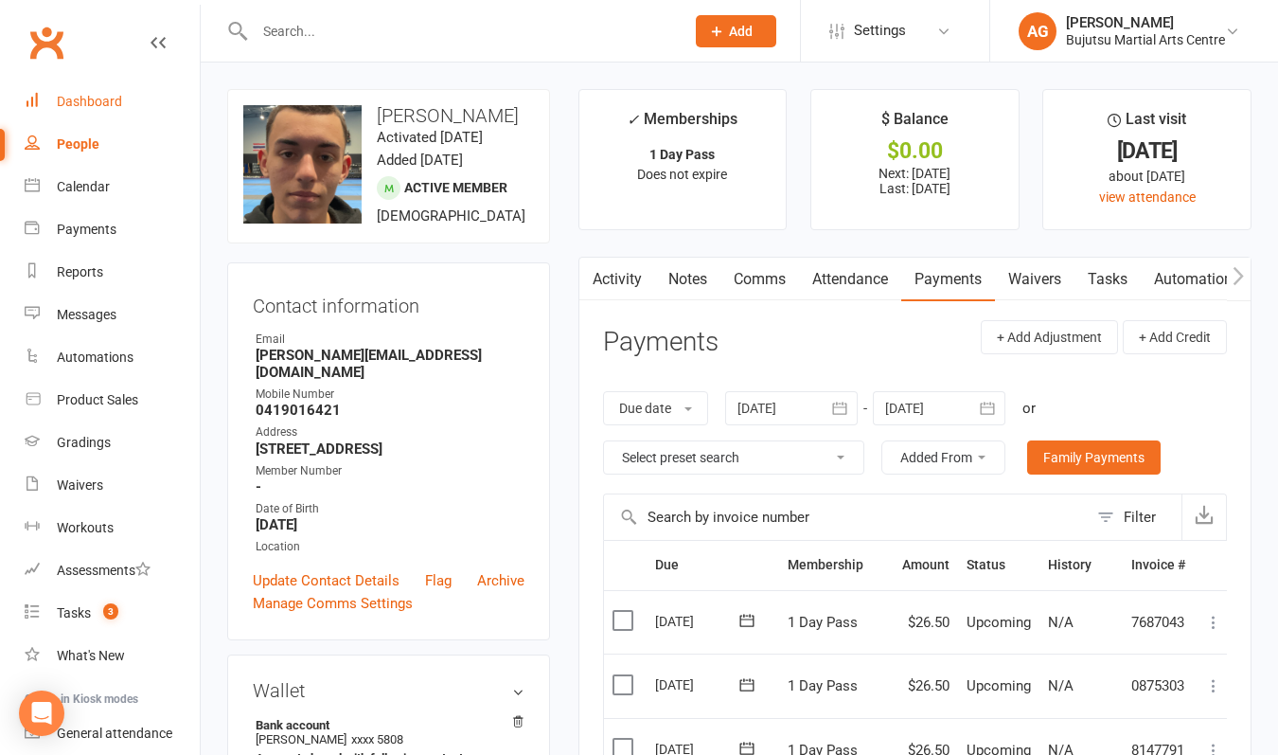
click at [91, 96] on div "Dashboard" at bounding box center [89, 101] width 65 height 15
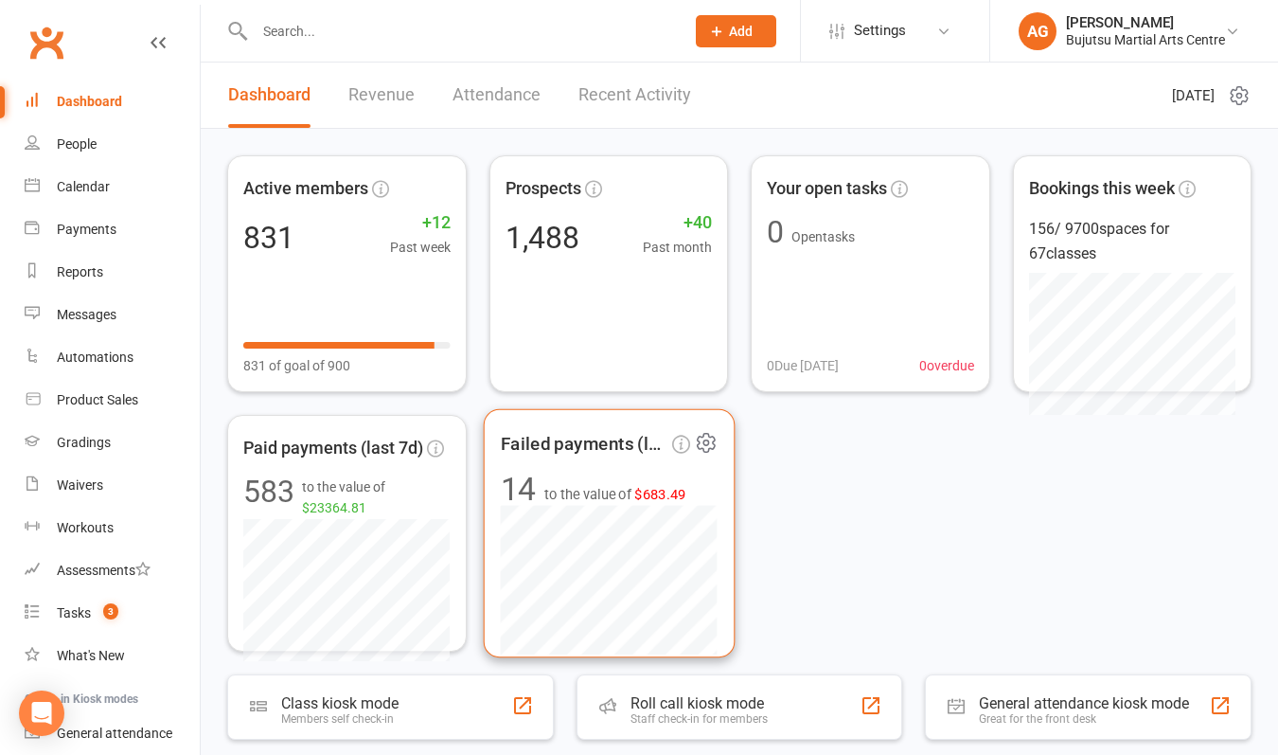
click at [657, 492] on span "$683.49" at bounding box center [661, 494] width 52 height 16
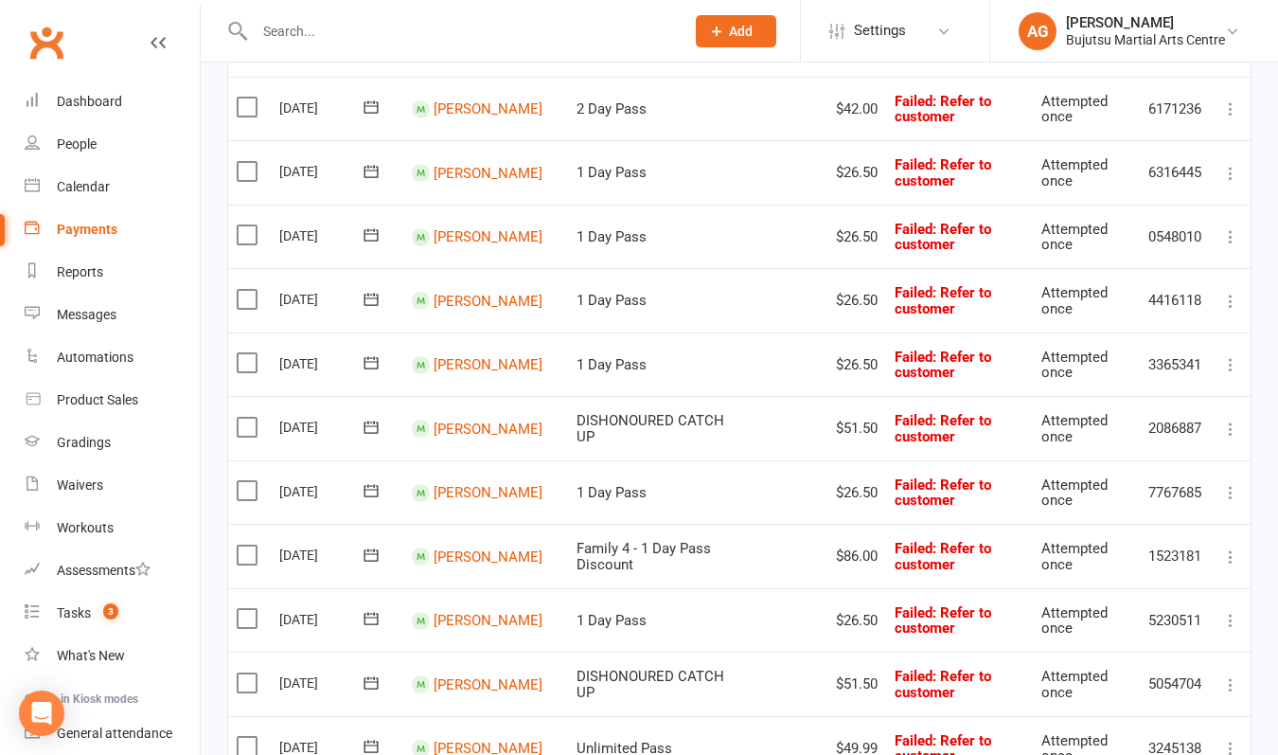
scroll to position [442, 0]
click at [483, 292] on link "[PERSON_NAME]" at bounding box center [488, 300] width 109 height 17
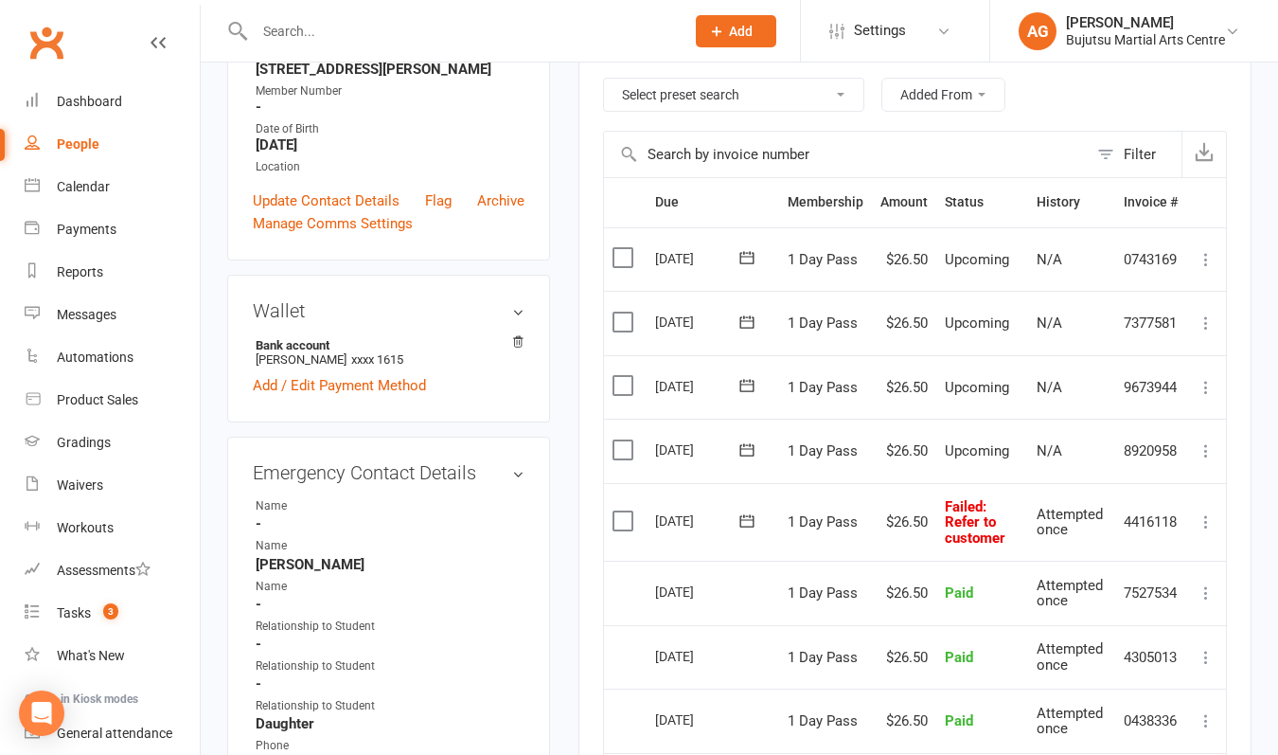
scroll to position [366, 0]
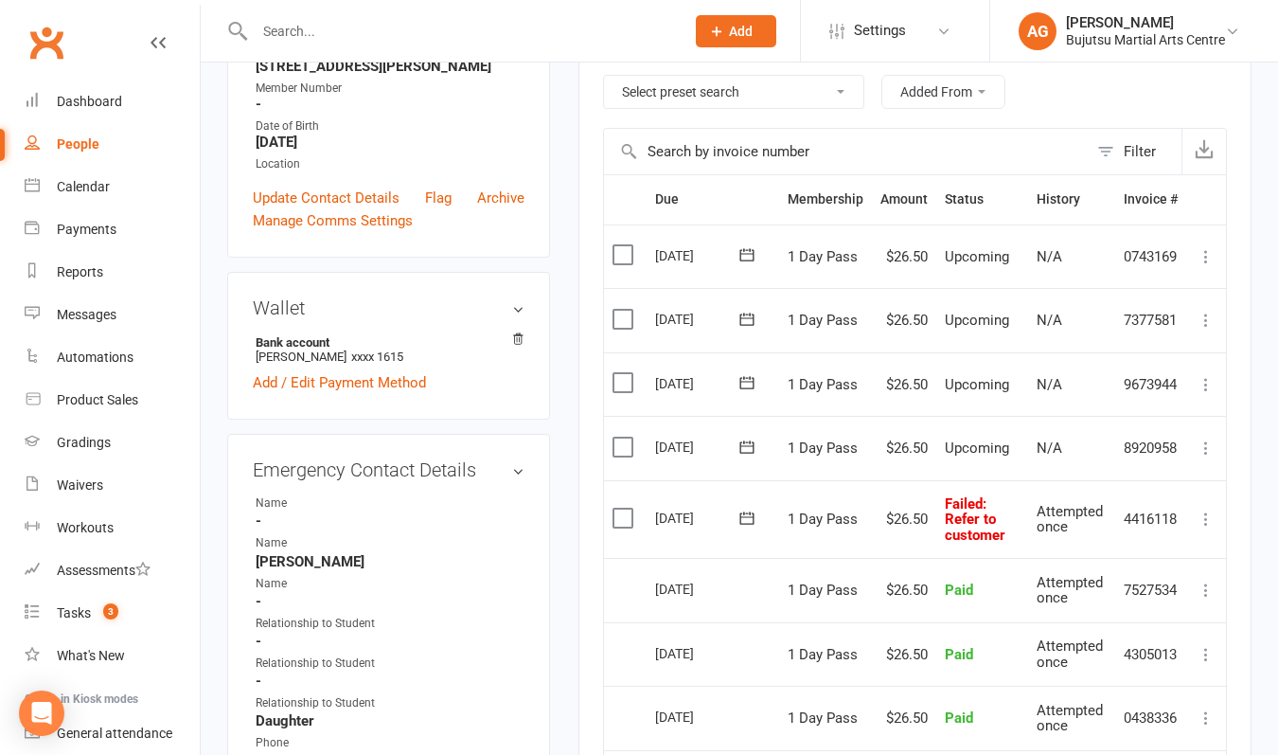
click at [1202, 512] on icon at bounding box center [1206, 518] width 19 height 19
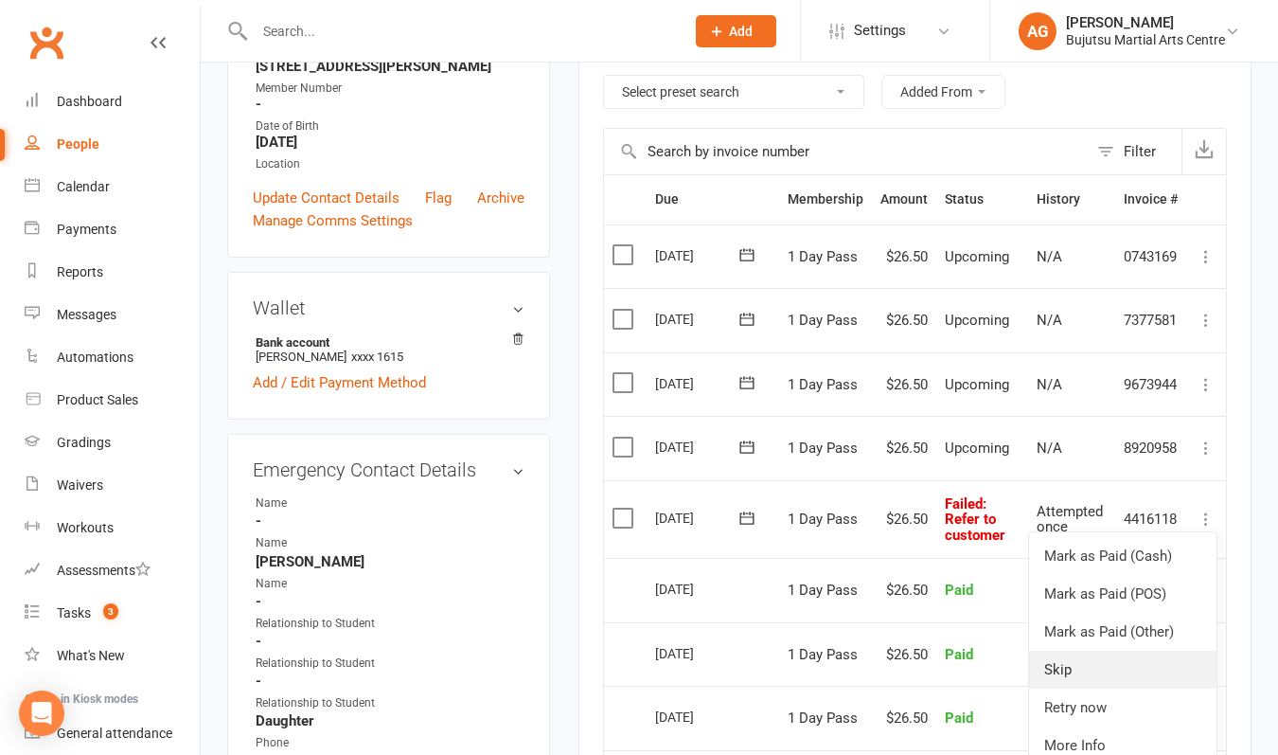
click at [1083, 669] on link "Skip" at bounding box center [1123, 670] width 188 height 38
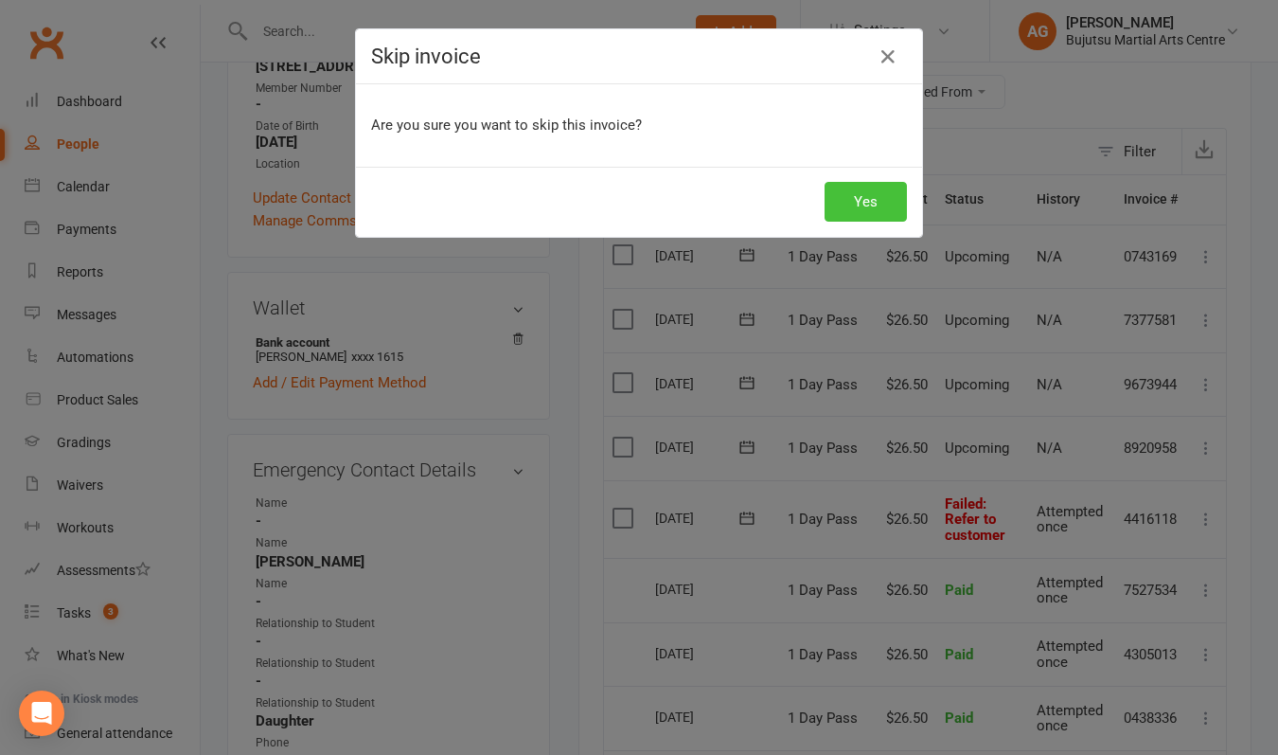
click at [878, 197] on button "Yes" at bounding box center [866, 202] width 82 height 40
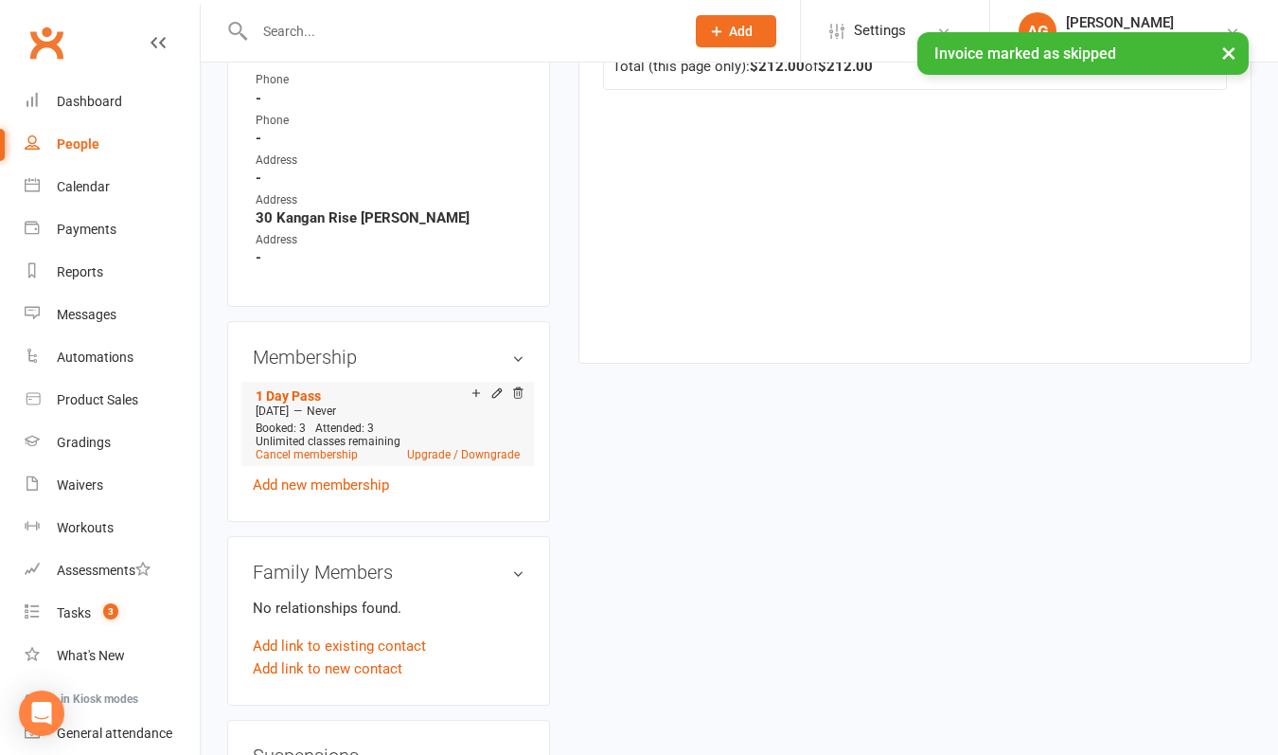
scroll to position [1102, 0]
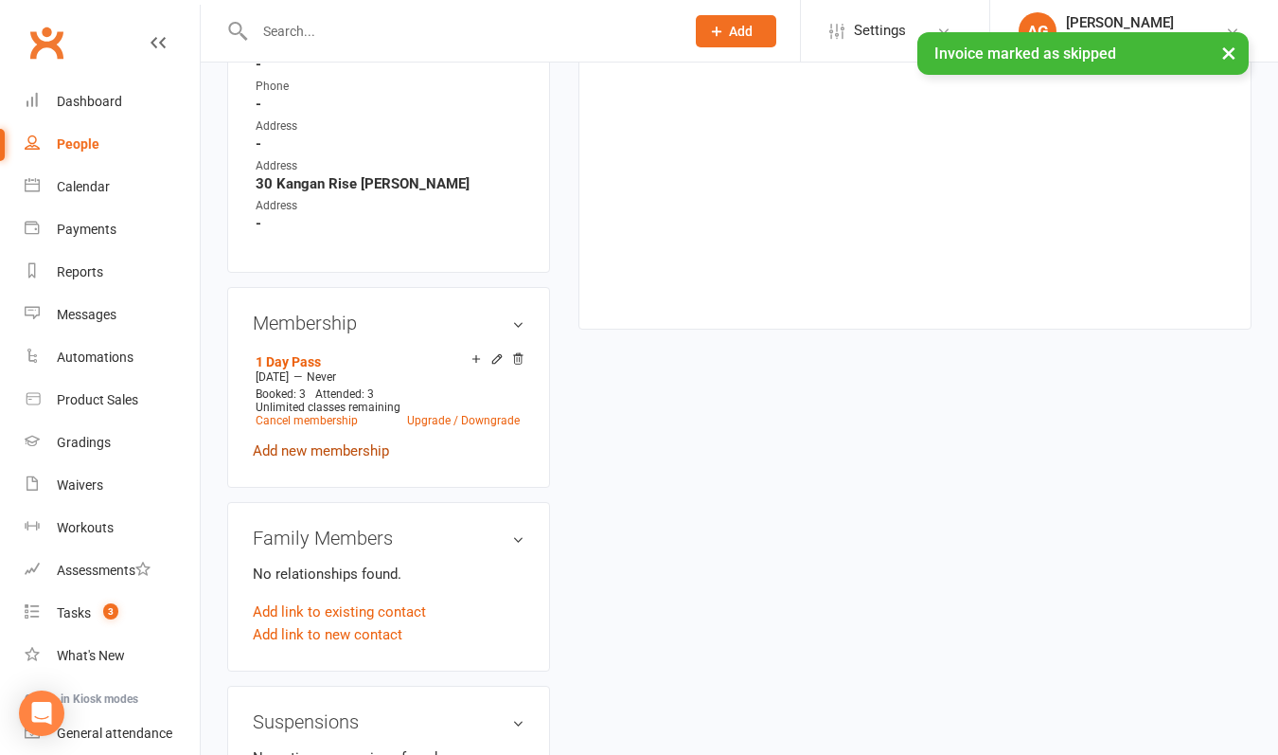
click at [335, 459] on link "Add new membership" at bounding box center [321, 450] width 136 height 17
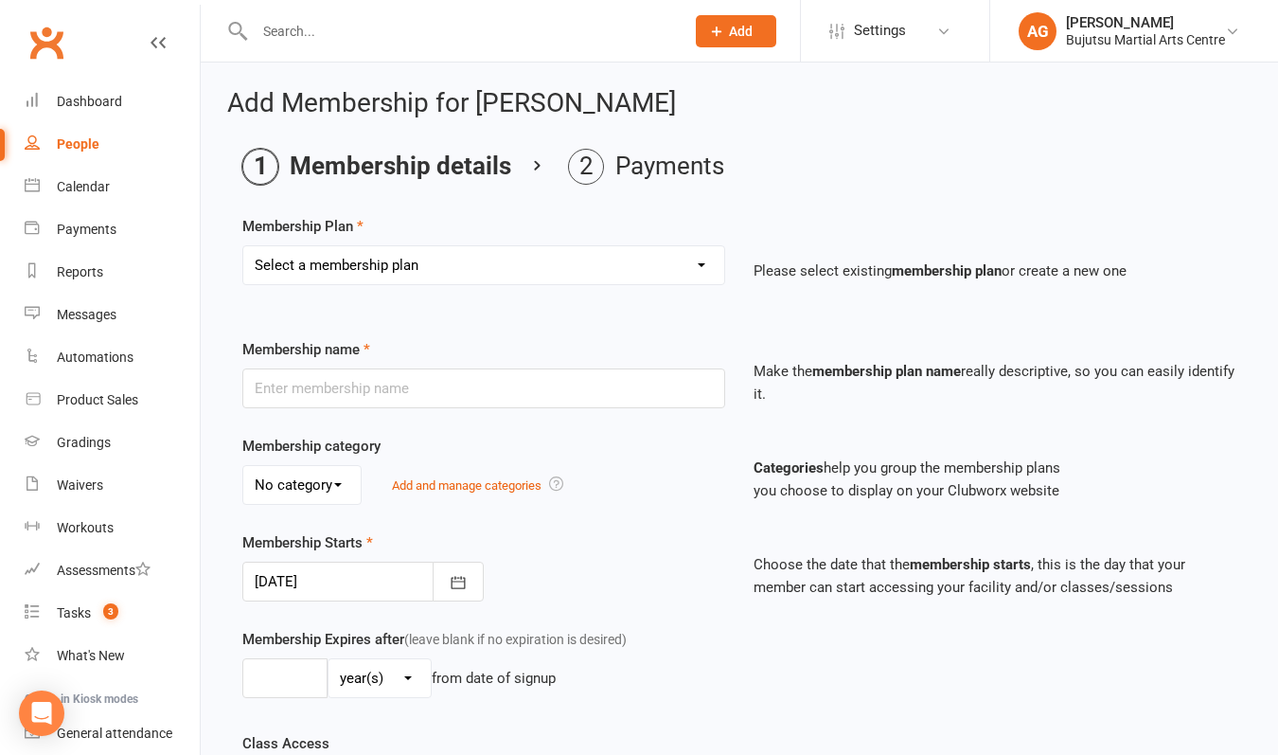
select select "25"
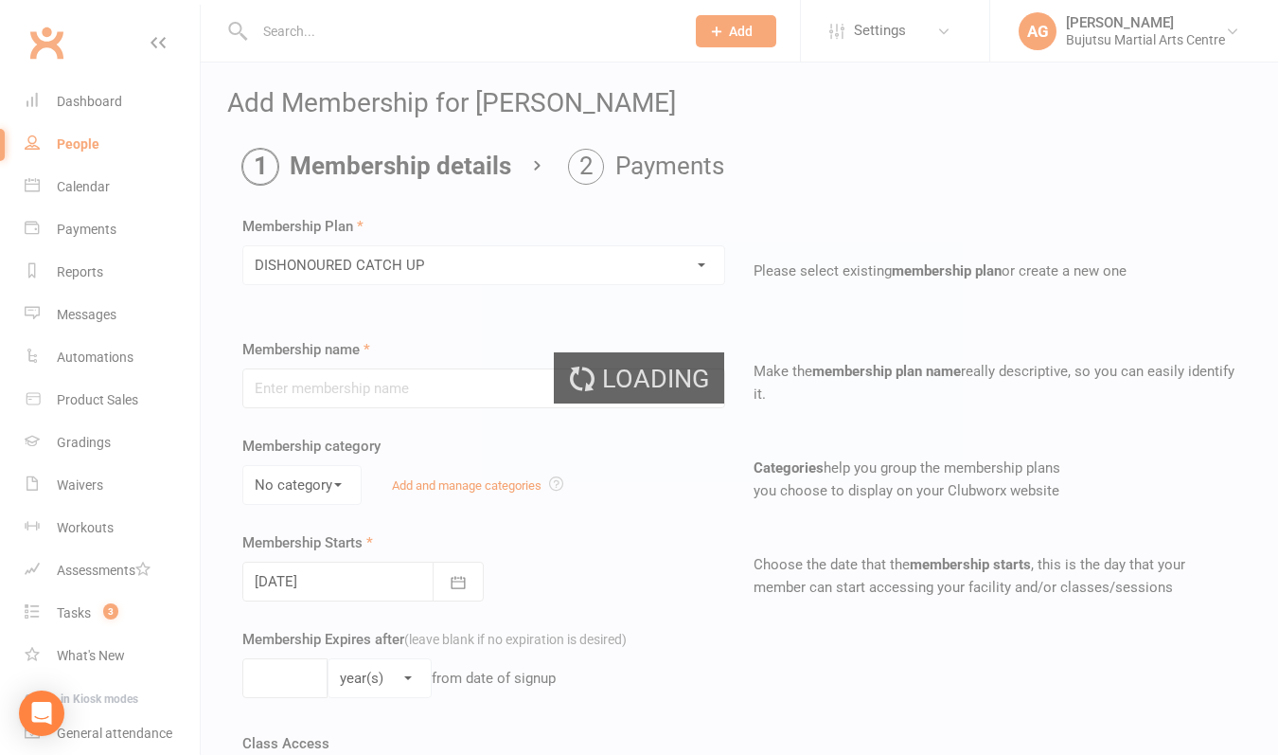
type input "DISHONOURED CATCH UP"
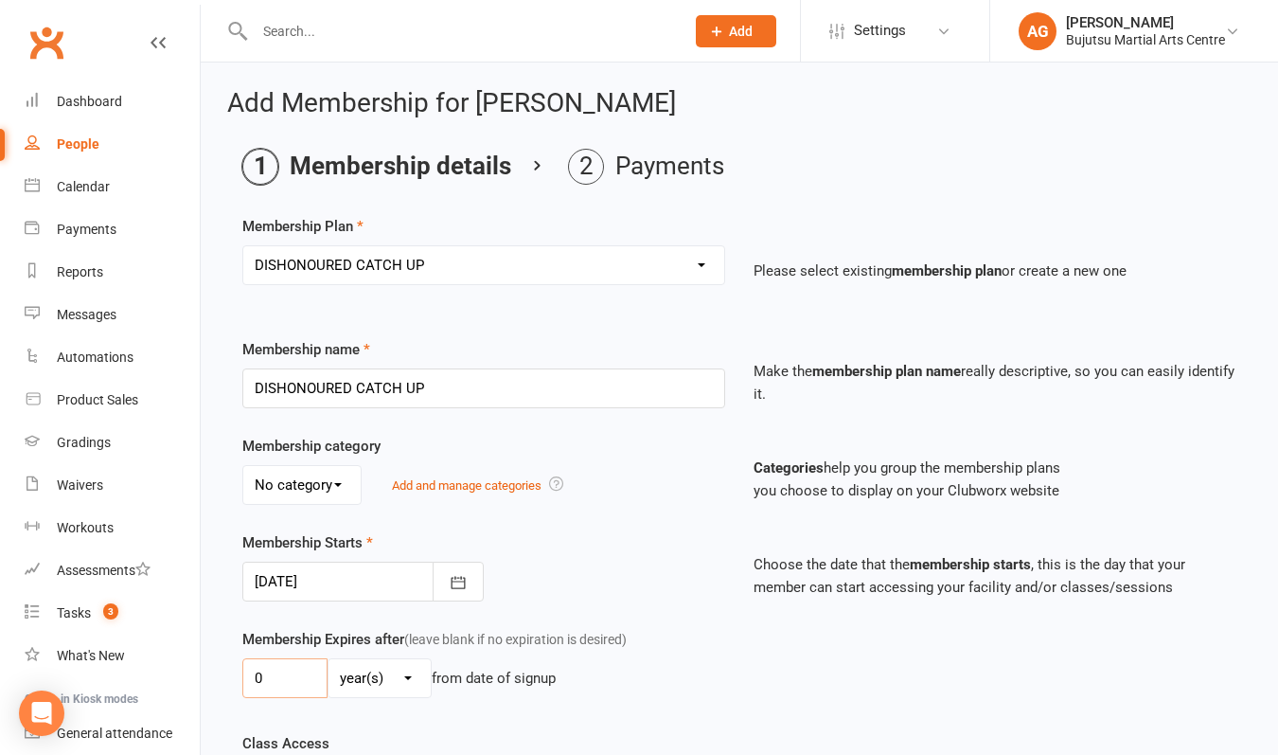
click at [285, 674] on input "0" at bounding box center [284, 678] width 85 height 40
type input "01"
select select "1"
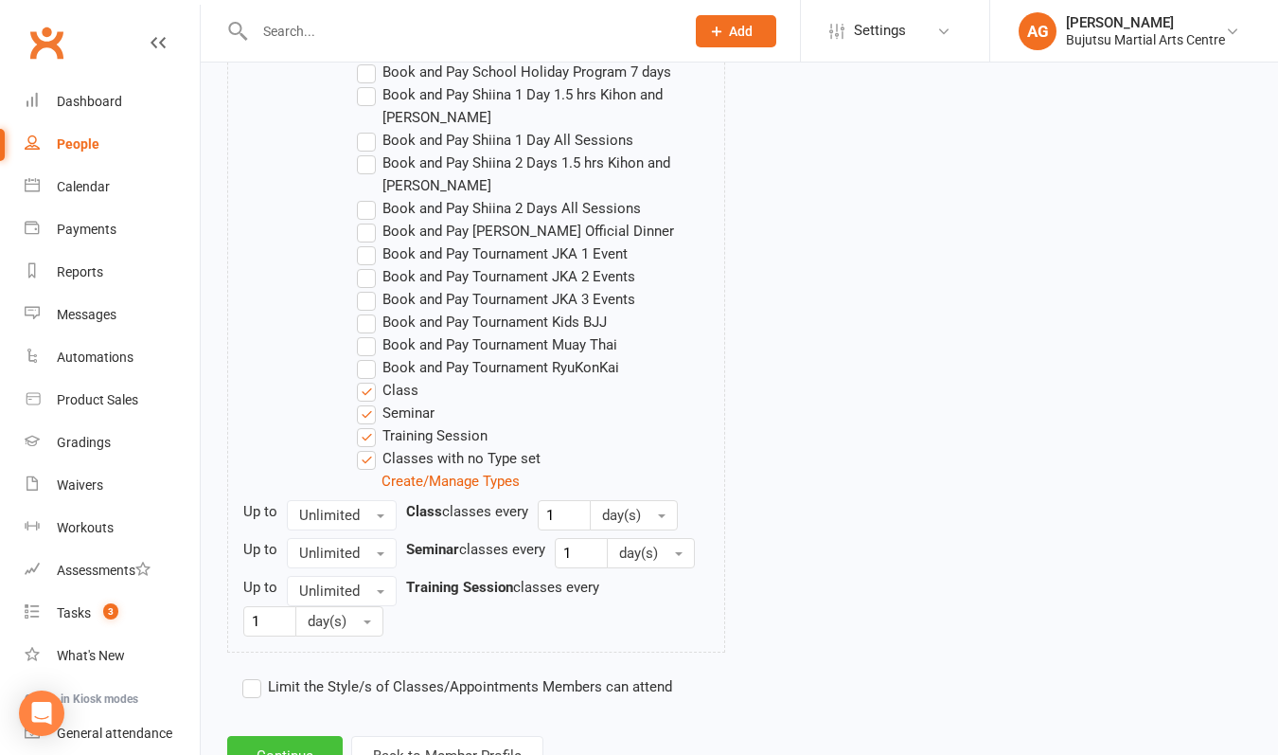
scroll to position [1745, 0]
click at [289, 737] on button "Continue" at bounding box center [285, 757] width 116 height 40
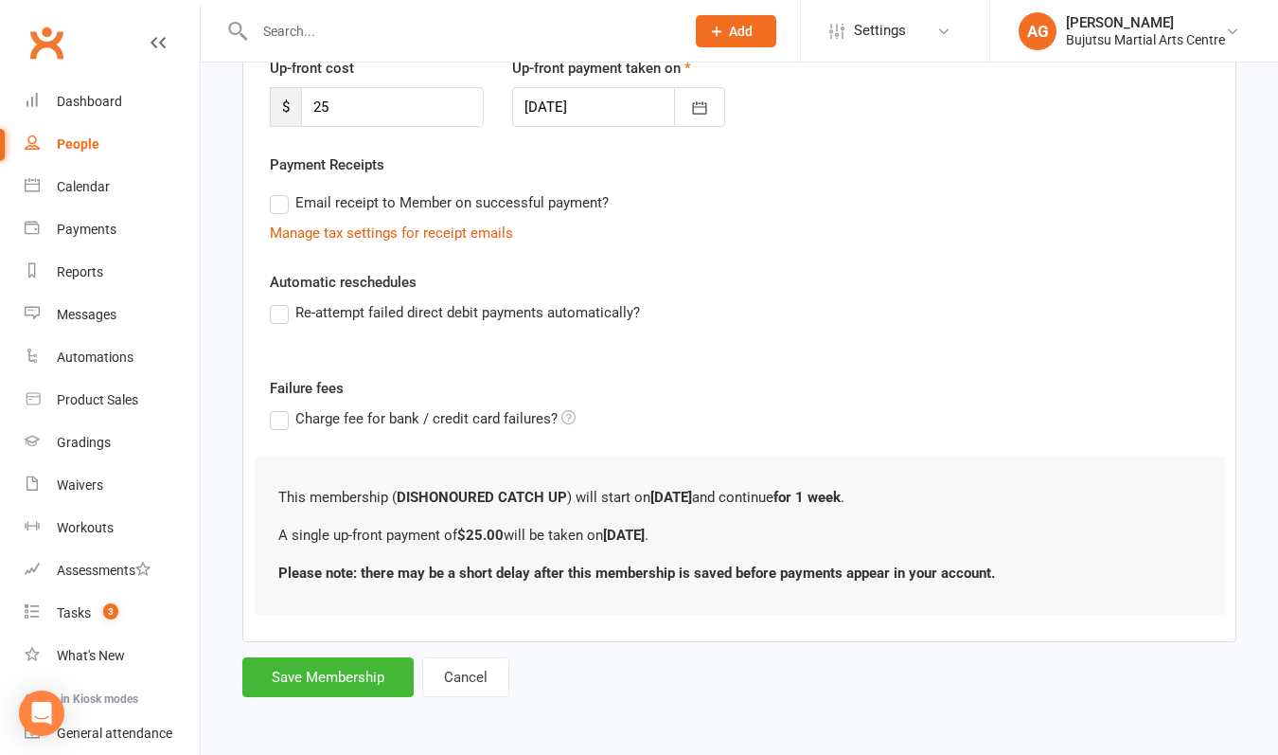
scroll to position [0, 0]
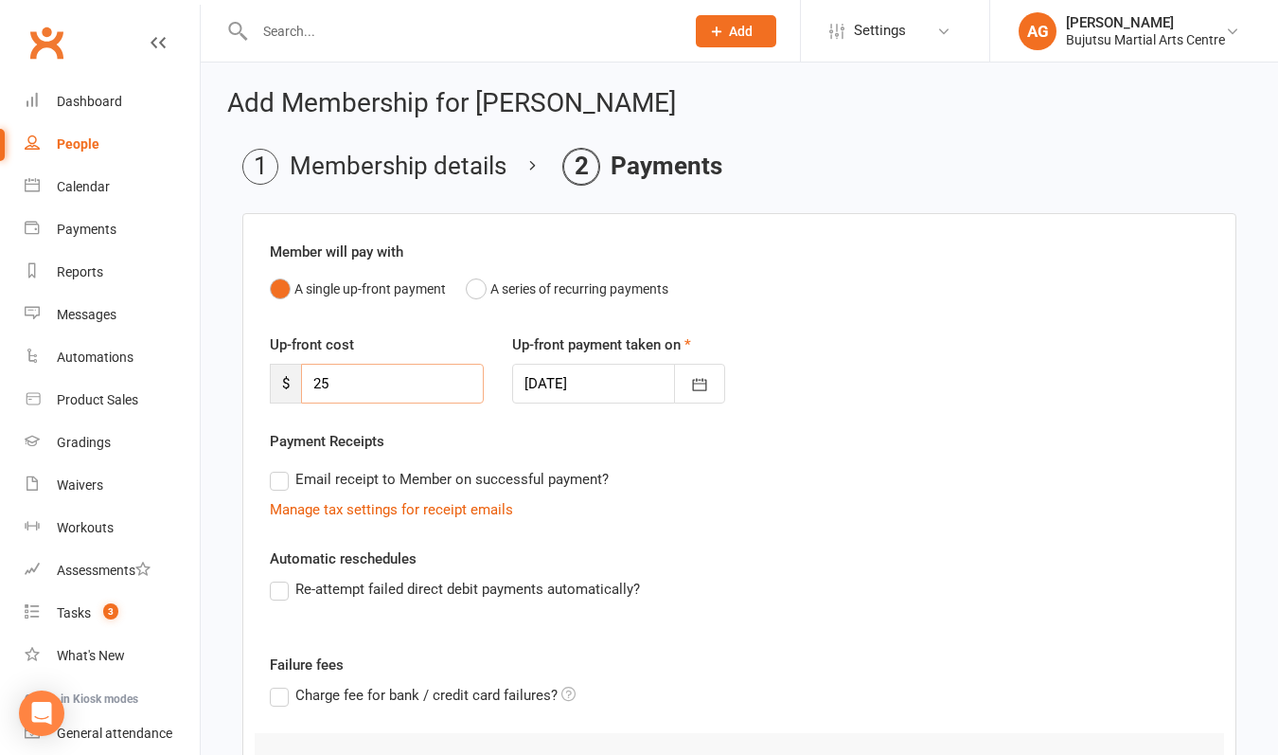
drag, startPoint x: 374, startPoint y: 384, endPoint x: 263, endPoint y: 382, distance: 110.8
click at [263, 382] on div "Up-front cost $ 25" at bounding box center [377, 368] width 242 height 70
type input "51.50"
click at [559, 376] on div at bounding box center [619, 384] width 214 height 40
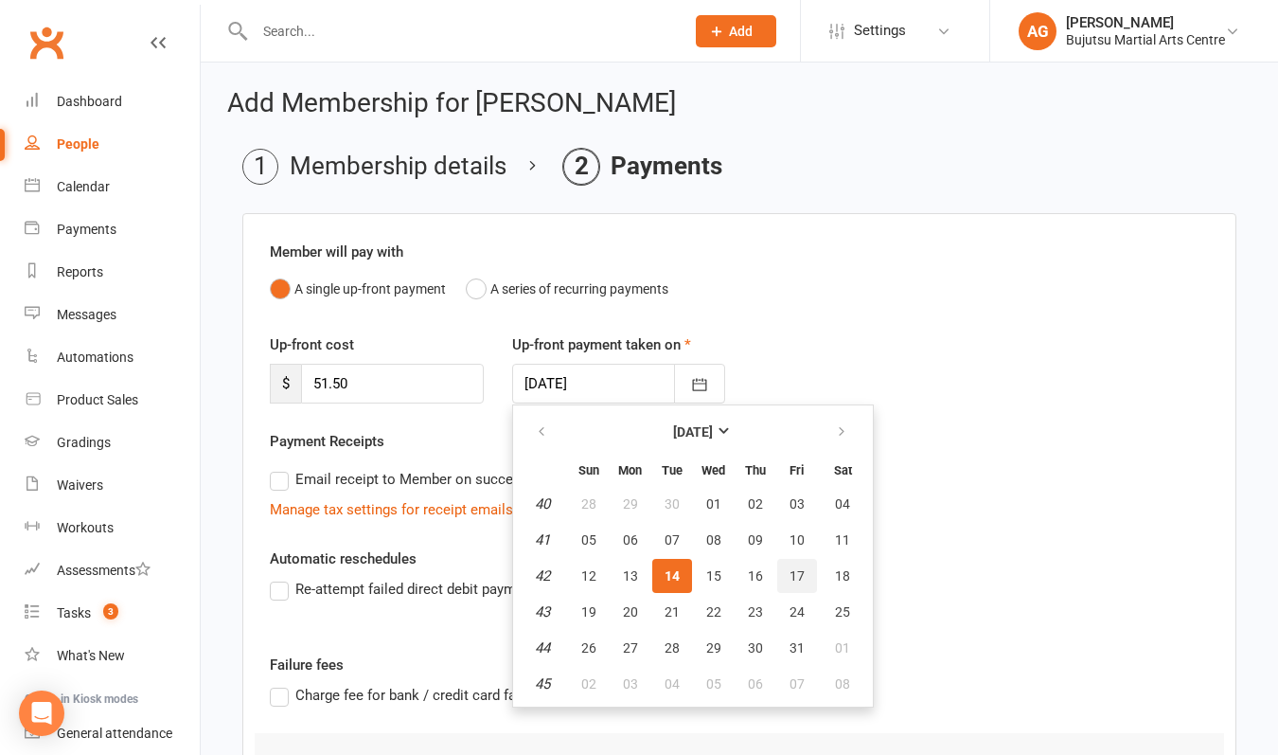
click at [797, 574] on span "17" at bounding box center [797, 575] width 15 height 15
type input "[DATE]"
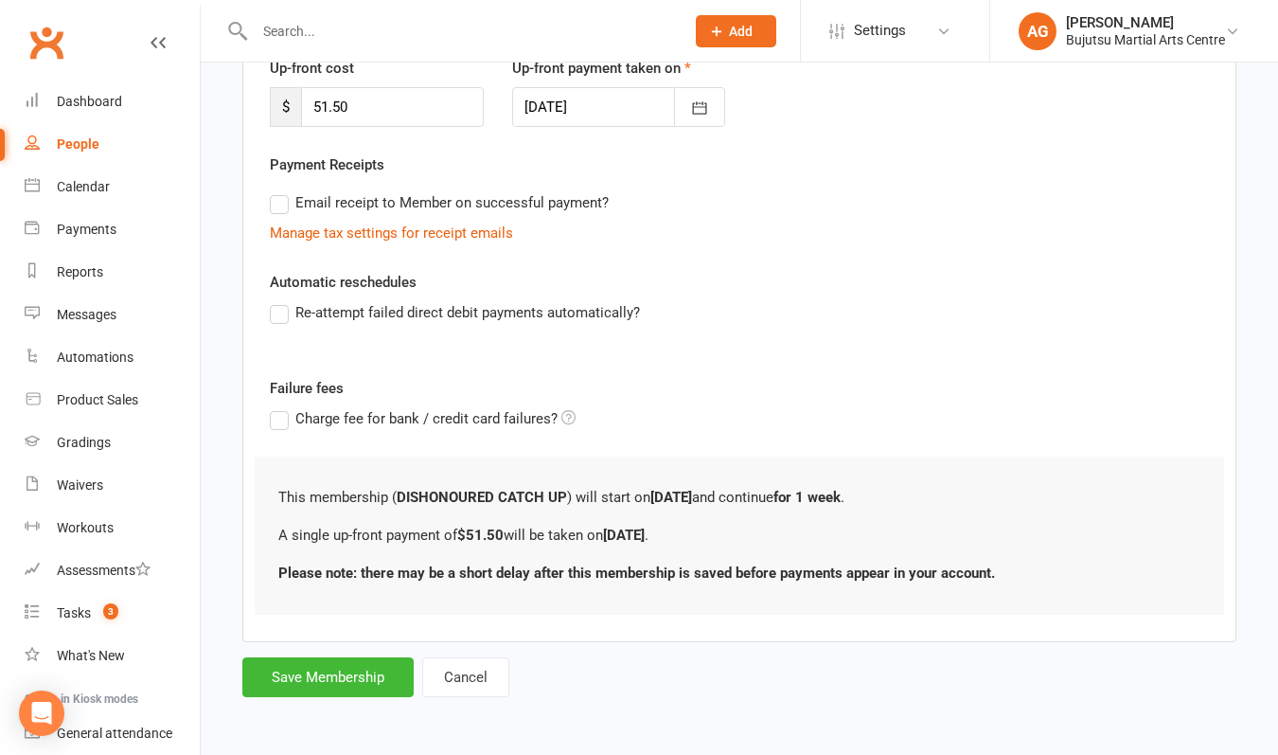
scroll to position [292, 0]
click at [368, 657] on button "Save Membership" at bounding box center [327, 677] width 171 height 40
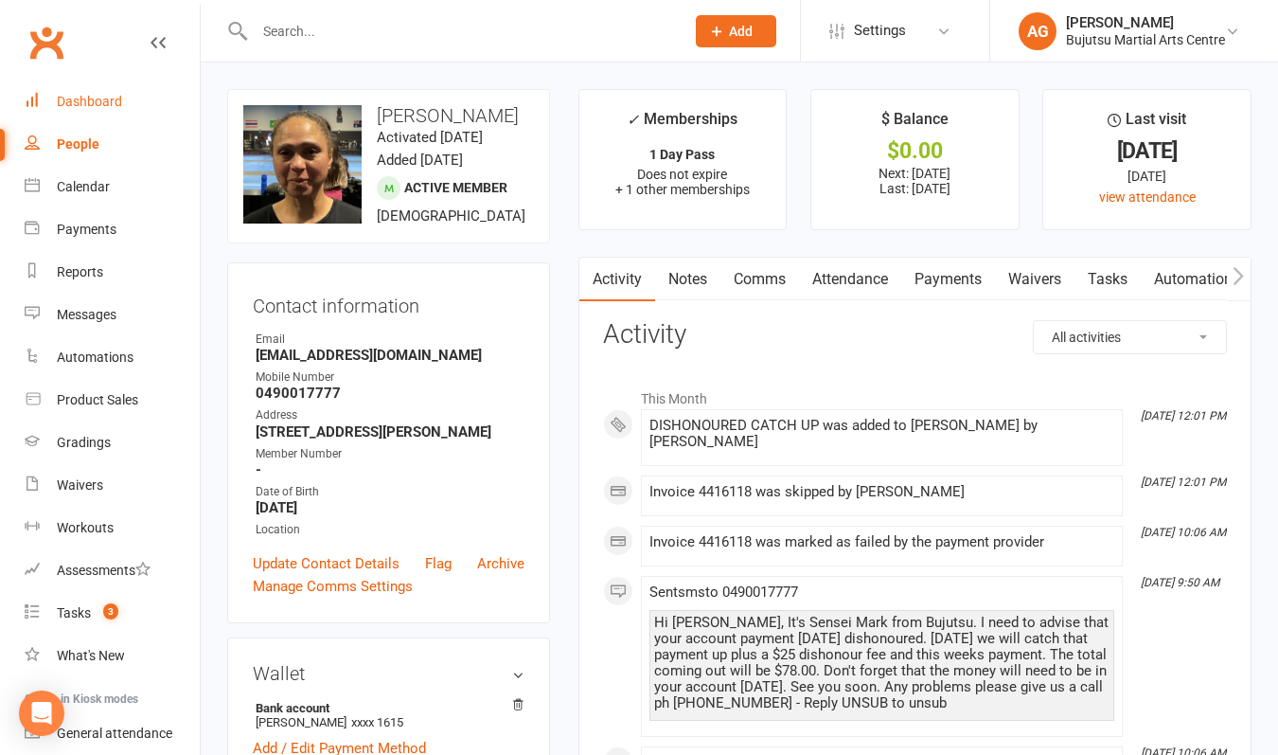
click at [100, 102] on div "Dashboard" at bounding box center [89, 101] width 65 height 15
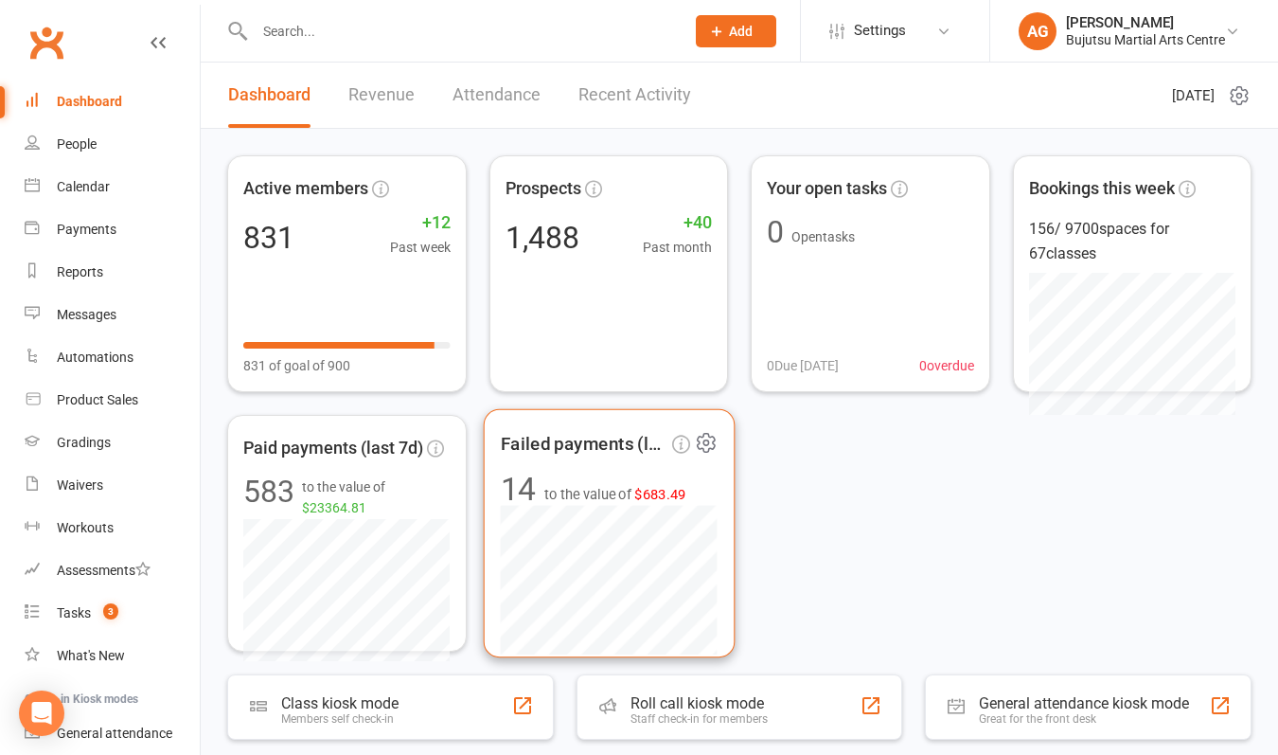
click at [656, 494] on span "$683.49" at bounding box center [661, 494] width 52 height 16
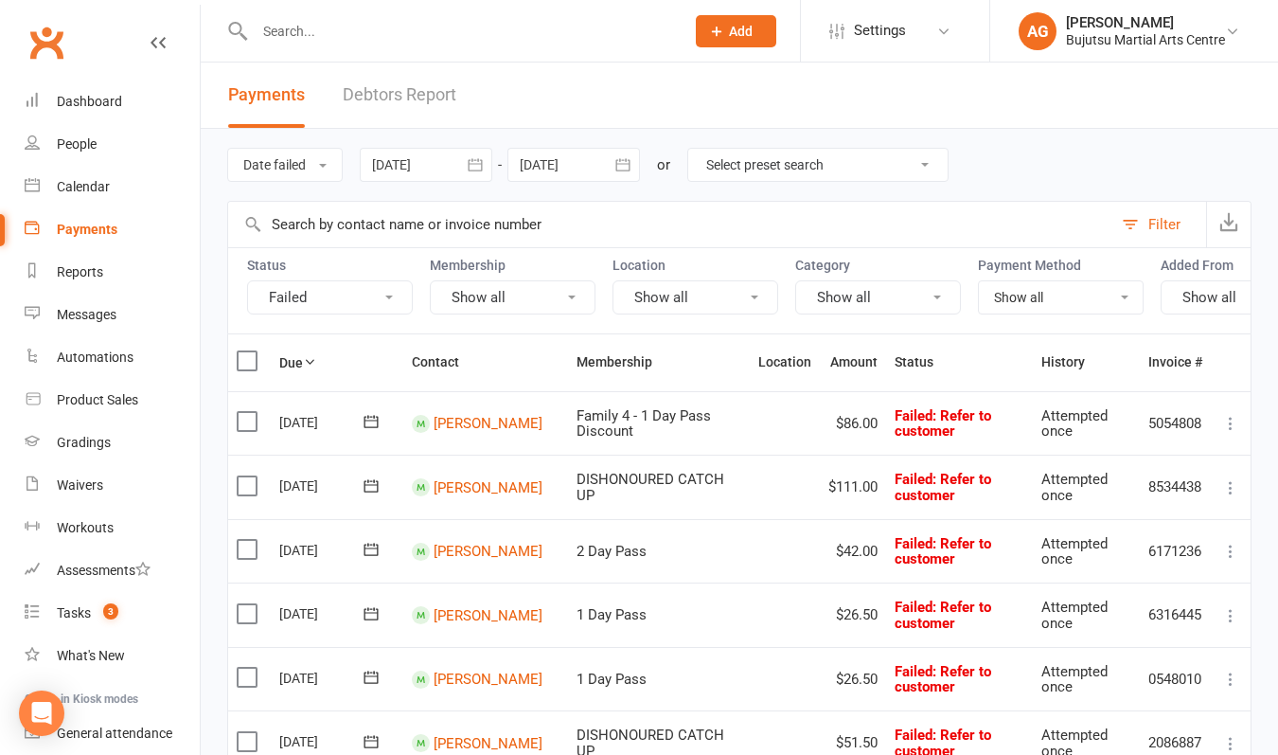
click at [372, 45] on div at bounding box center [449, 31] width 444 height 62
click at [347, 33] on input "text" at bounding box center [460, 31] width 422 height 27
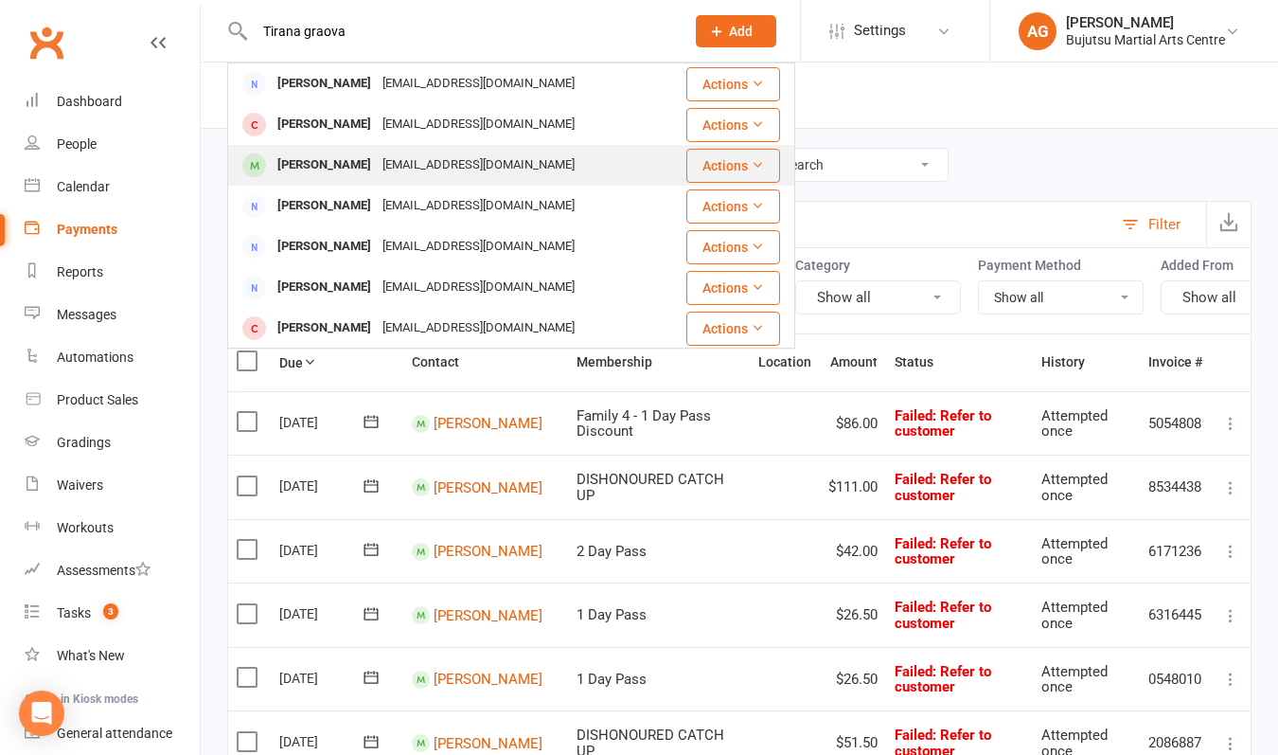
type input "Tirana graova"
click at [325, 170] on div "[PERSON_NAME]" at bounding box center [324, 165] width 105 height 27
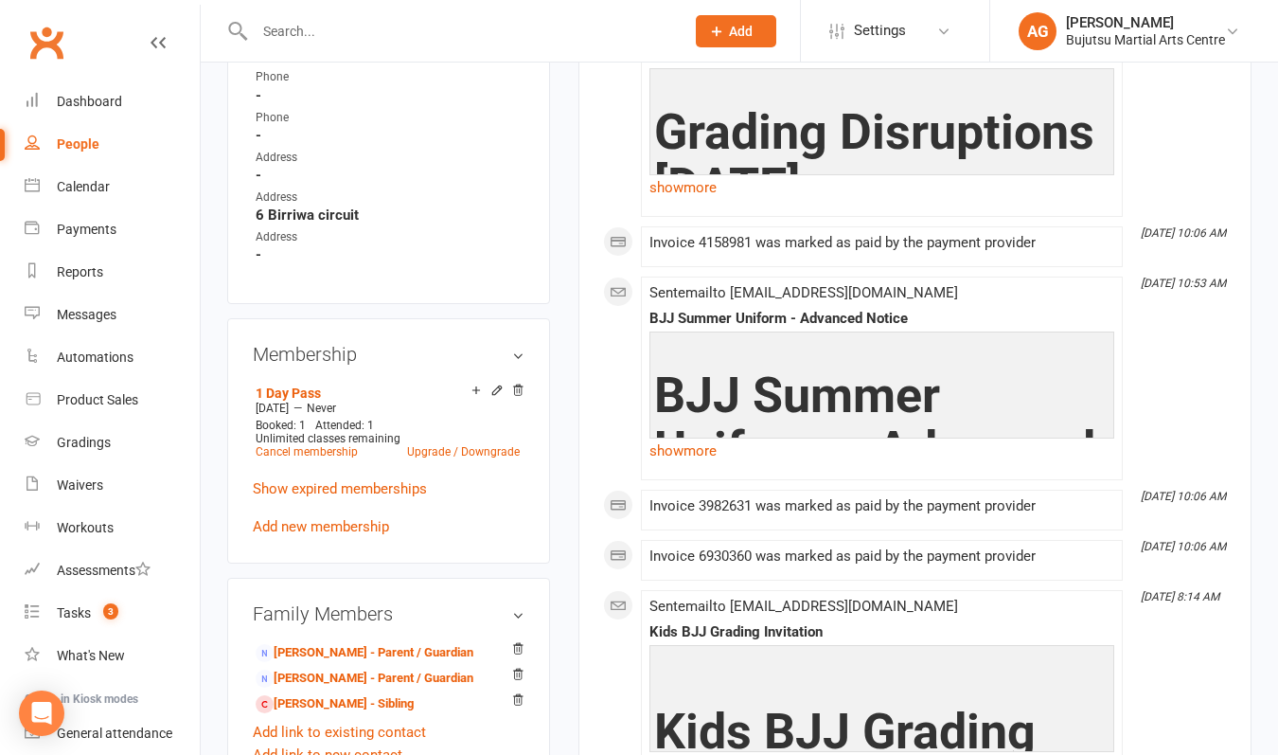
scroll to position [1139, 0]
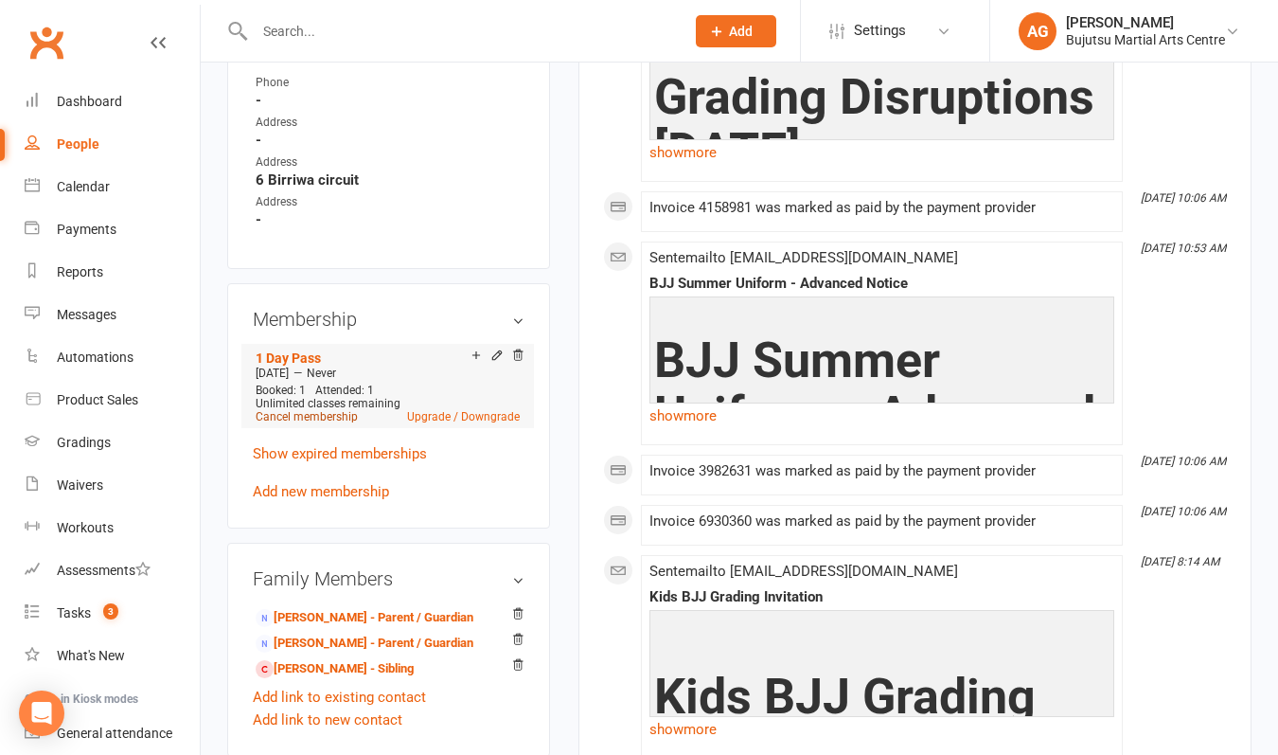
click at [311, 423] on link "Cancel membership" at bounding box center [307, 416] width 102 height 13
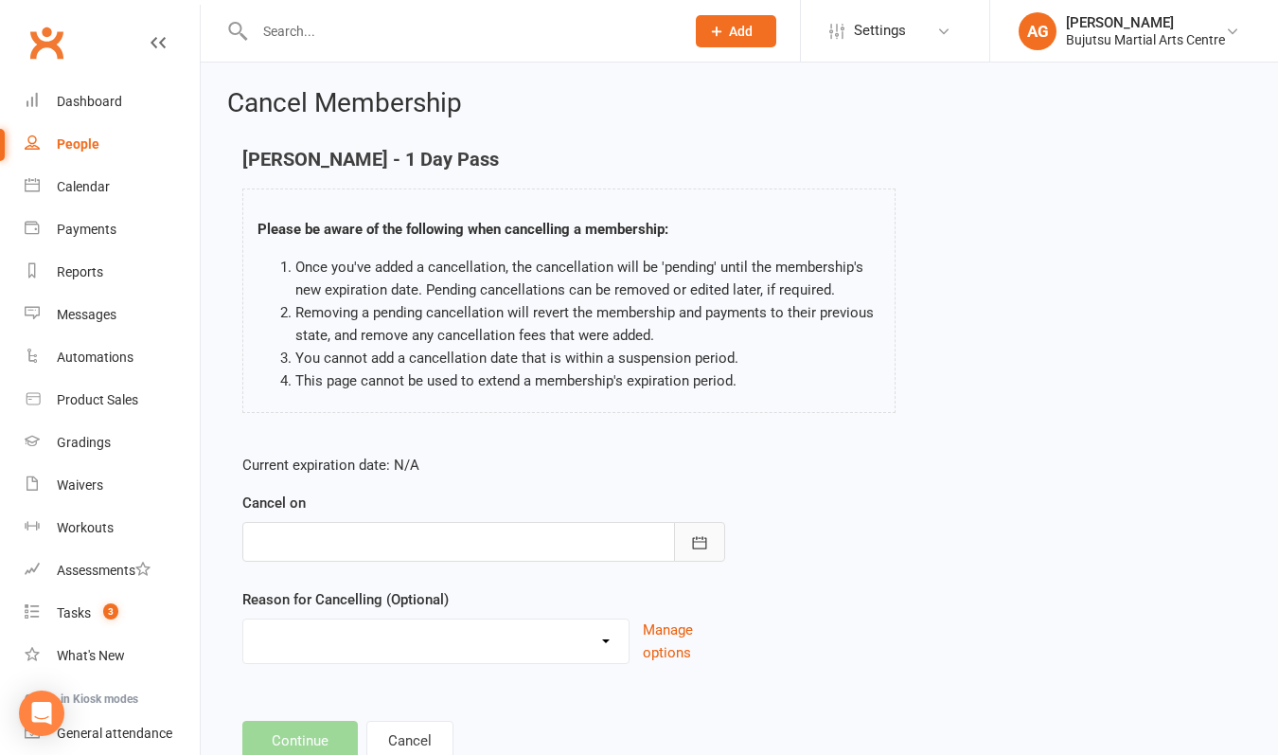
click at [693, 545] on icon "button" at bounding box center [700, 542] width 14 height 12
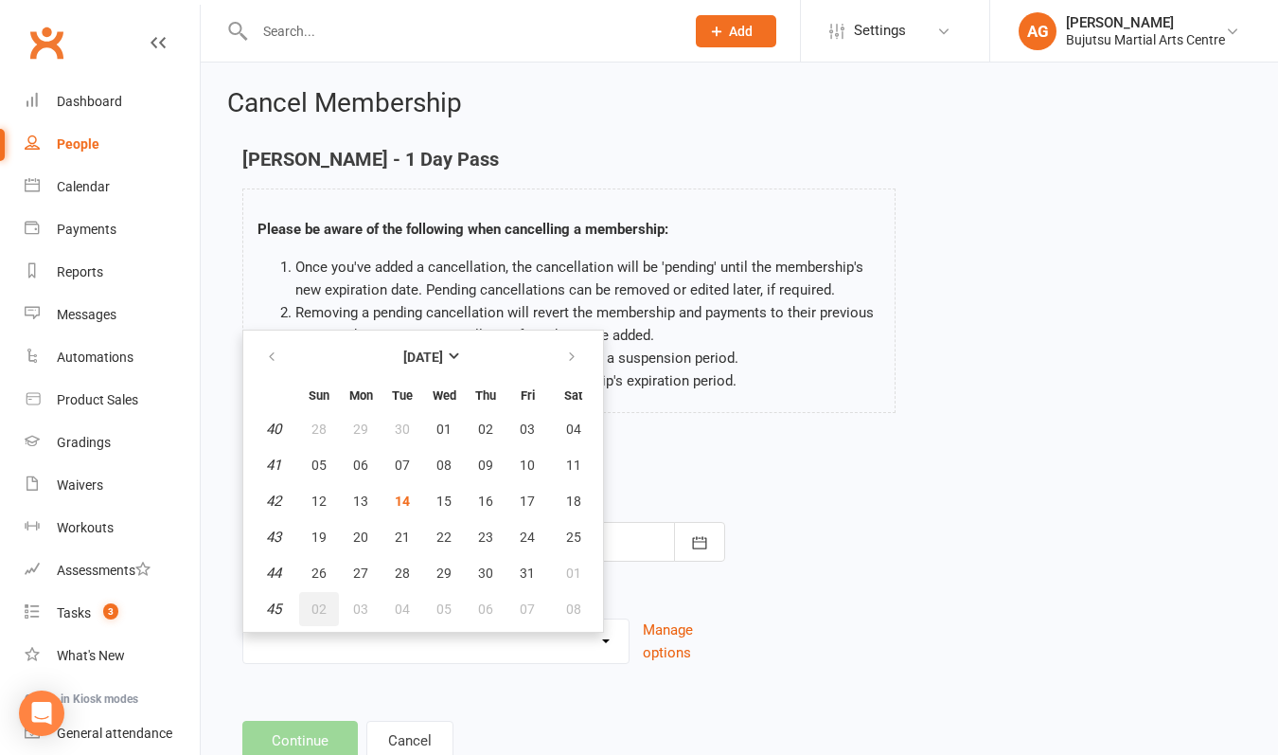
click at [319, 605] on span "02" at bounding box center [319, 608] width 15 height 15
type input "[DATE]"
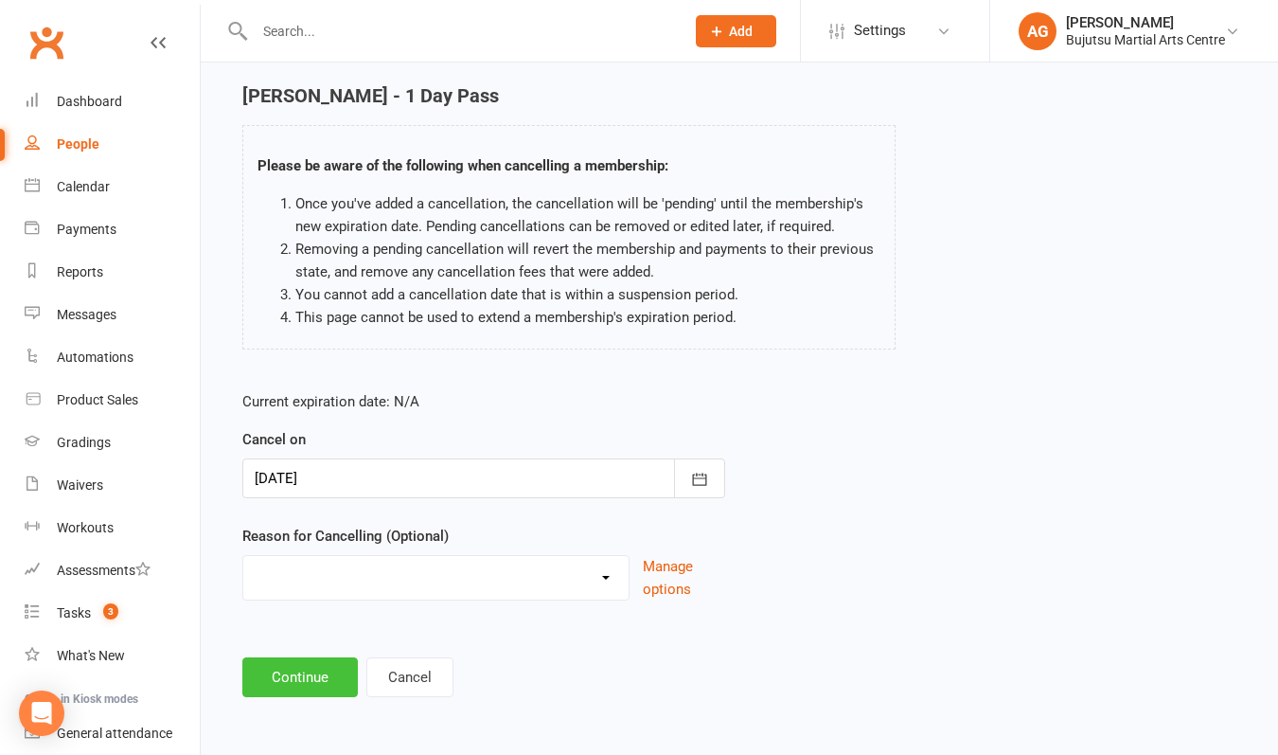
scroll to position [79, 0]
click at [292, 667] on button "Continue" at bounding box center [300, 677] width 116 height 40
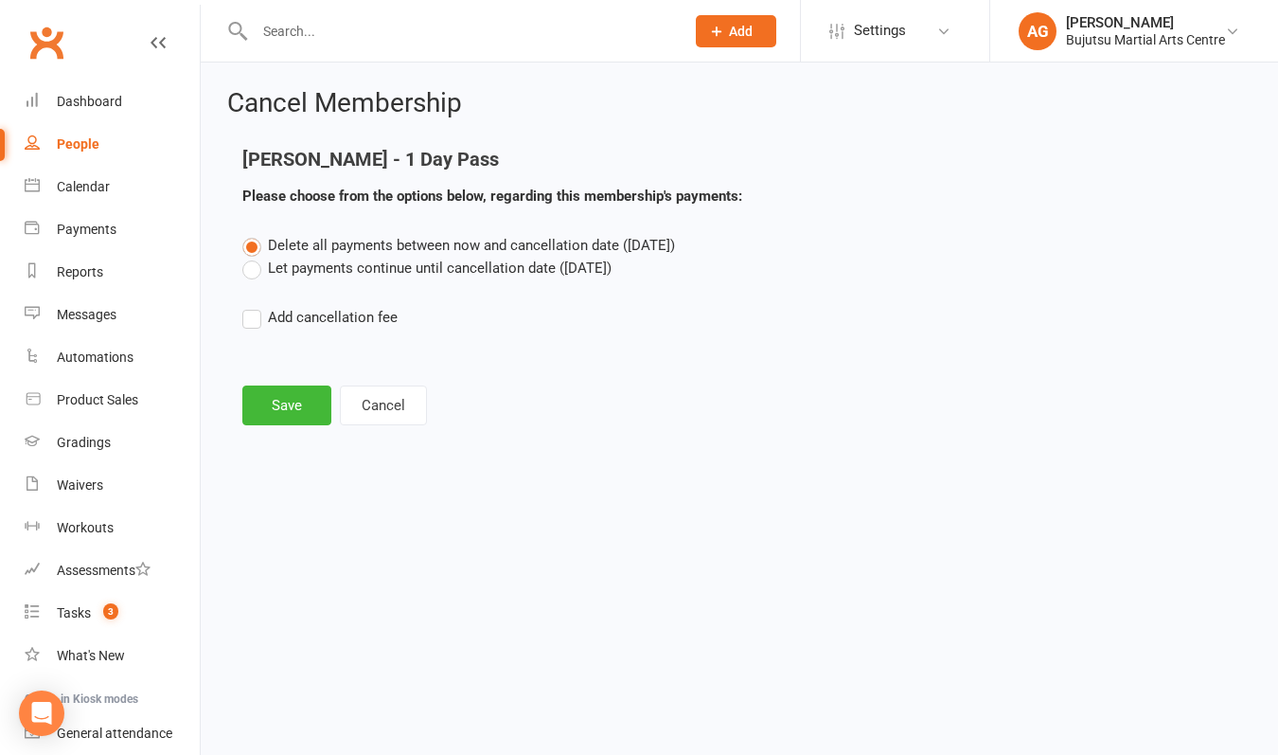
click at [252, 270] on label "Let payments continue until cancellation date ([DATE])" at bounding box center [426, 268] width 369 height 23
click at [252, 257] on input "Let payments continue until cancellation date ([DATE])" at bounding box center [248, 257] width 12 height 0
click at [261, 401] on button "Save" at bounding box center [286, 405] width 89 height 40
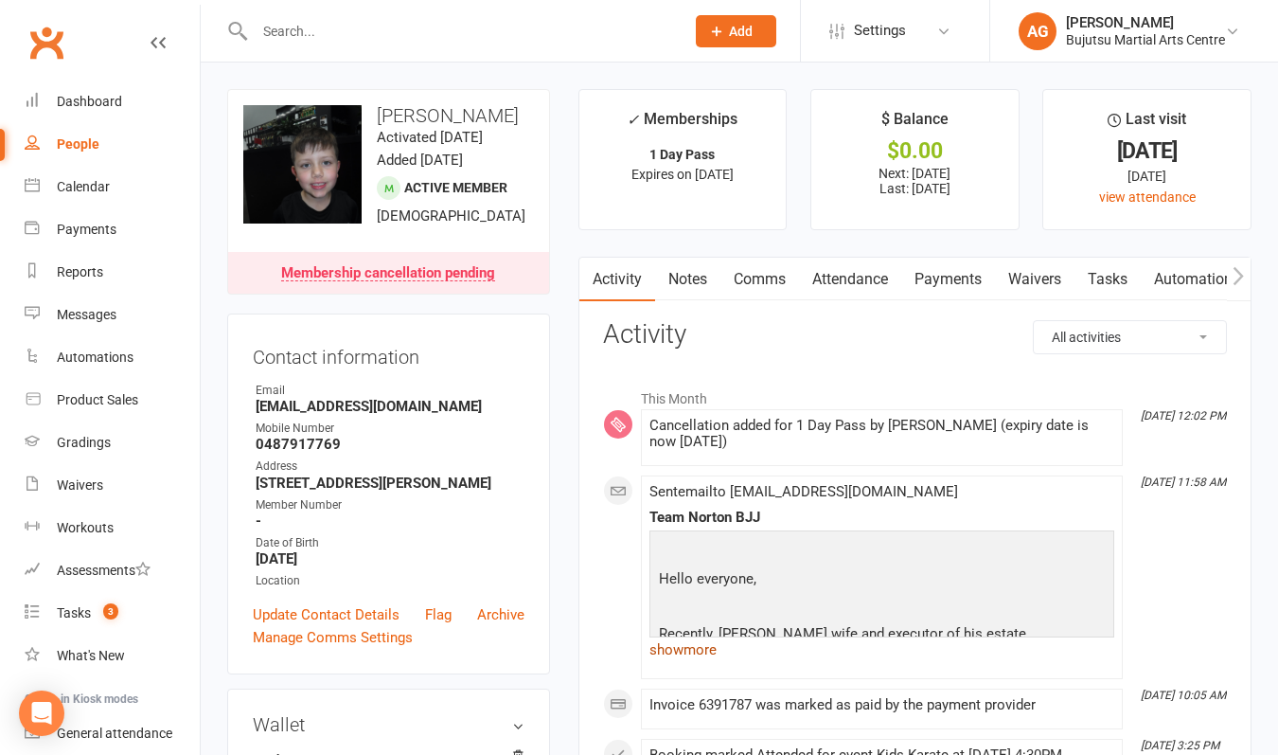
click at [688, 646] on link "show more" at bounding box center [882, 649] width 465 height 27
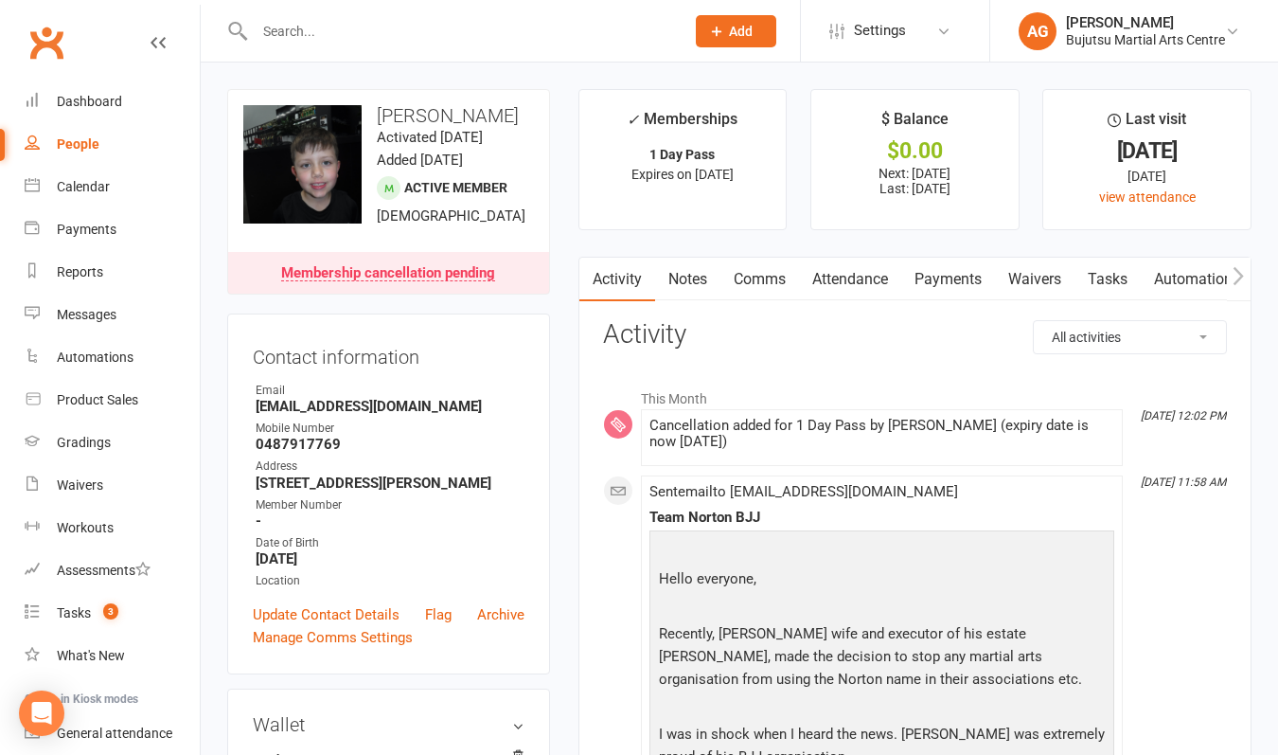
click at [1044, 273] on link "Waivers" at bounding box center [1035, 280] width 80 height 44
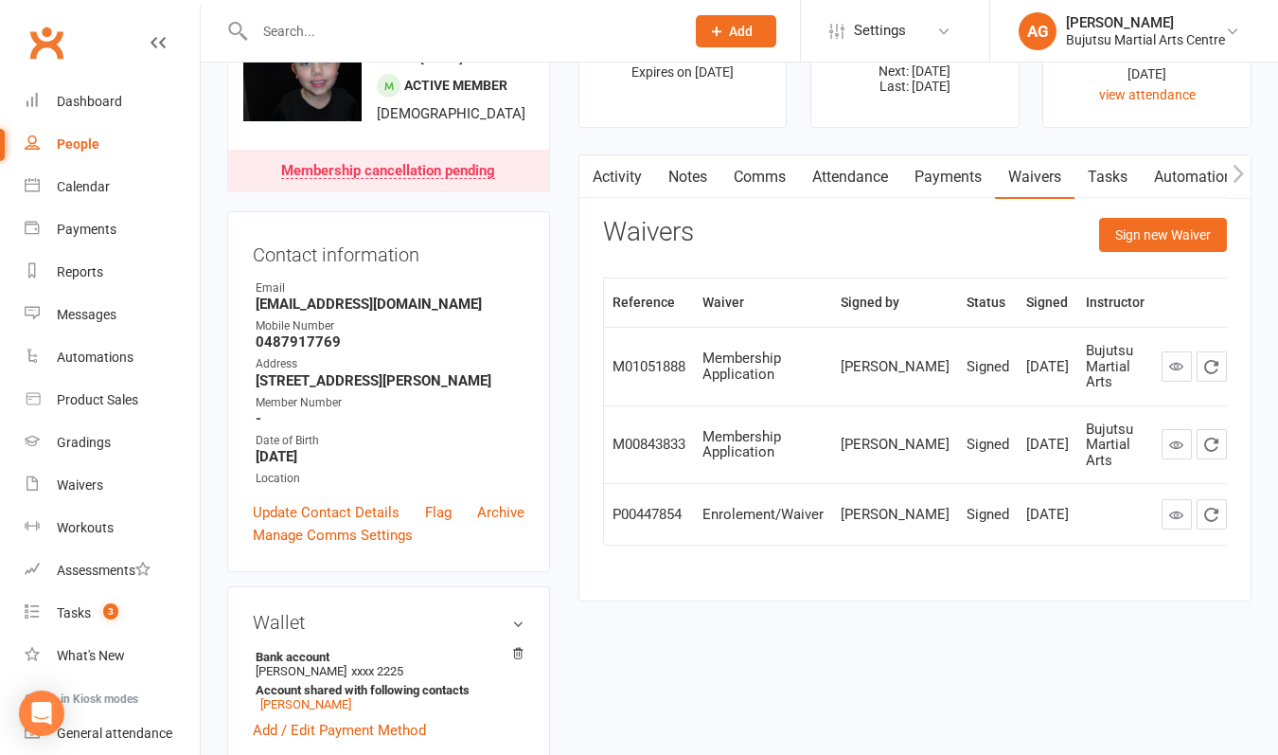
scroll to position [83, 0]
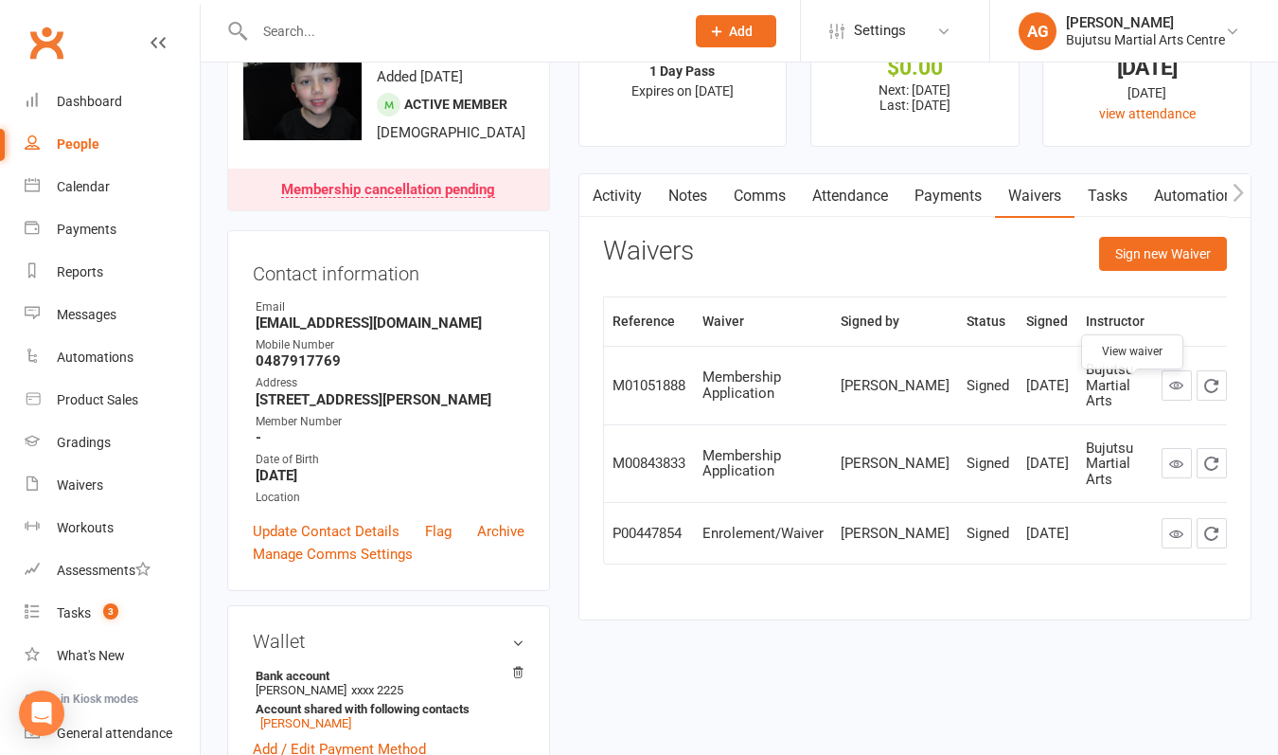
click at [1170, 392] on icon at bounding box center [1177, 385] width 14 height 14
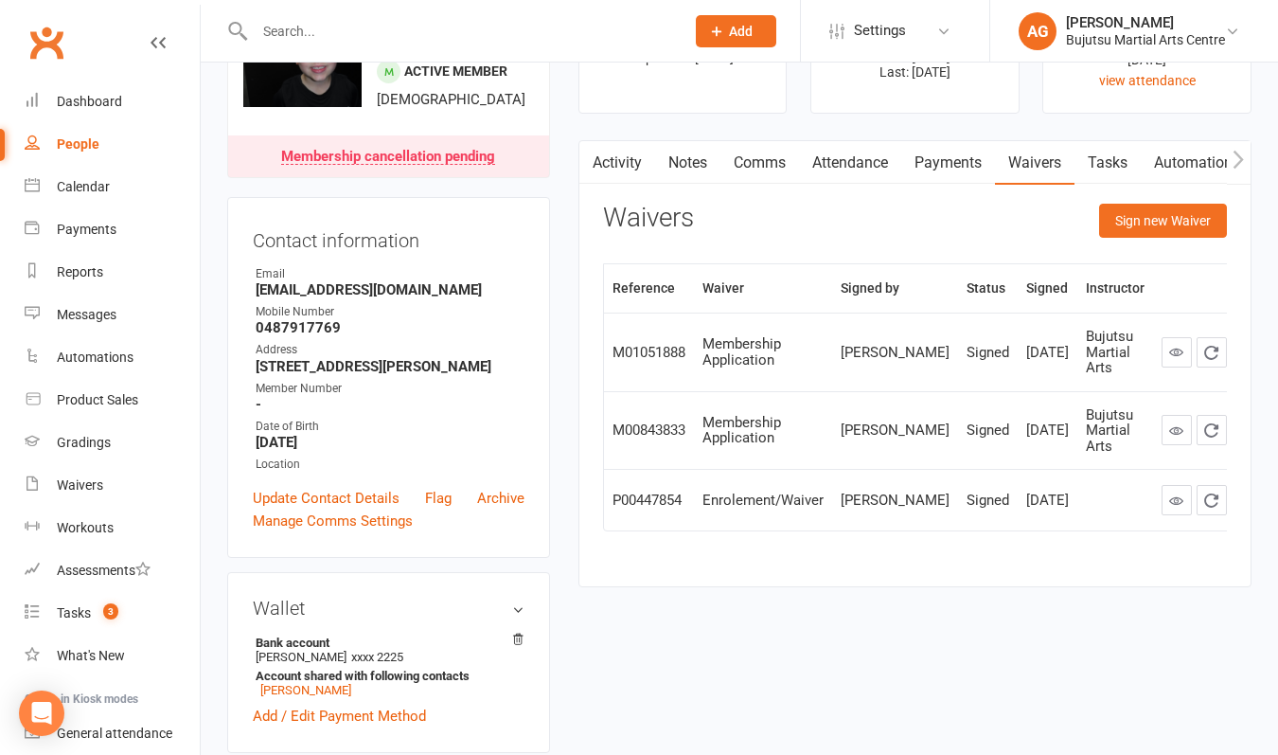
scroll to position [121, 0]
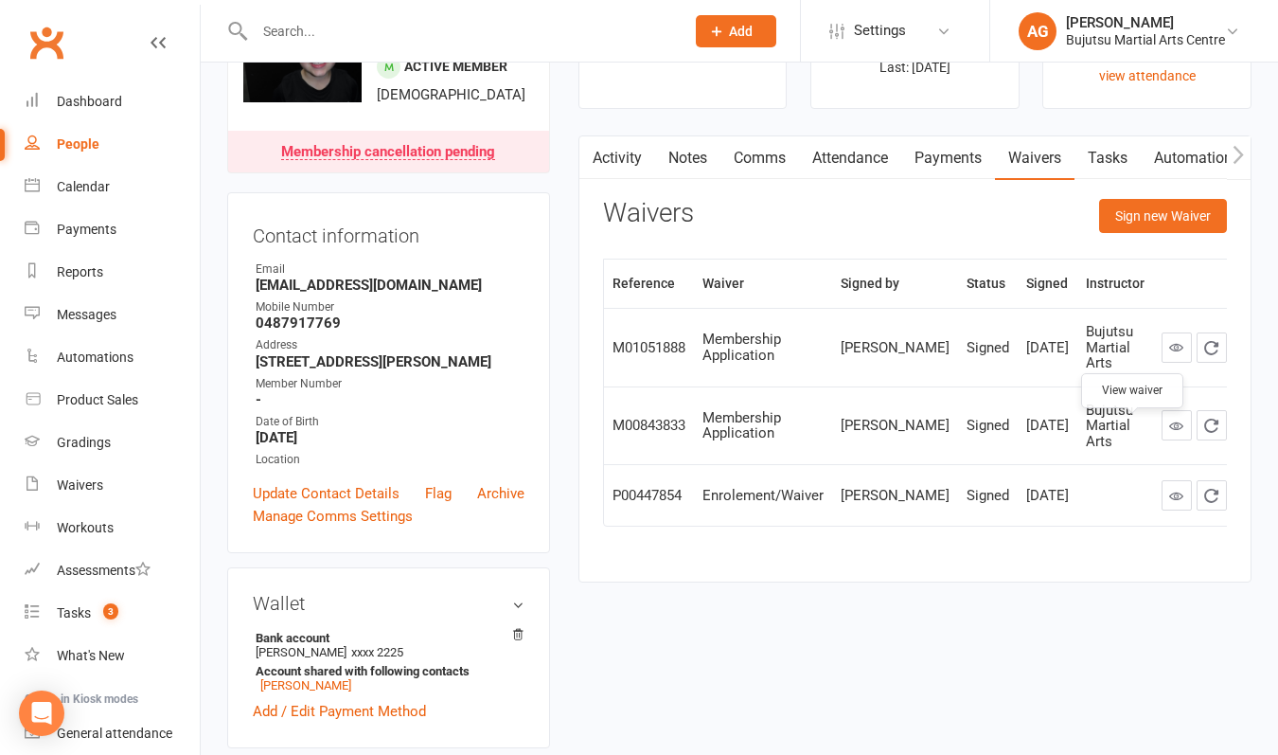
click at [1170, 433] on icon at bounding box center [1177, 426] width 14 height 14
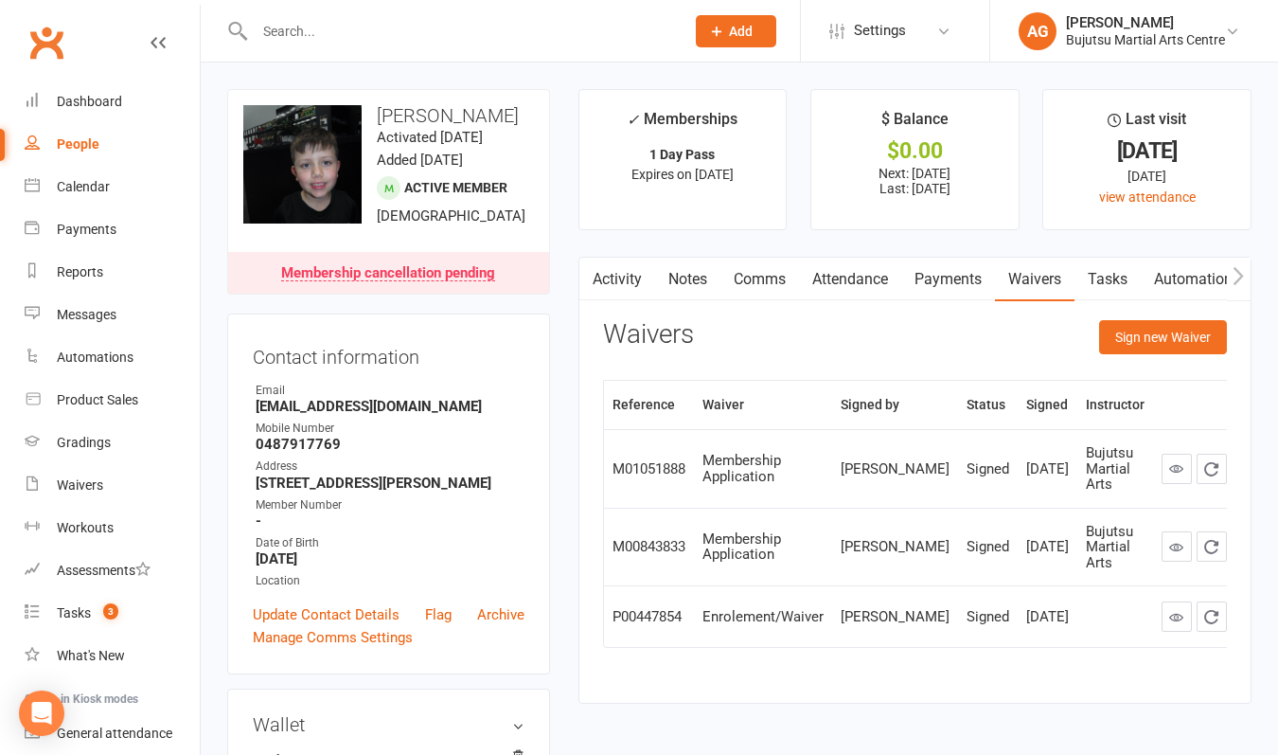
scroll to position [0, 0]
click at [81, 317] on div "Messages" at bounding box center [87, 314] width 60 height 15
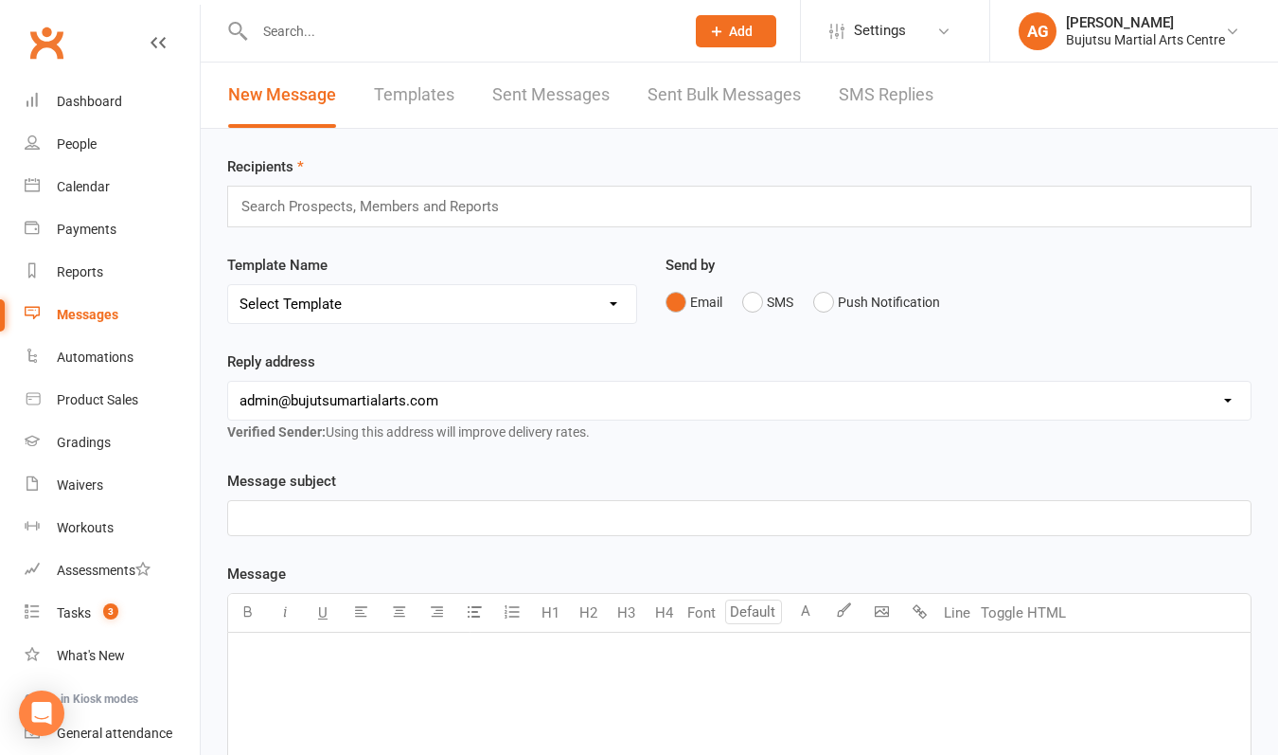
click at [288, 206] on input "text" at bounding box center [379, 206] width 278 height 25
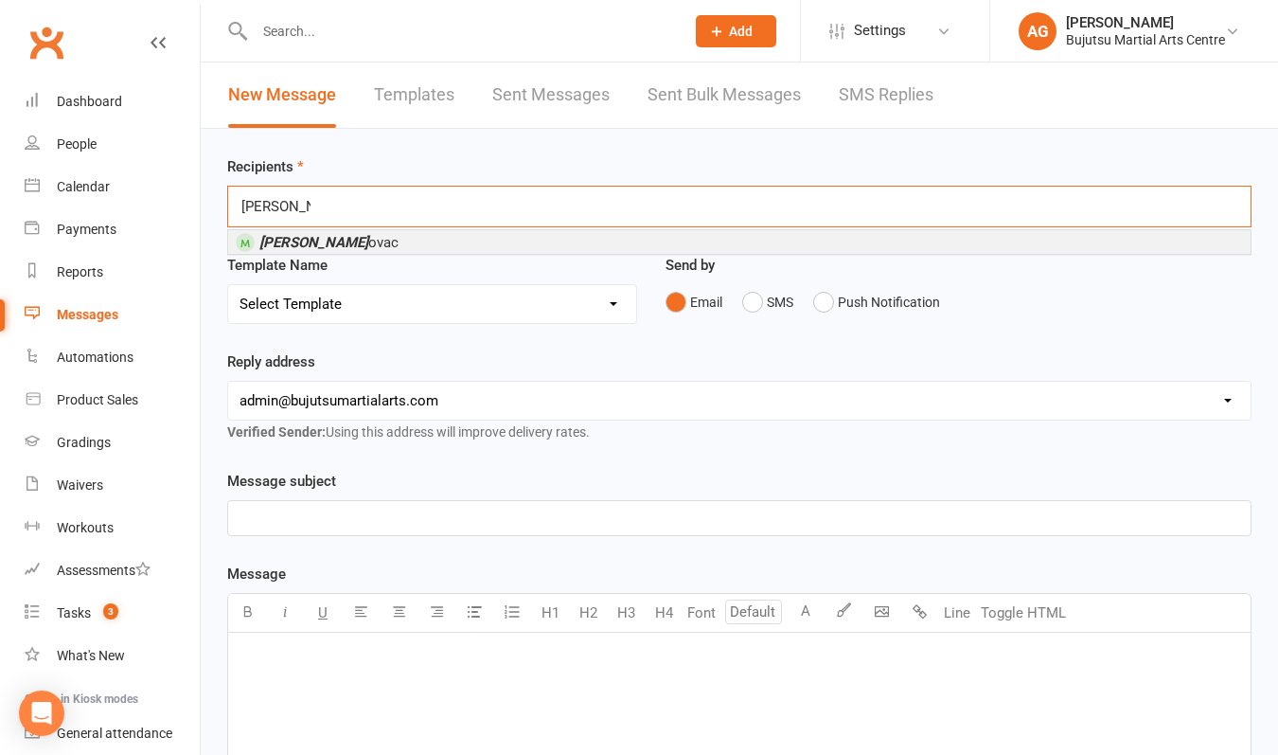
type input "[PERSON_NAME]"
drag, startPoint x: 310, startPoint y: 239, endPoint x: 331, endPoint y: 244, distance: 22.5
click at [331, 244] on span "[PERSON_NAME] ovac" at bounding box center [328, 242] width 139 height 17
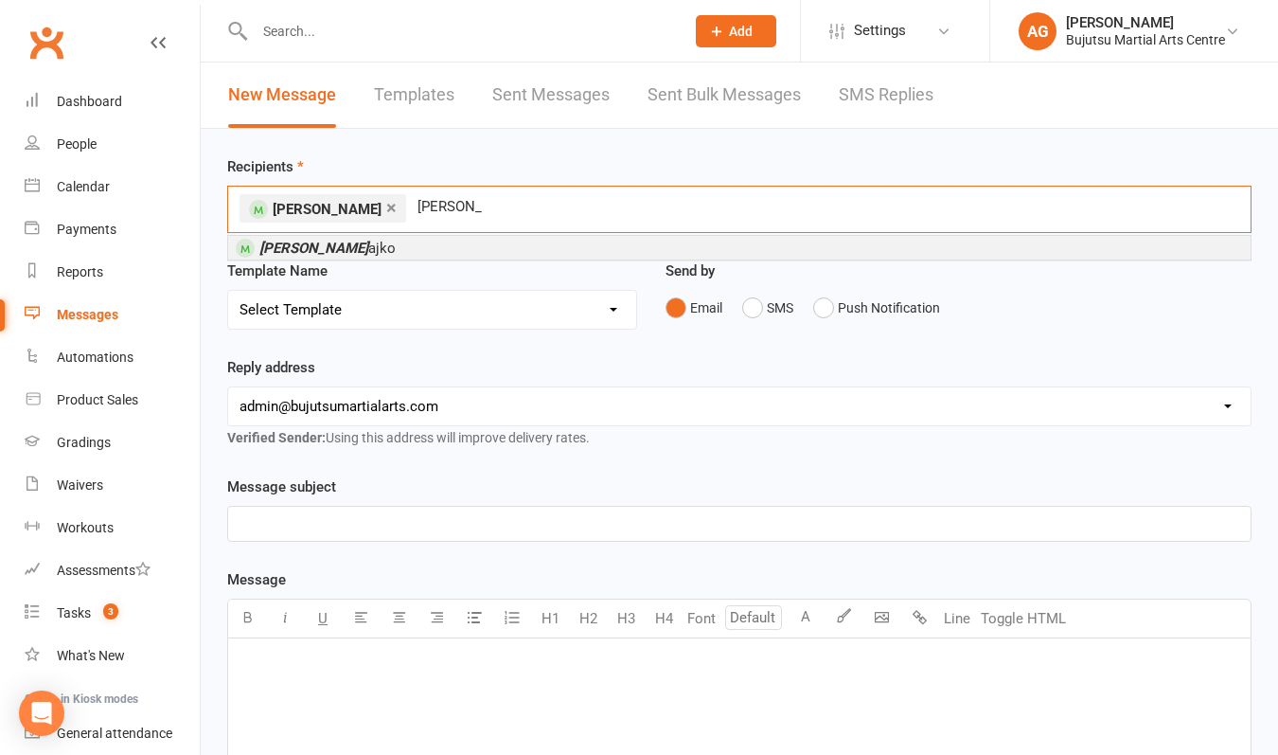
type input "[PERSON_NAME]"
click at [331, 249] on span "[PERSON_NAME]" at bounding box center [327, 248] width 136 height 17
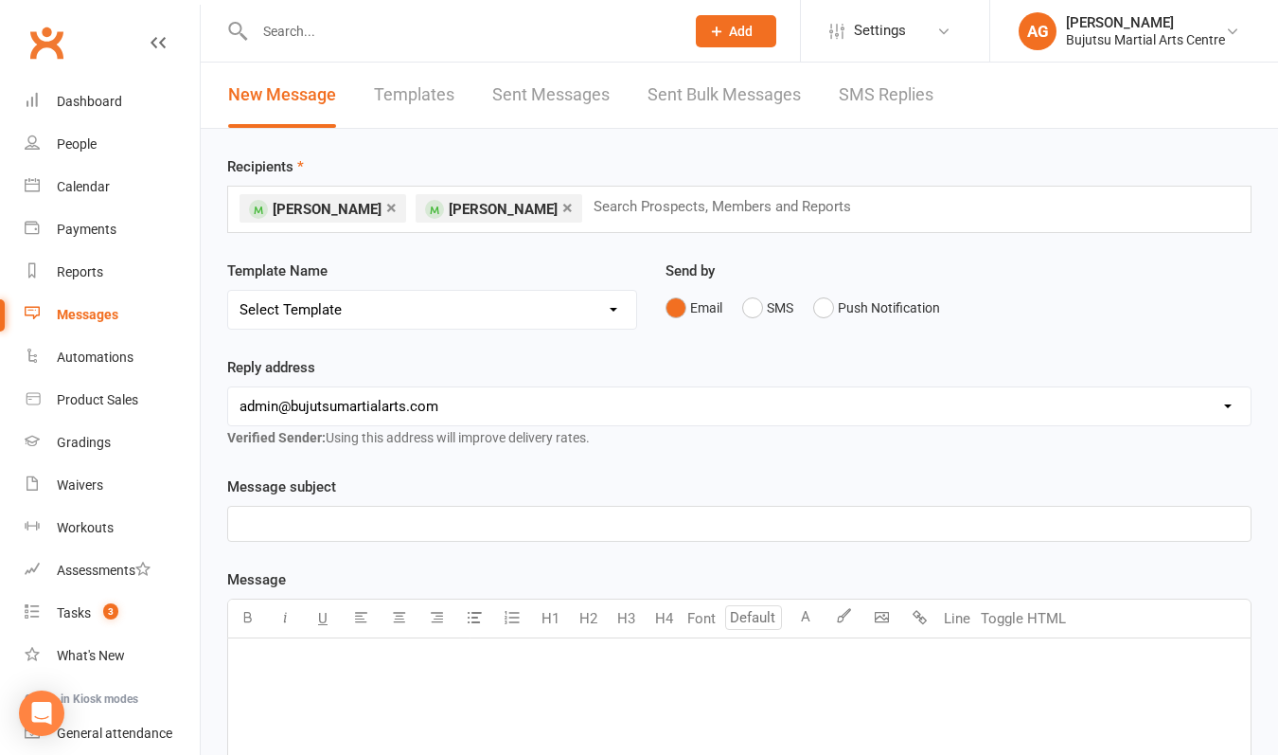
select select "33"
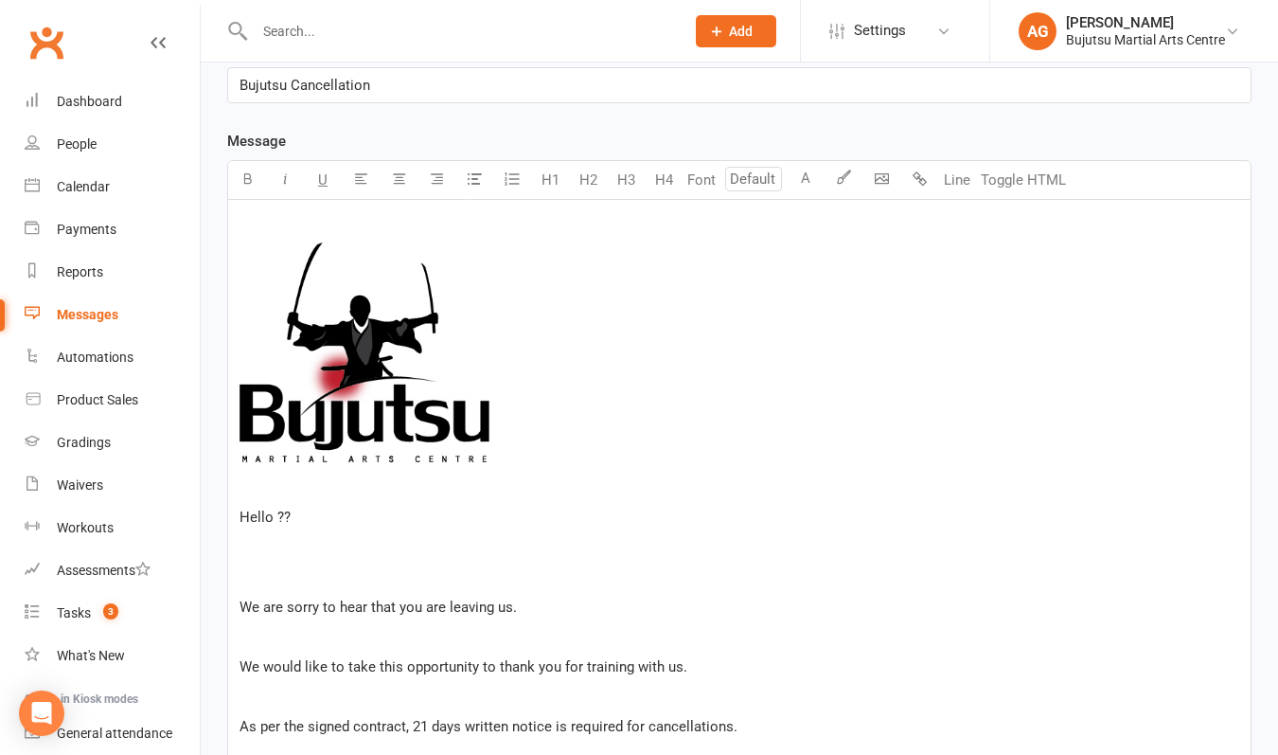
scroll to position [453, 0]
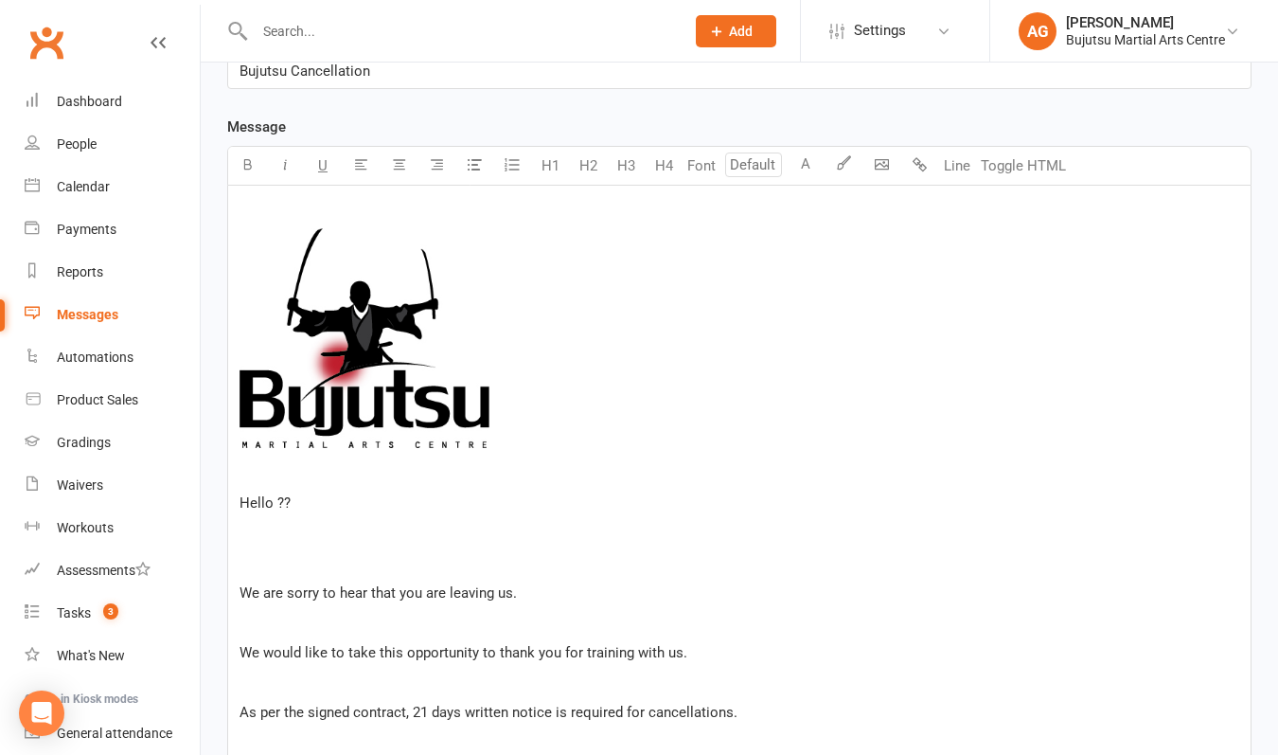
click at [317, 508] on p "Hello ??" at bounding box center [740, 503] width 1000 height 23
drag, startPoint x: 444, startPoint y: 597, endPoint x: 399, endPoint y: 596, distance: 45.5
click at [399, 596] on span "We are sorry to hear that you are leaving us." at bounding box center [378, 592] width 277 height 17
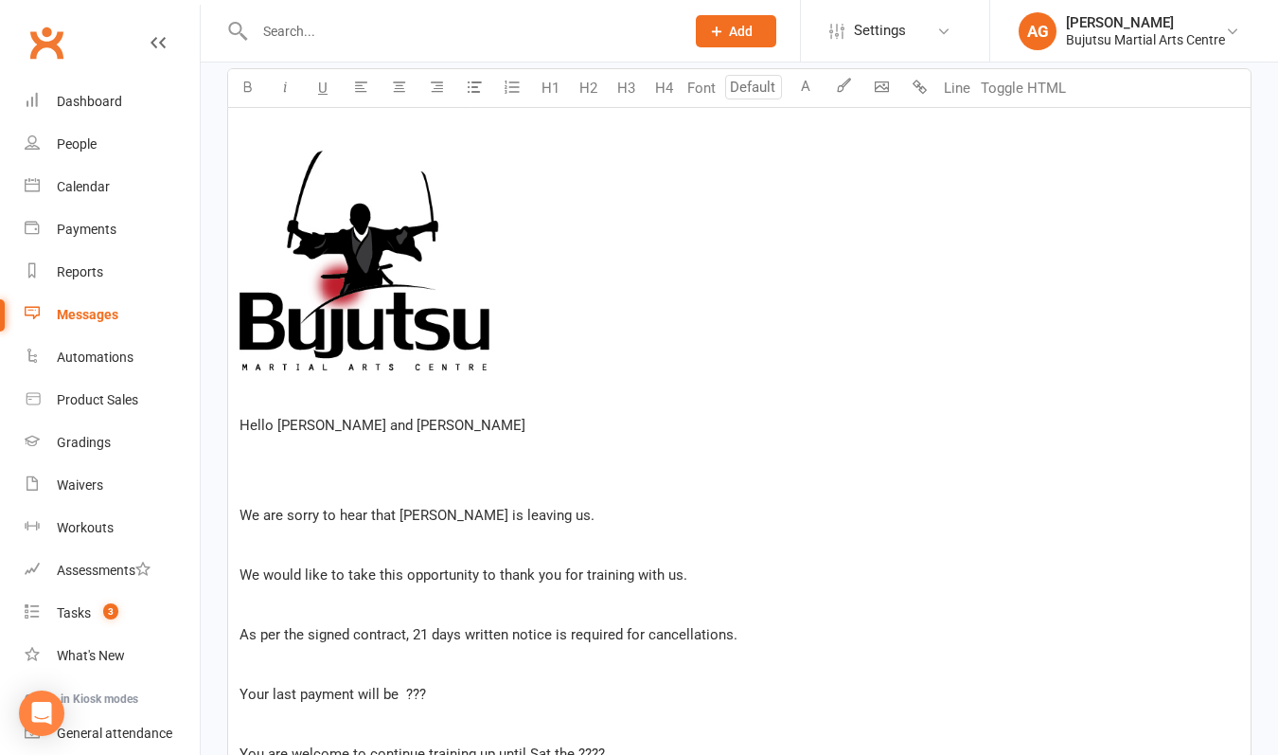
scroll to position [579, 0]
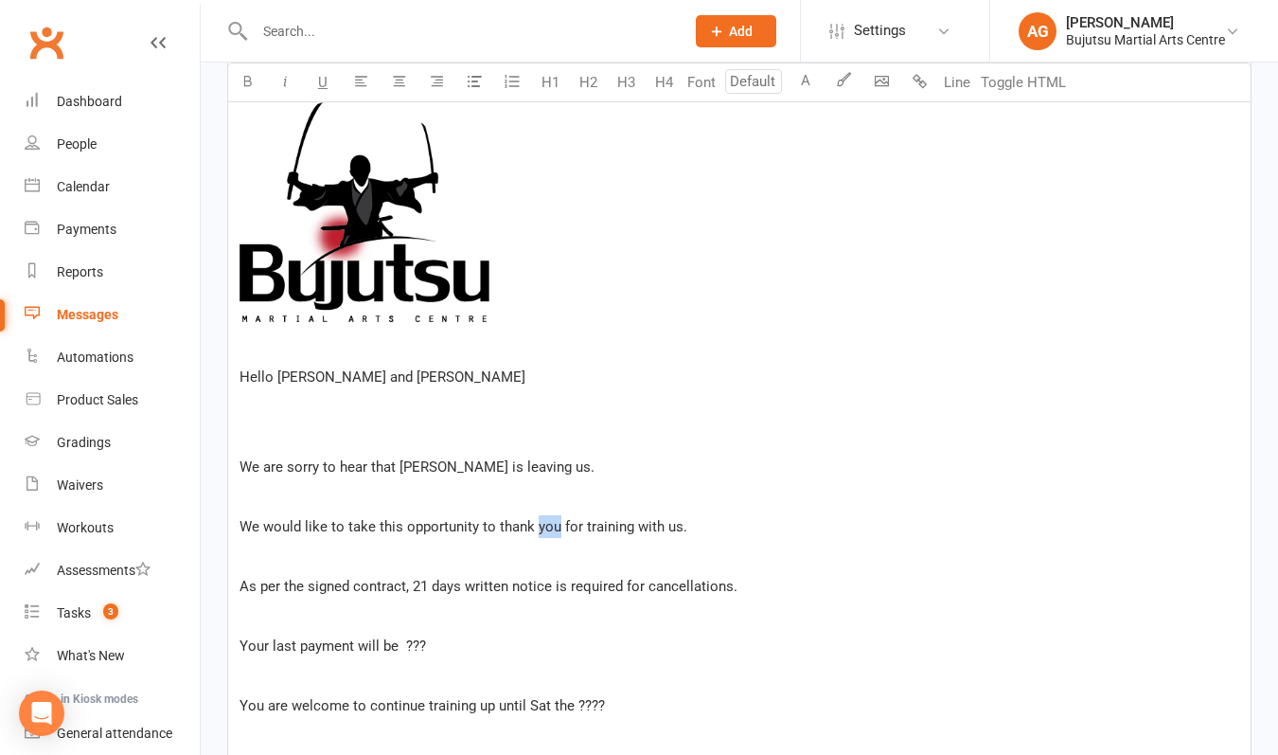
drag, startPoint x: 557, startPoint y: 526, endPoint x: 534, endPoint y: 526, distance: 22.7
click at [534, 526] on span "We would like to take this opportunity to thank you for training with us." at bounding box center [464, 526] width 448 height 17
drag, startPoint x: 429, startPoint y: 645, endPoint x: 400, endPoint y: 645, distance: 29.4
click at [400, 645] on p "Your last payment will be ???" at bounding box center [740, 646] width 1000 height 23
drag, startPoint x: 284, startPoint y: 706, endPoint x: 242, endPoint y: 706, distance: 41.7
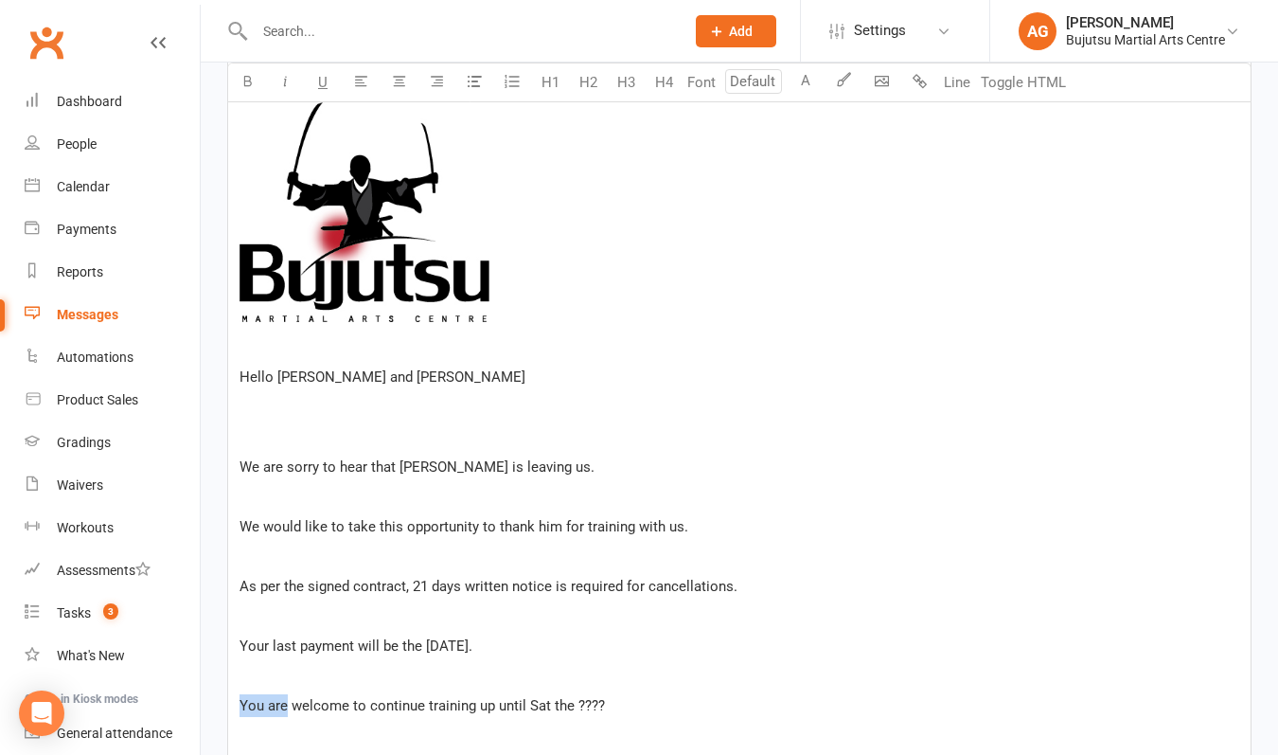
click at [242, 706] on span "You are welcome to continue training up until Sat the ????" at bounding box center [423, 705] width 366 height 17
drag, startPoint x: 586, startPoint y: 706, endPoint x: 561, endPoint y: 704, distance: 25.6
click at [561, 704] on p "He is welcome to continue training up until Sat the ????" at bounding box center [740, 705] width 1000 height 23
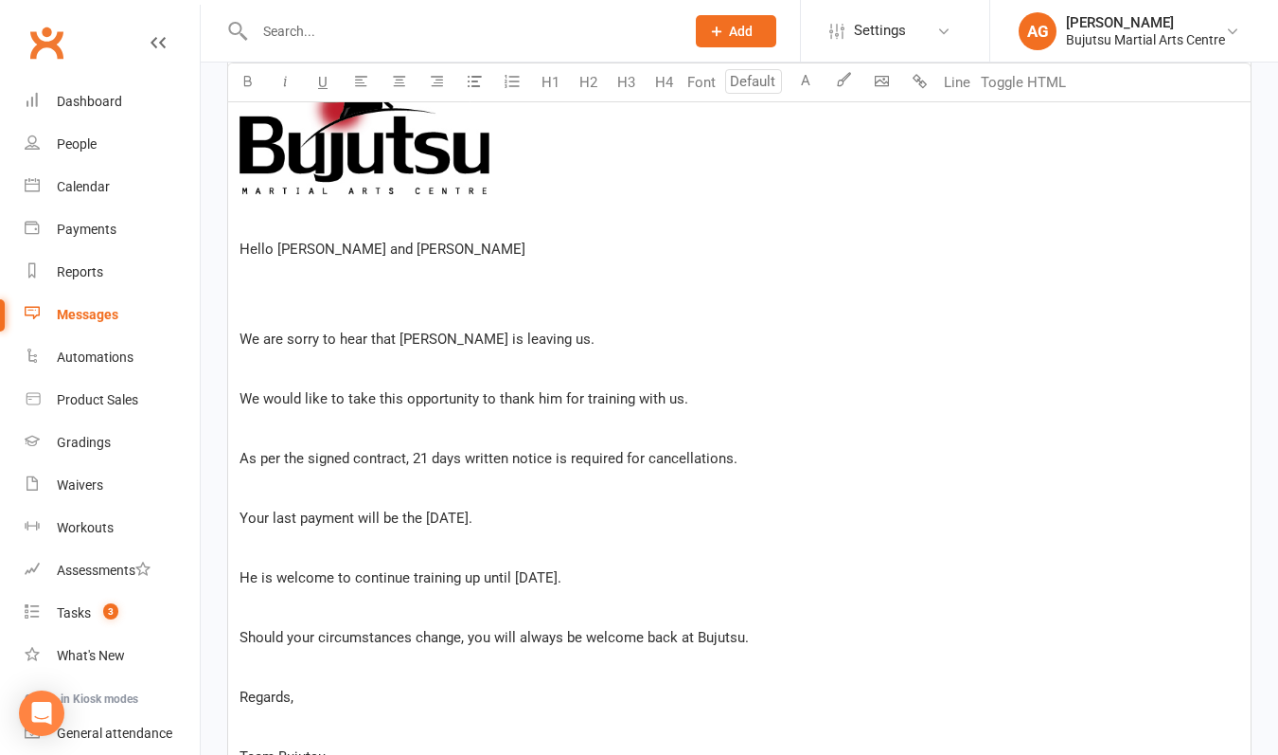
scroll to position [748, 0]
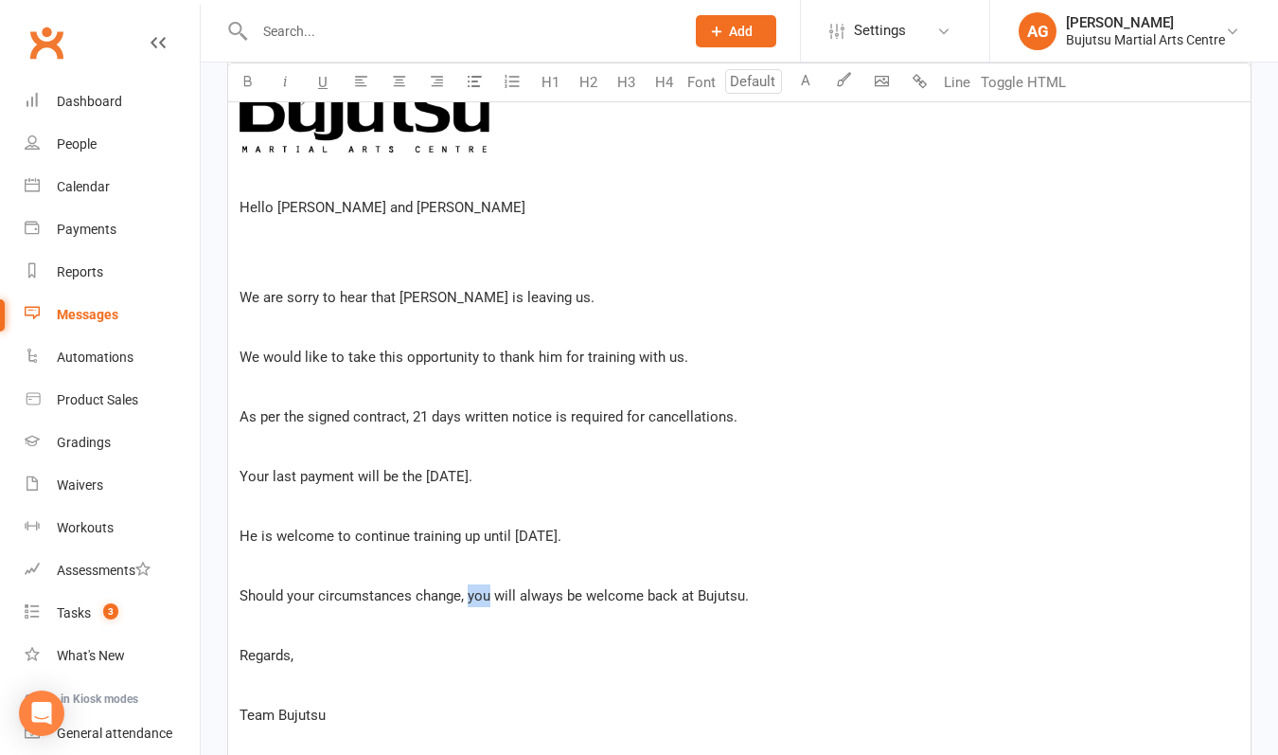
drag, startPoint x: 488, startPoint y: 596, endPoint x: 467, endPoint y: 597, distance: 20.9
click at [467, 597] on span "Should your circumstances change, you will always be welcome back at Bujutsu." at bounding box center [494, 595] width 509 height 17
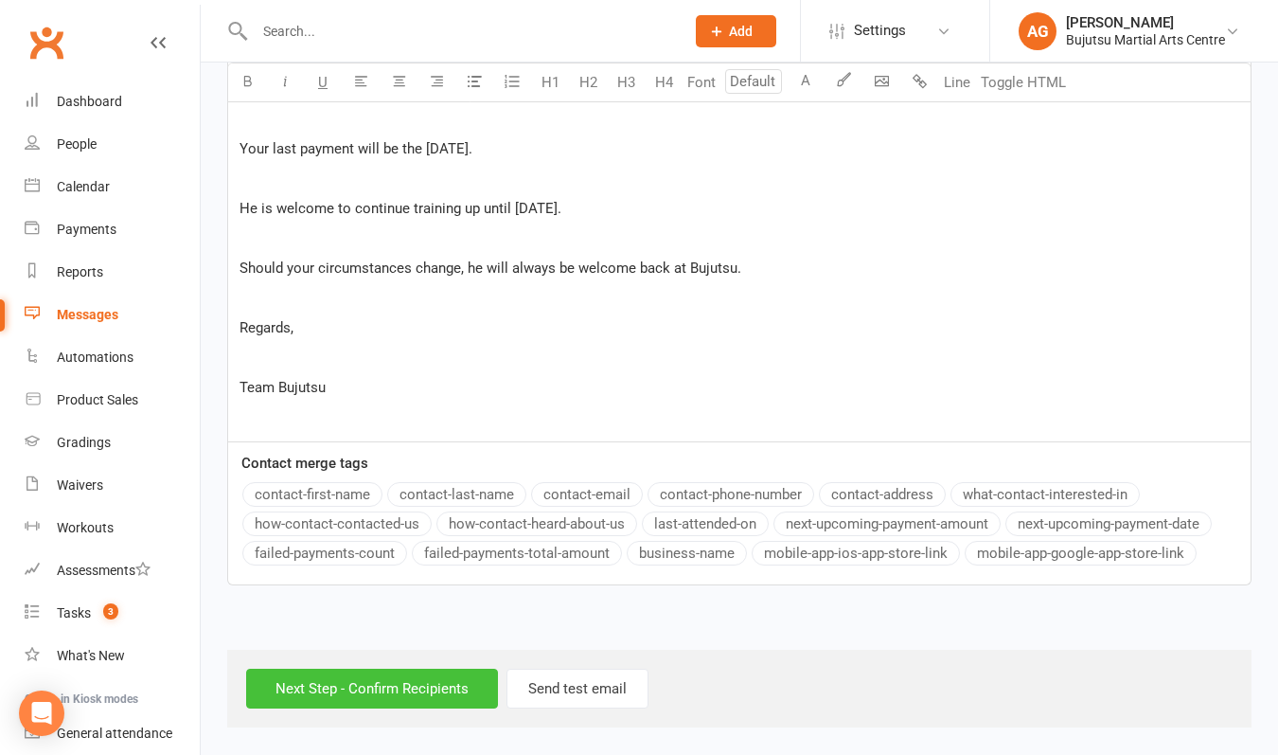
scroll to position [1092, 0]
click at [452, 671] on input "Next Step - Confirm Recipients" at bounding box center [372, 689] width 252 height 40
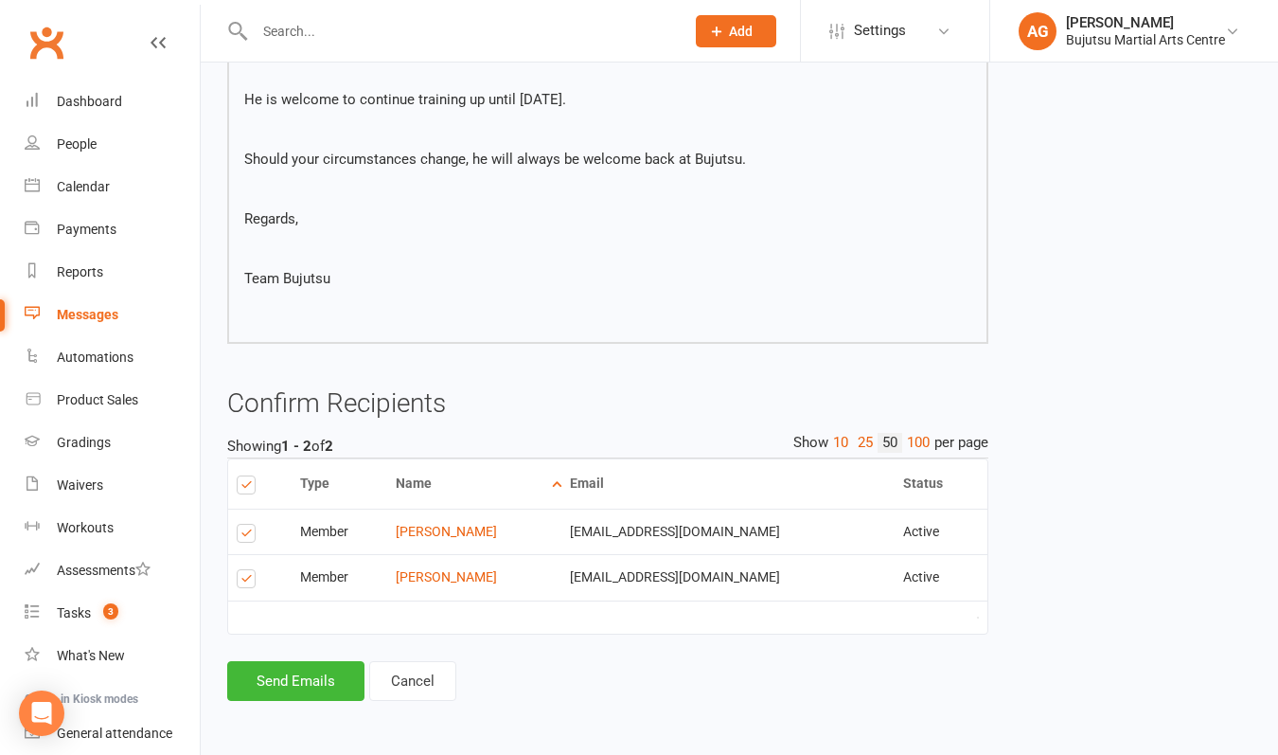
scroll to position [831, 0]
click at [309, 668] on button "Send Emails" at bounding box center [295, 681] width 137 height 40
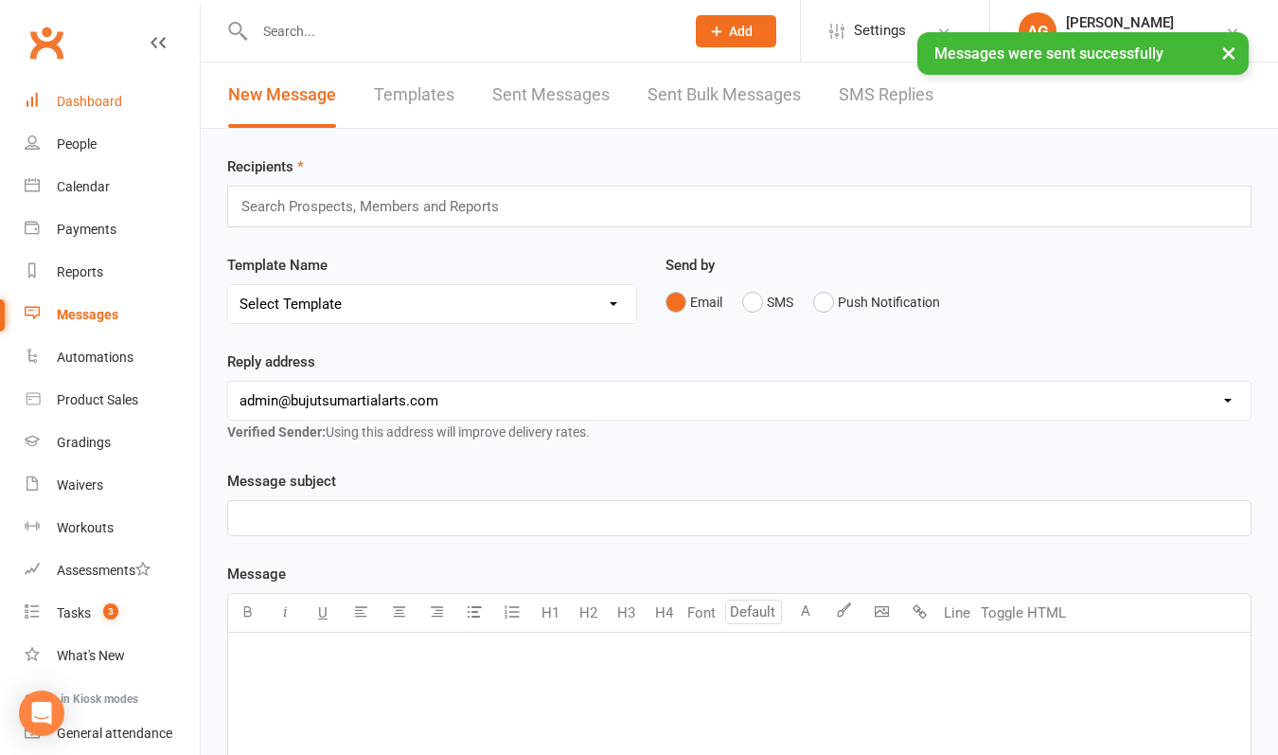
click at [108, 99] on div "Dashboard" at bounding box center [89, 101] width 65 height 15
